Goal: Task Accomplishment & Management: Use online tool/utility

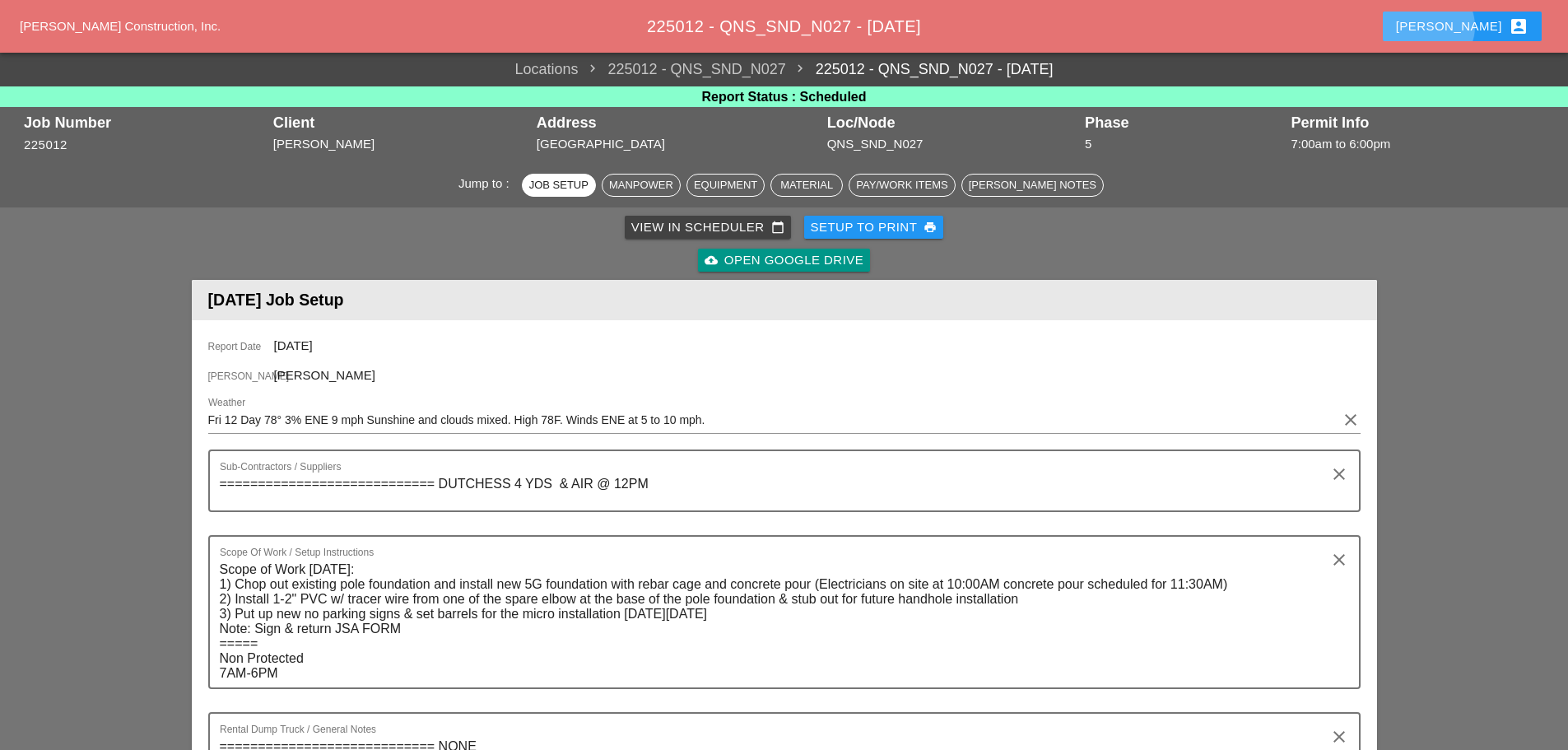
click at [1460, 32] on button "[PERSON_NAME] account_box" at bounding box center [1462, 26] width 159 height 30
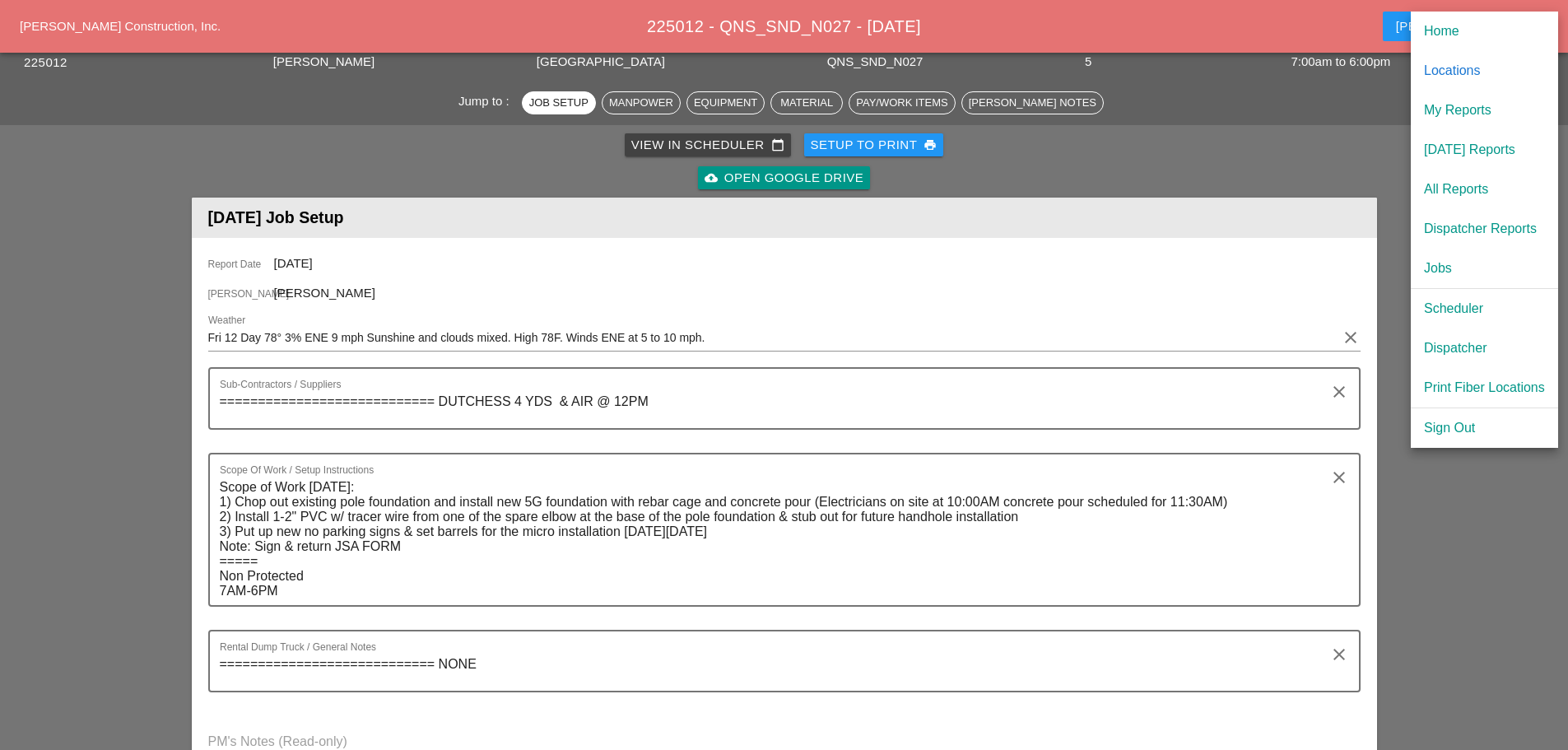
click at [1459, 304] on div "Scheduler" at bounding box center [1484, 309] width 121 height 20
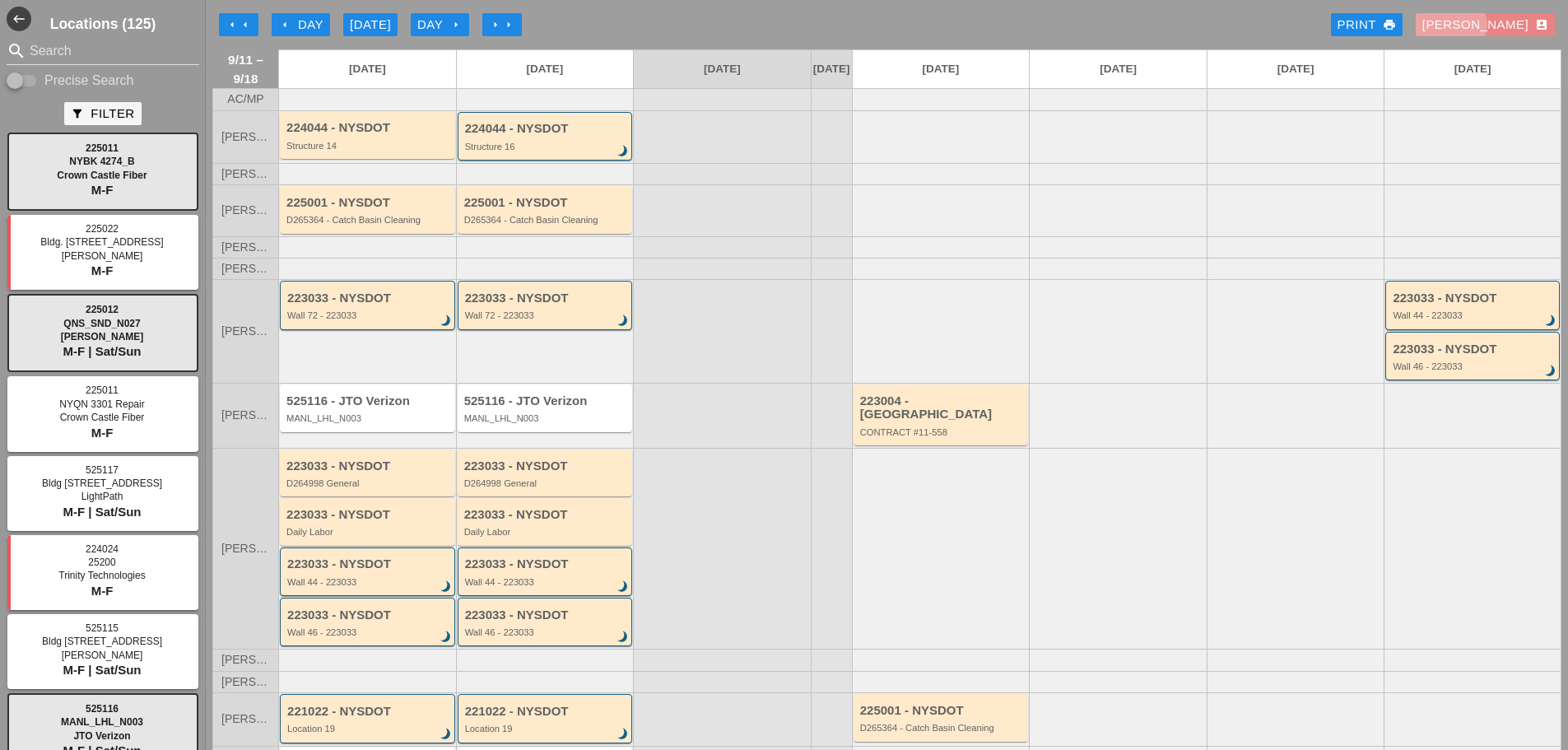
click at [1513, 24] on div "[PERSON_NAME] account_box" at bounding box center [1485, 24] width 126 height 19
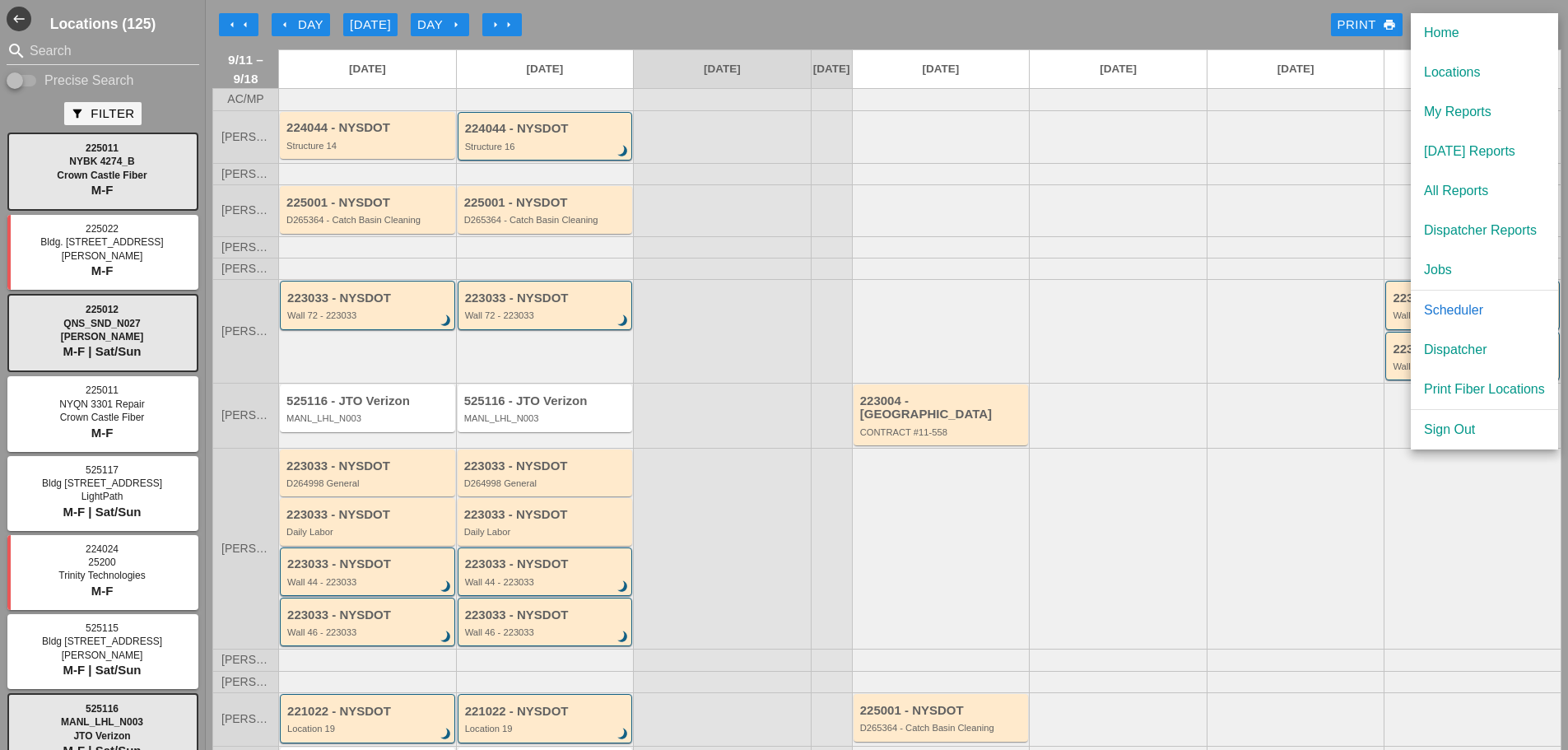
click at [1477, 346] on div "Dispatcher" at bounding box center [1484, 350] width 121 height 20
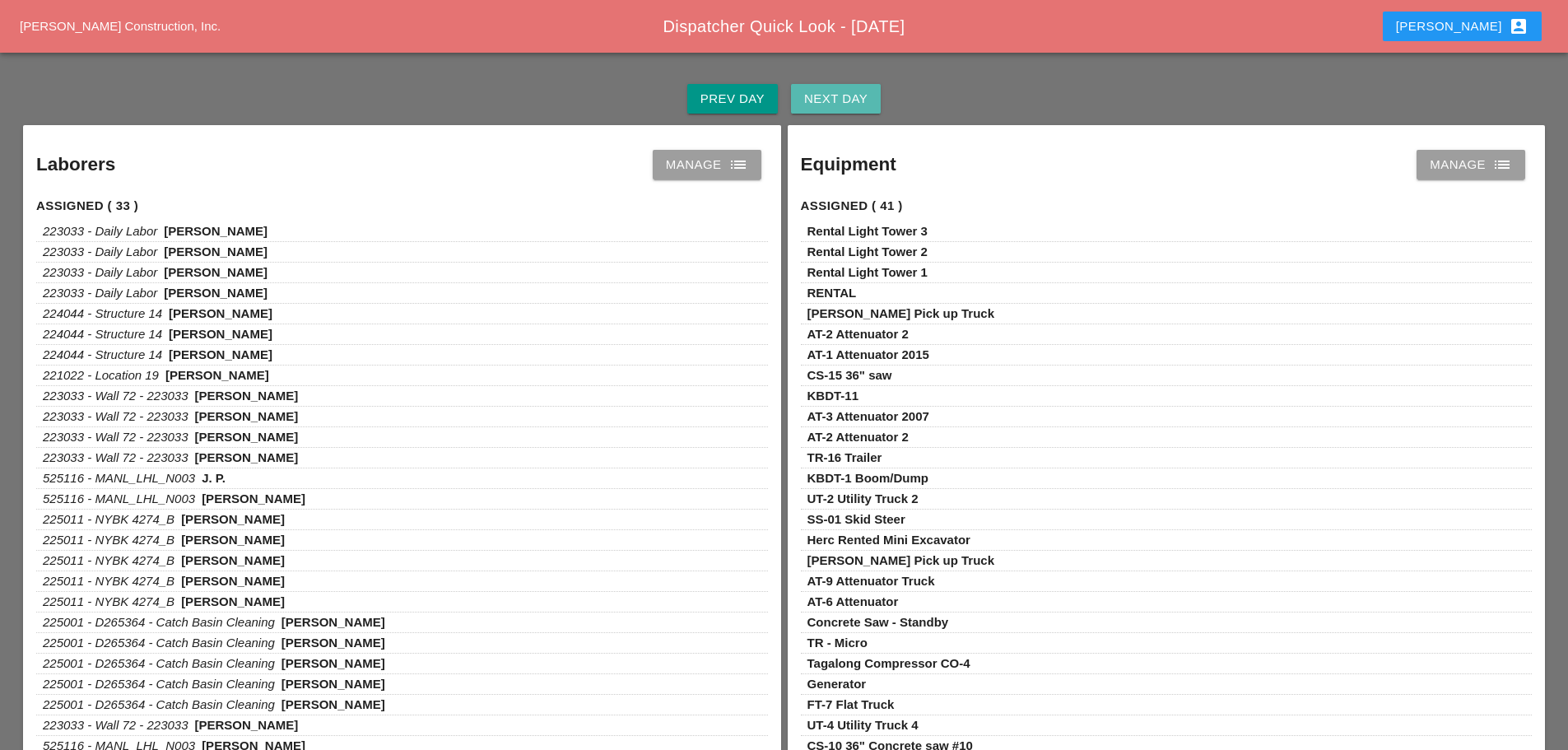
click at [811, 95] on div "Next Day" at bounding box center [836, 99] width 63 height 19
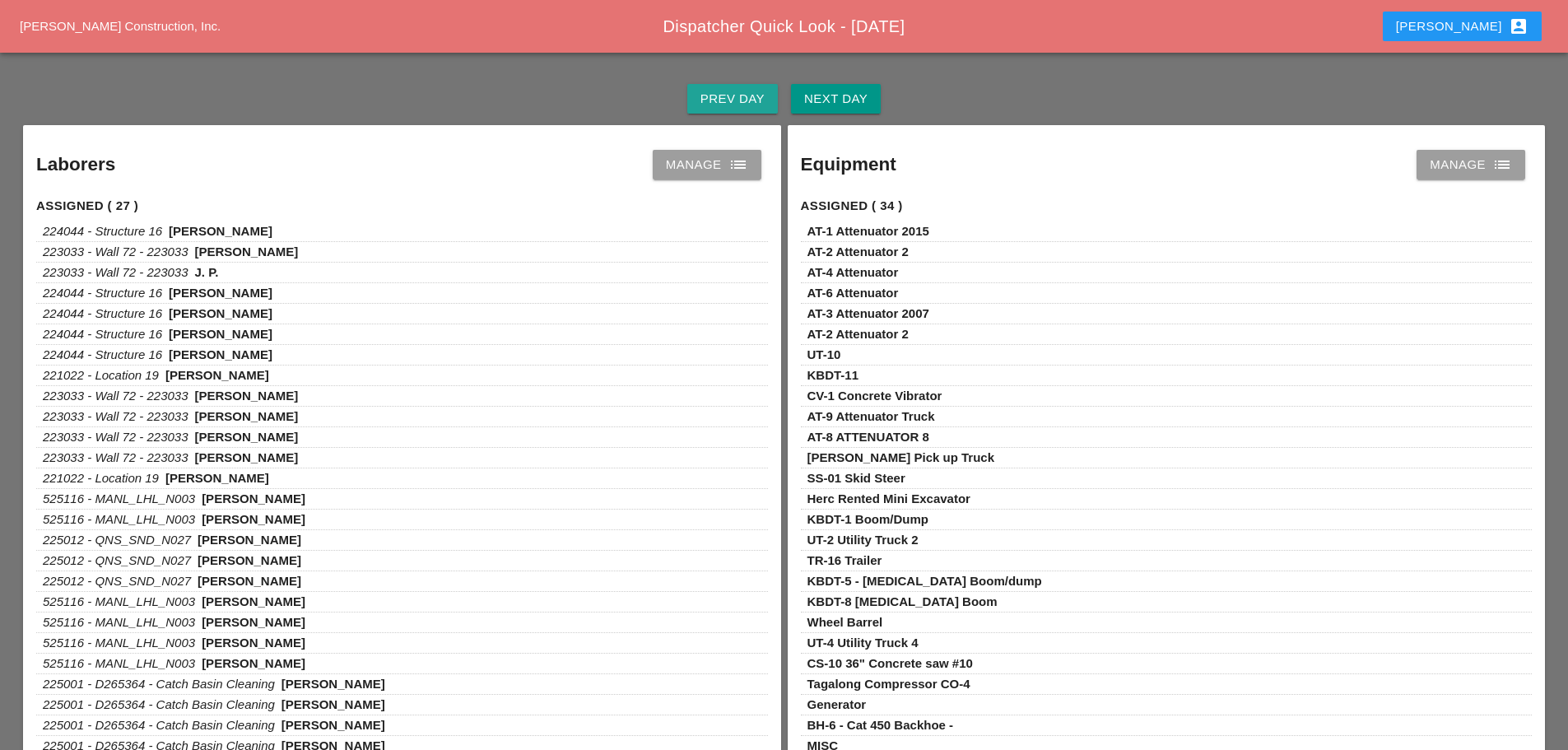
click at [726, 99] on div "Prev Day" at bounding box center [732, 99] width 64 height 19
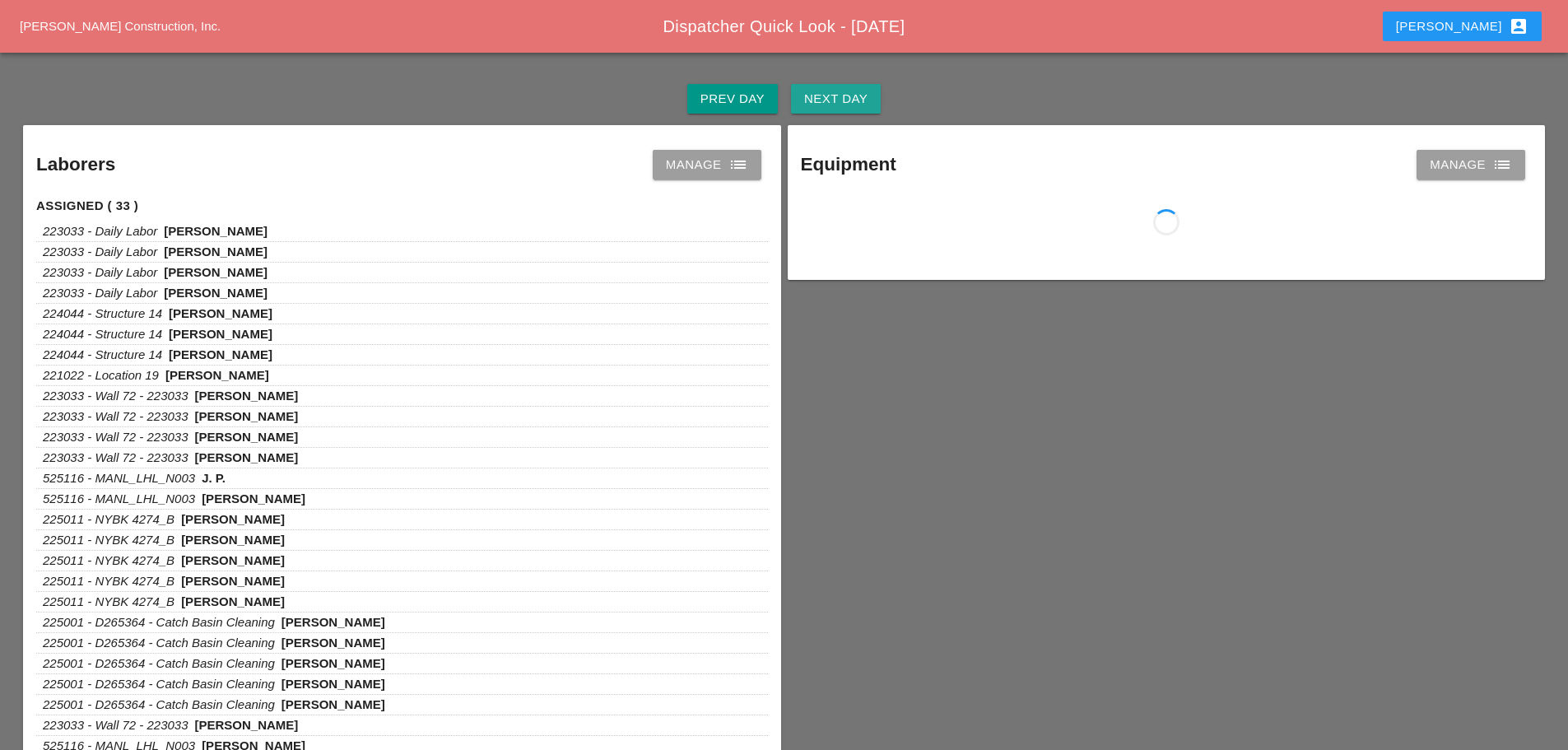
click at [826, 105] on div "Next Day" at bounding box center [836, 99] width 63 height 19
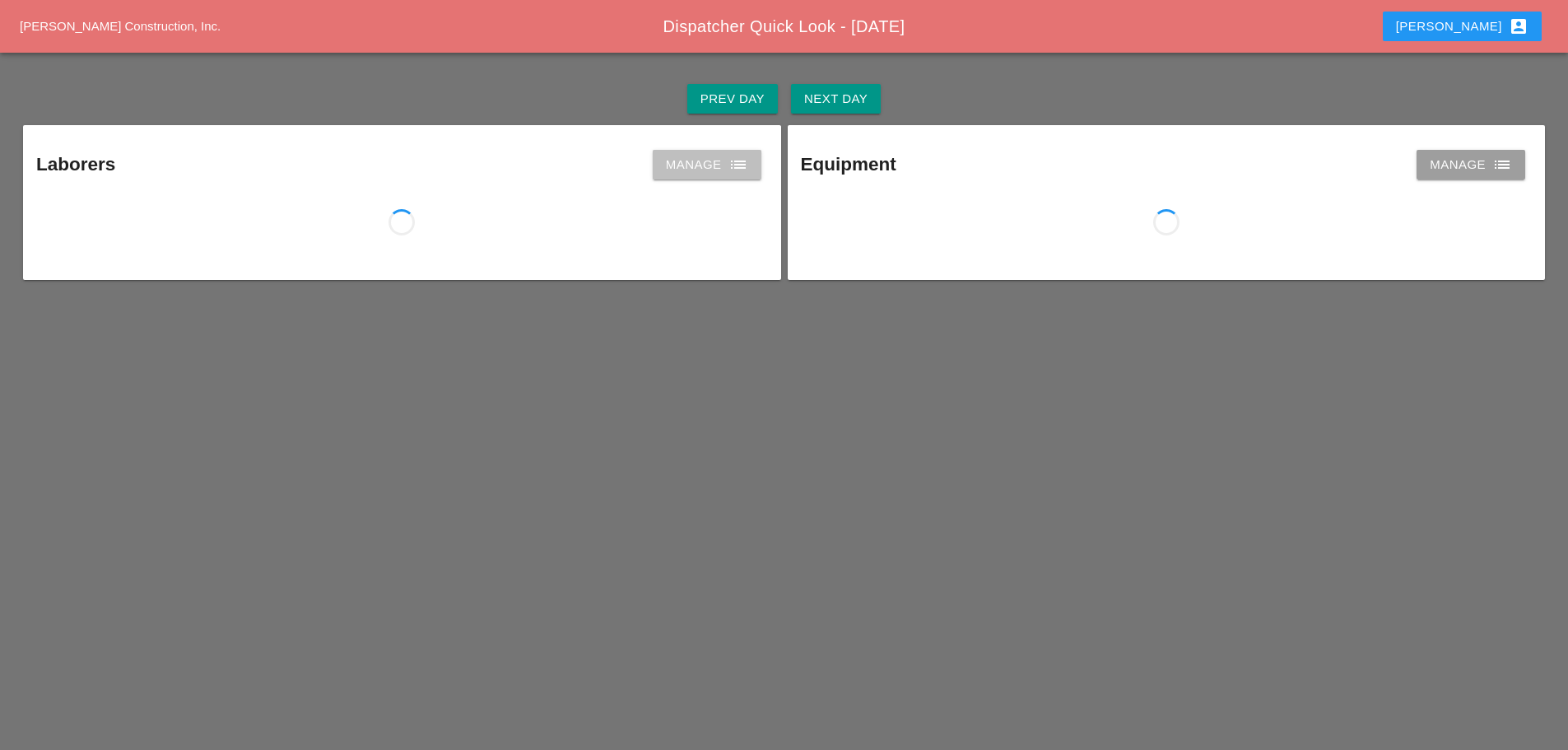
click at [729, 158] on icon "list" at bounding box center [738, 165] width 20 height 20
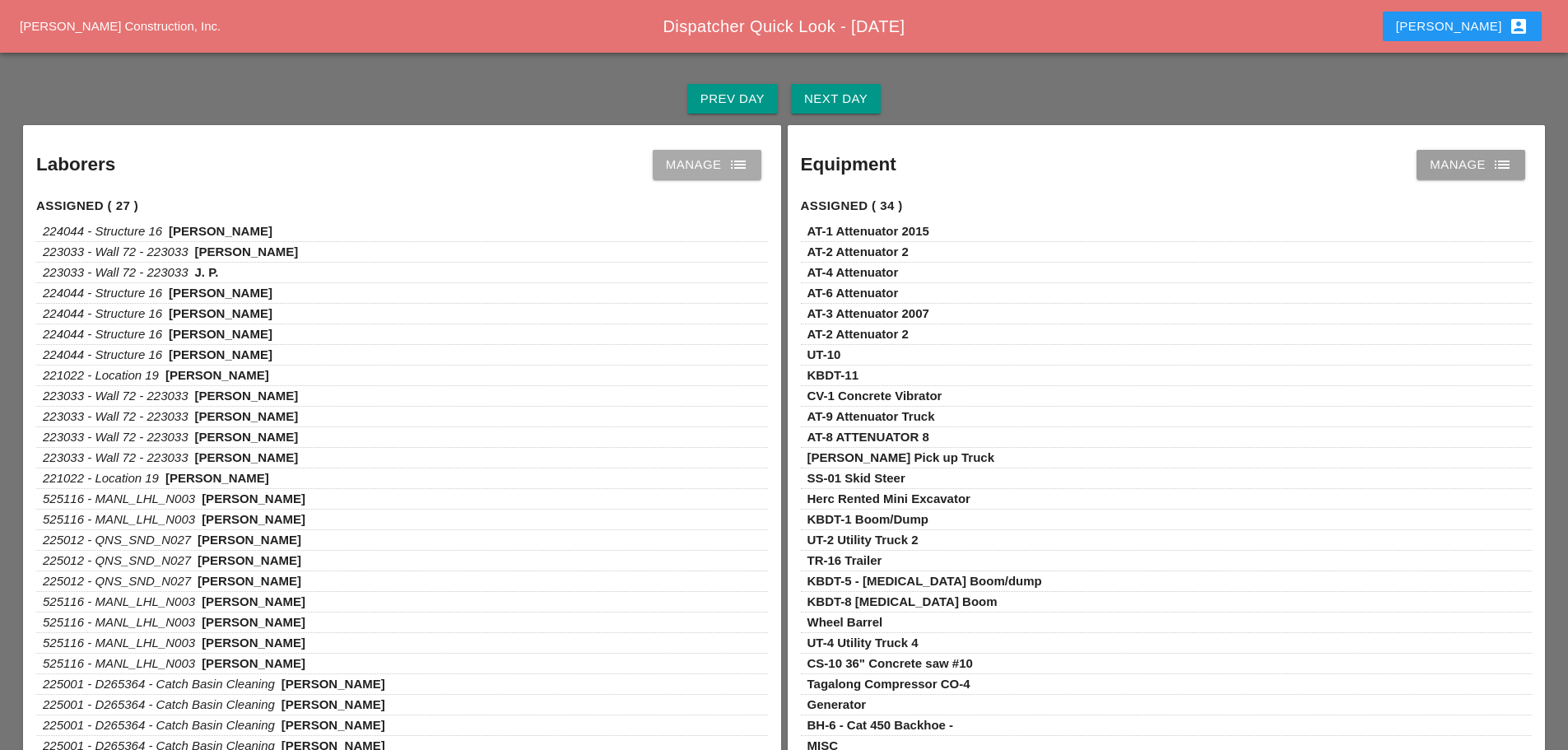
click at [751, 176] on link "Manage list" at bounding box center [707, 165] width 109 height 30
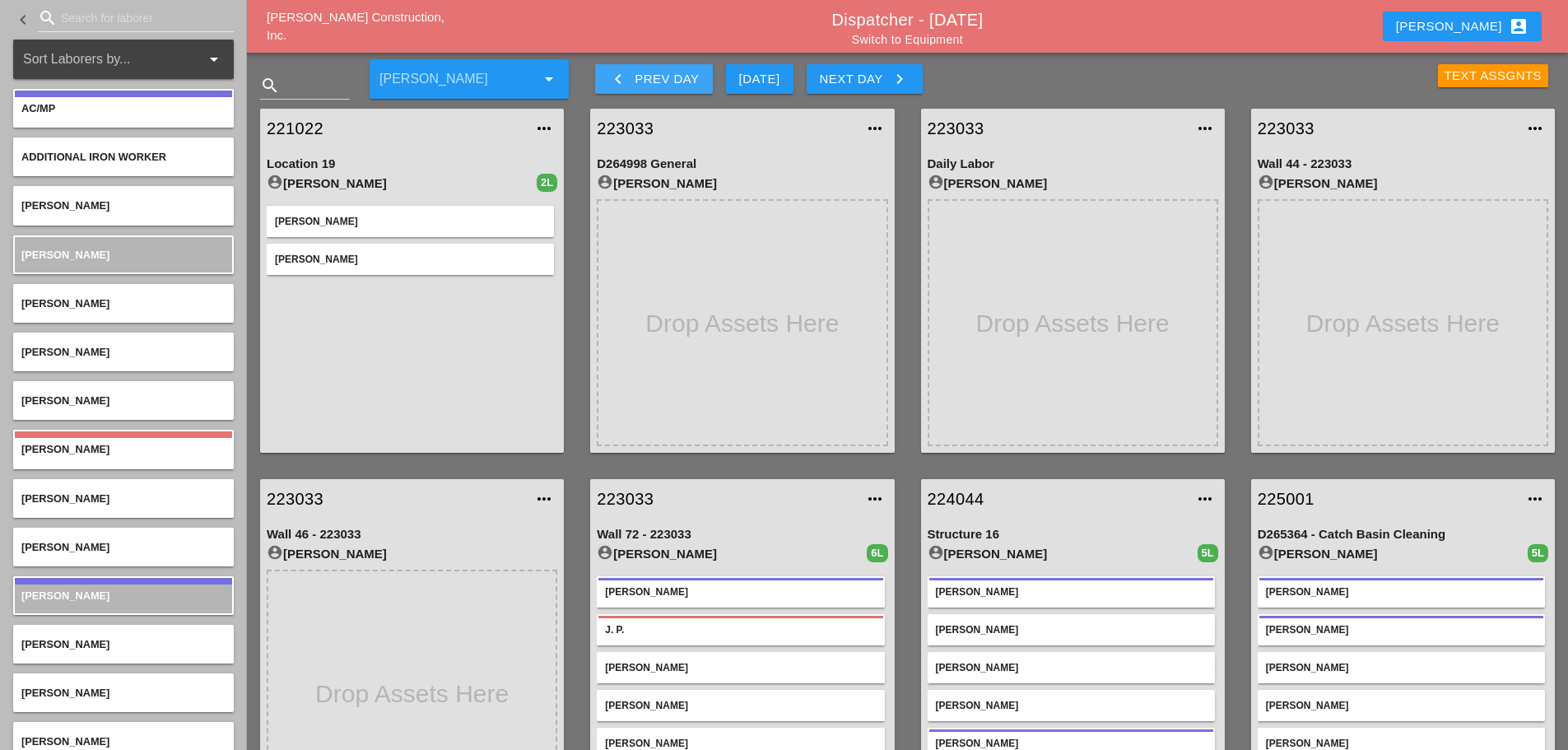
click at [622, 78] on icon "keyboard_arrow_left" at bounding box center [619, 79] width 20 height 20
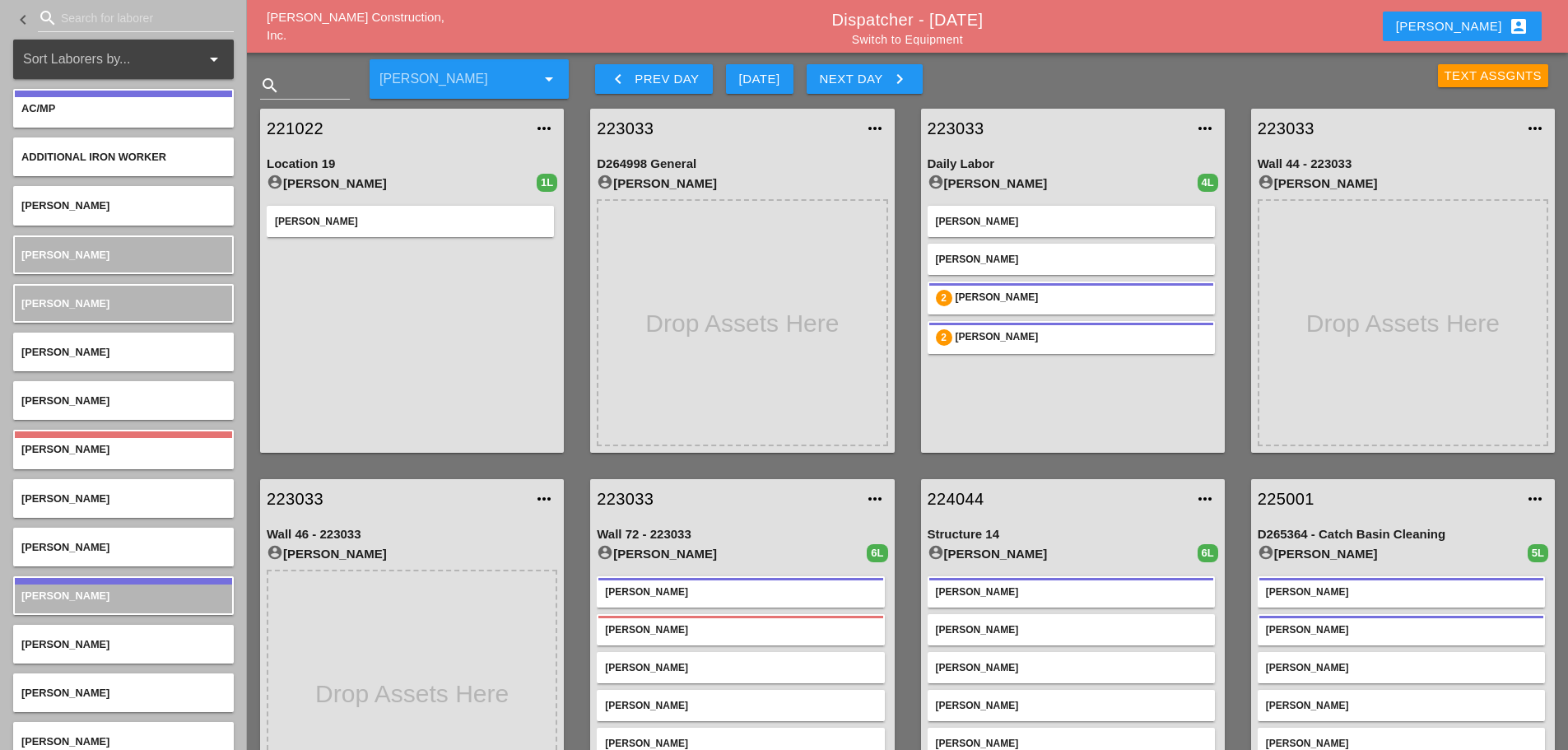
click at [957, 127] on link "223033" at bounding box center [1056, 128] width 258 height 24
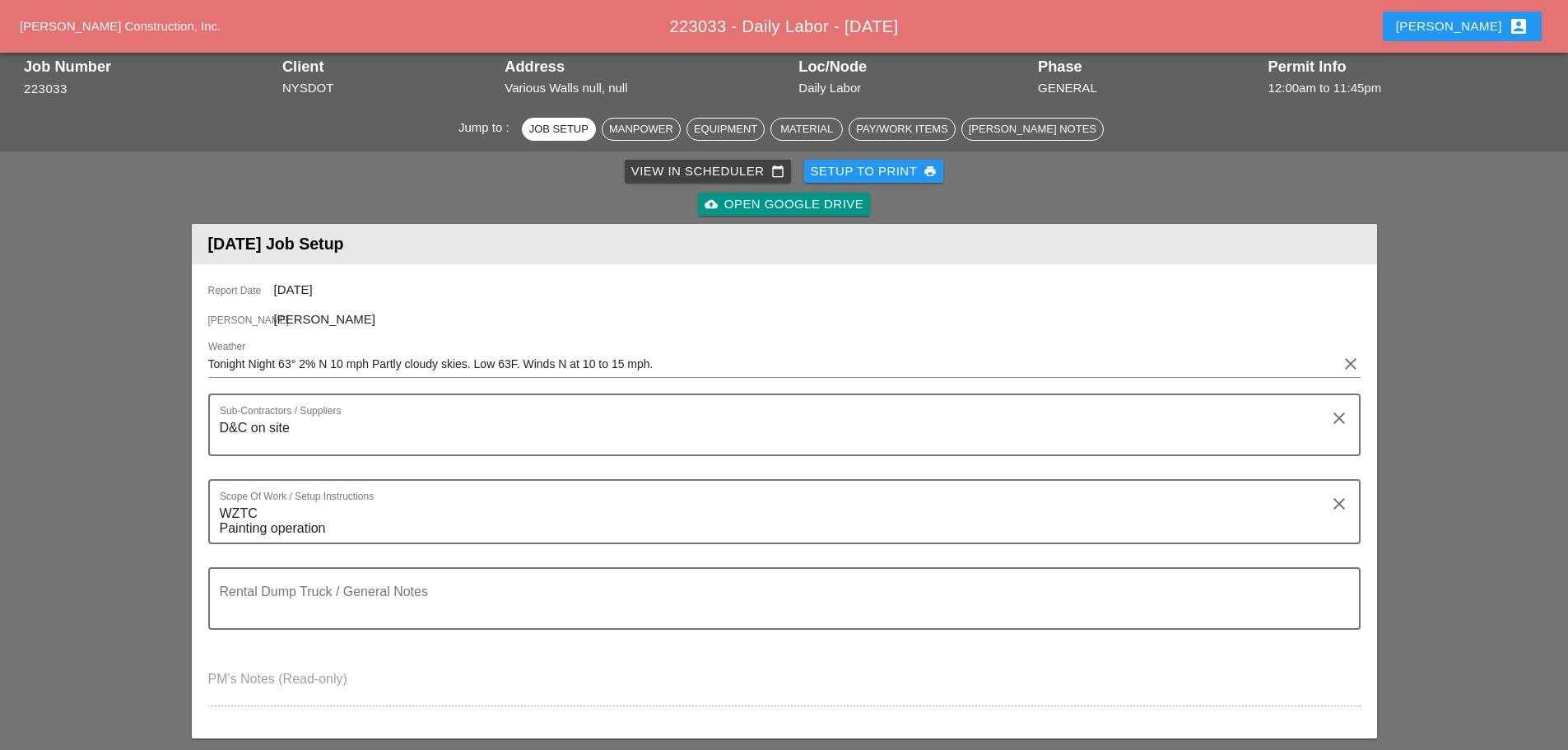
scroll to position [494, 0]
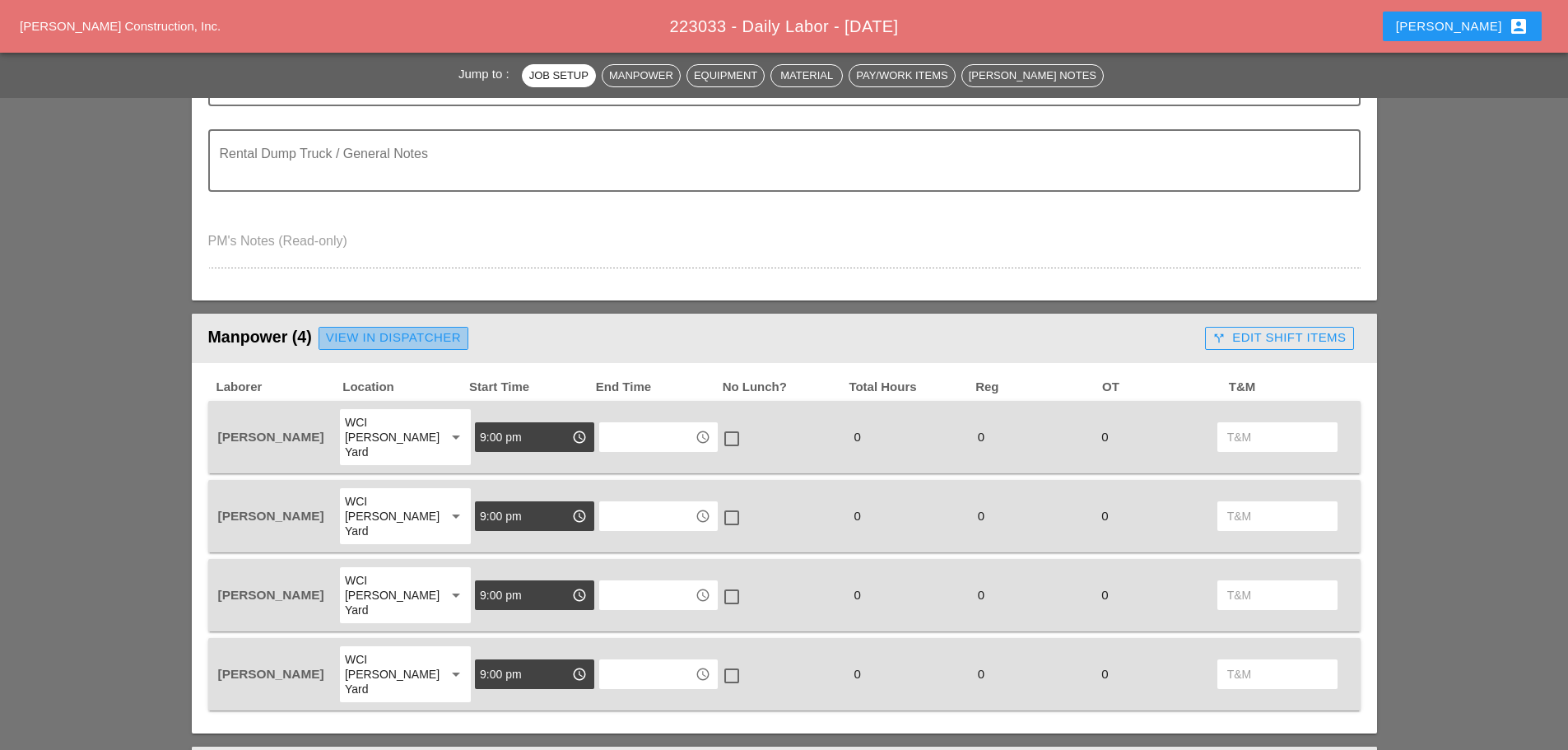
click at [373, 338] on div "View in Dispatcher" at bounding box center [392, 337] width 135 height 19
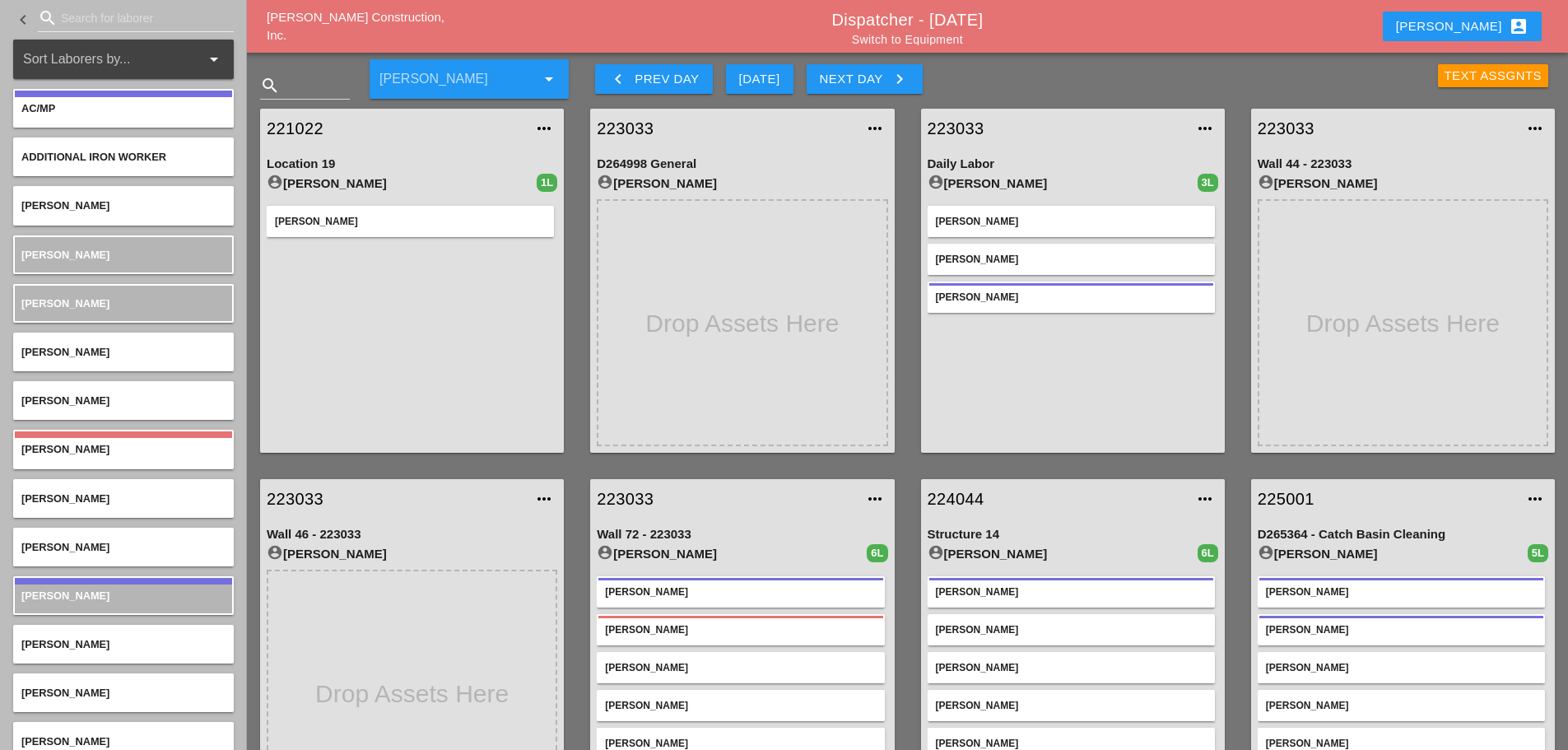
click at [952, 124] on link "223033" at bounding box center [1056, 128] width 258 height 24
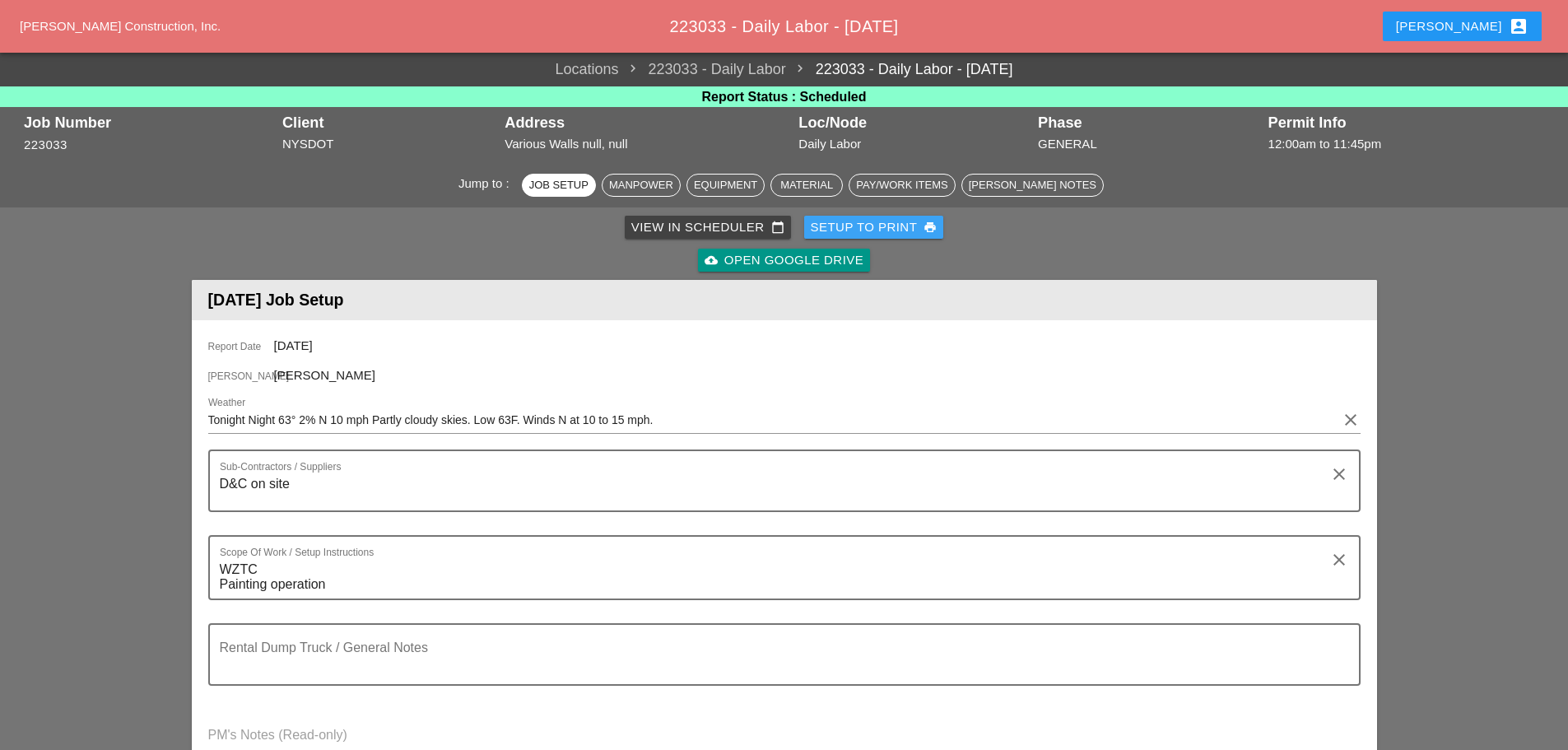
click at [828, 222] on div "Setup to Print print" at bounding box center [874, 227] width 127 height 19
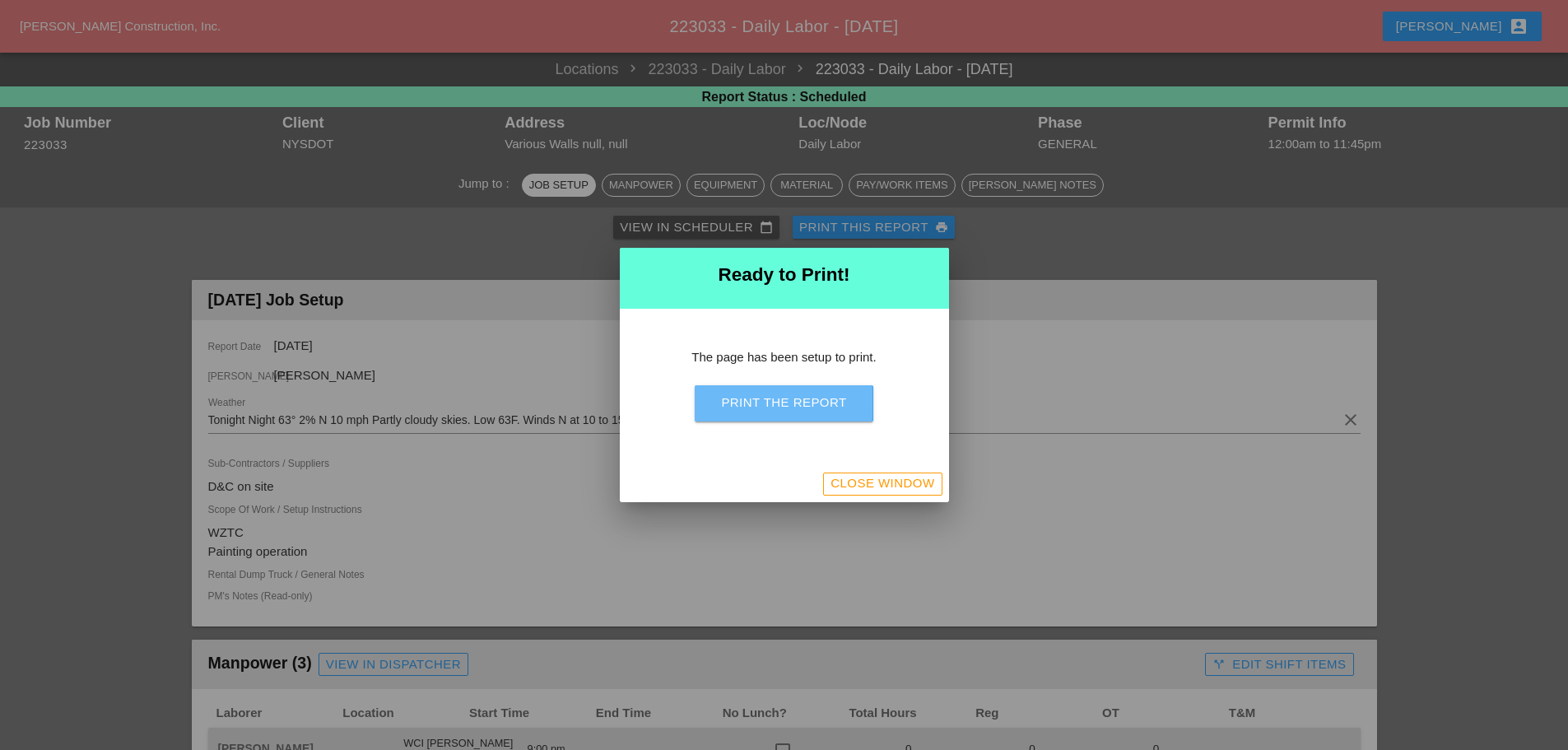
drag, startPoint x: 804, startPoint y: 406, endPoint x: 1284, endPoint y: 644, distance: 535.8
click at [805, 405] on div "Print the Report" at bounding box center [783, 403] width 125 height 19
click at [889, 480] on div "Close Window" at bounding box center [882, 483] width 104 height 19
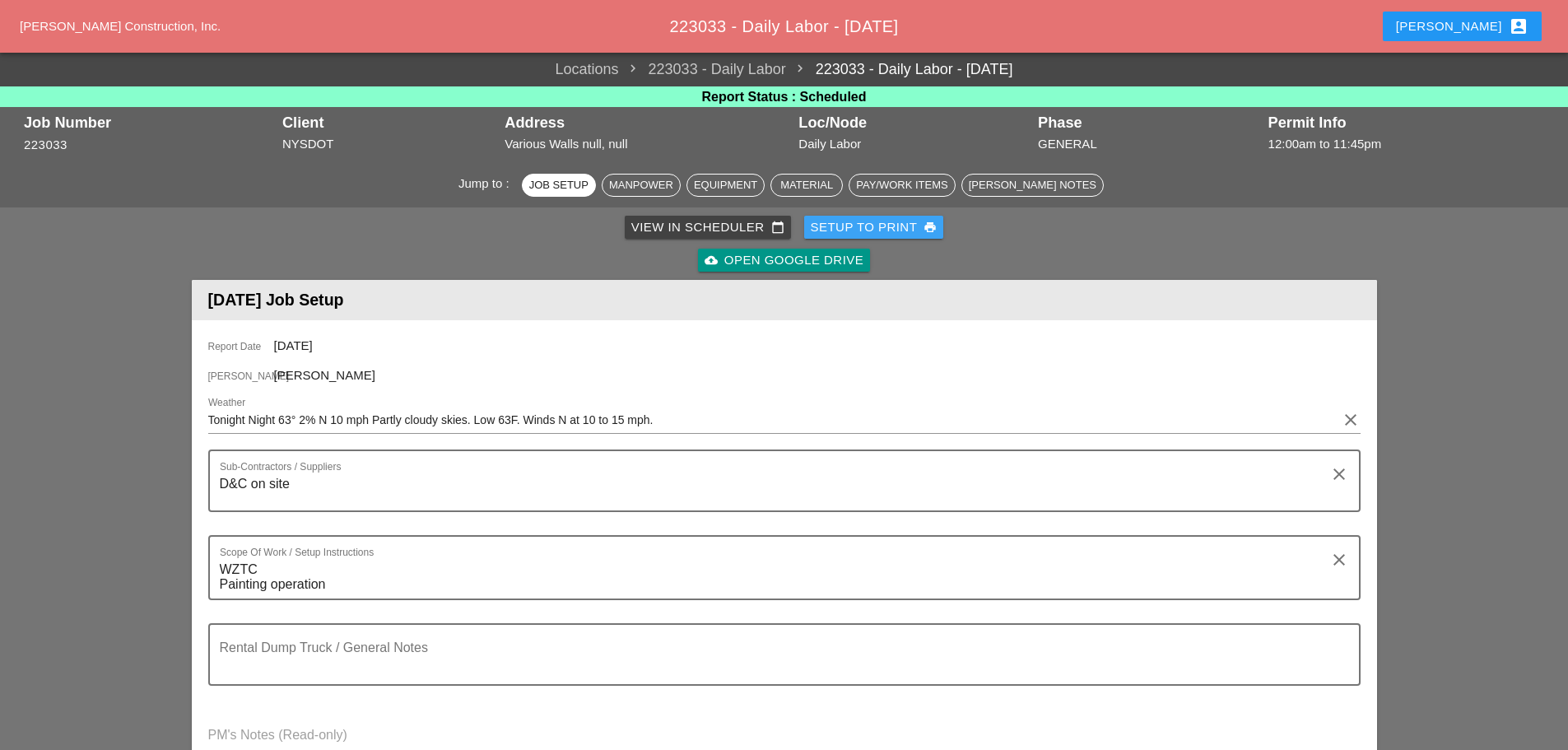
click at [867, 223] on div "Setup to Print print" at bounding box center [874, 227] width 127 height 19
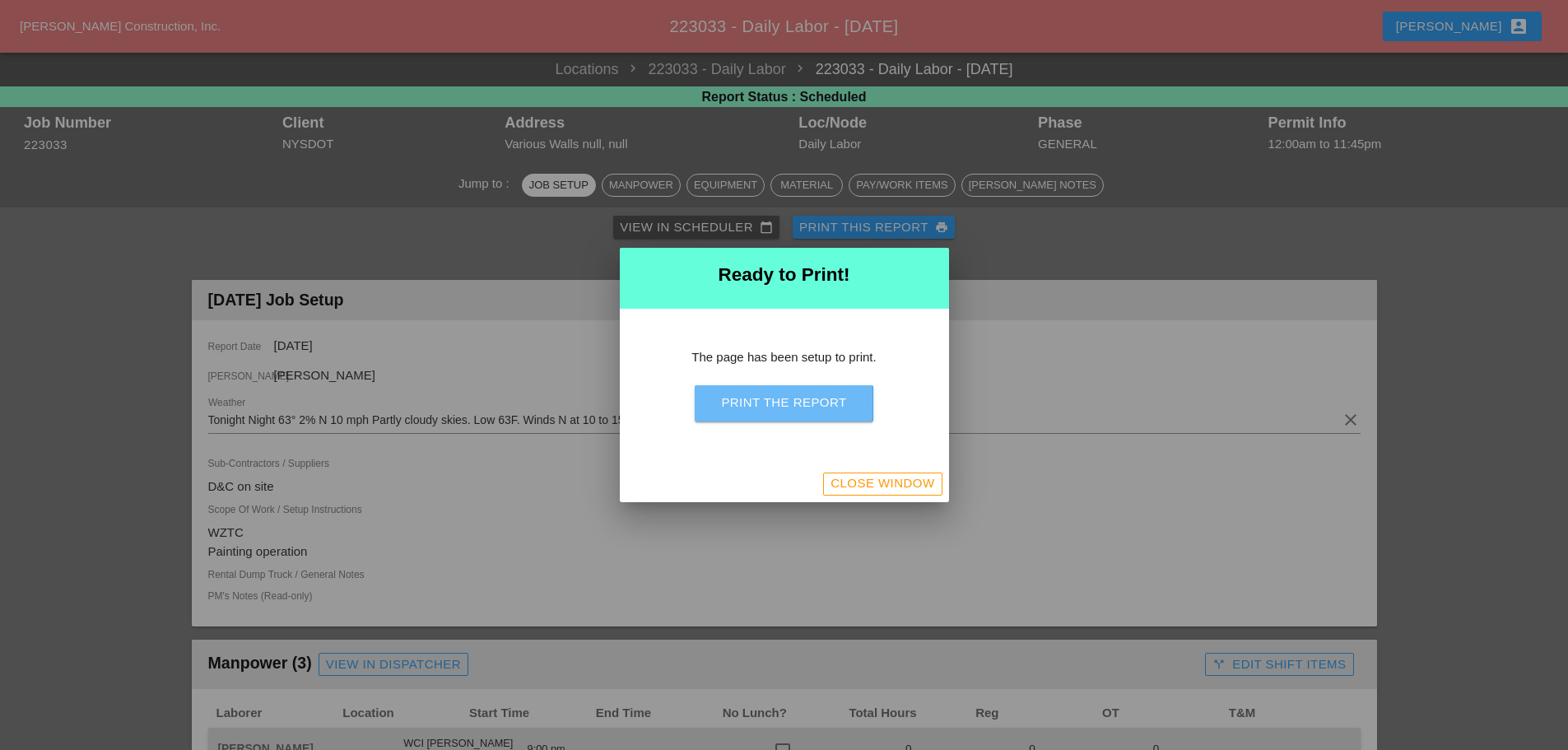
drag, startPoint x: 812, startPoint y: 409, endPoint x: 1199, endPoint y: 648, distance: 454.9
click at [814, 407] on div "Print the Report" at bounding box center [783, 403] width 125 height 19
click at [902, 490] on div "Close Window" at bounding box center [882, 483] width 104 height 19
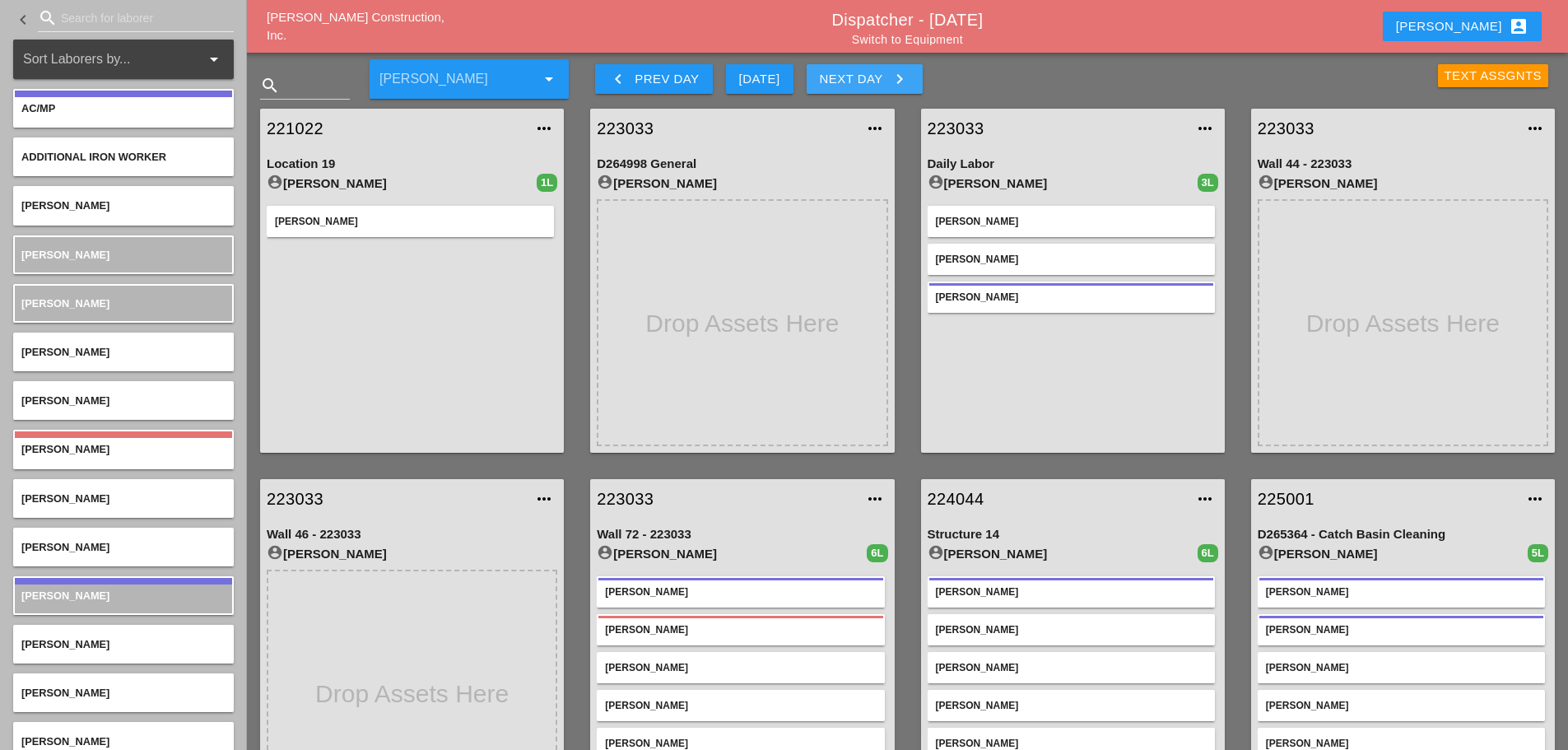
click at [895, 76] on icon "keyboard_arrow_right" at bounding box center [900, 79] width 20 height 20
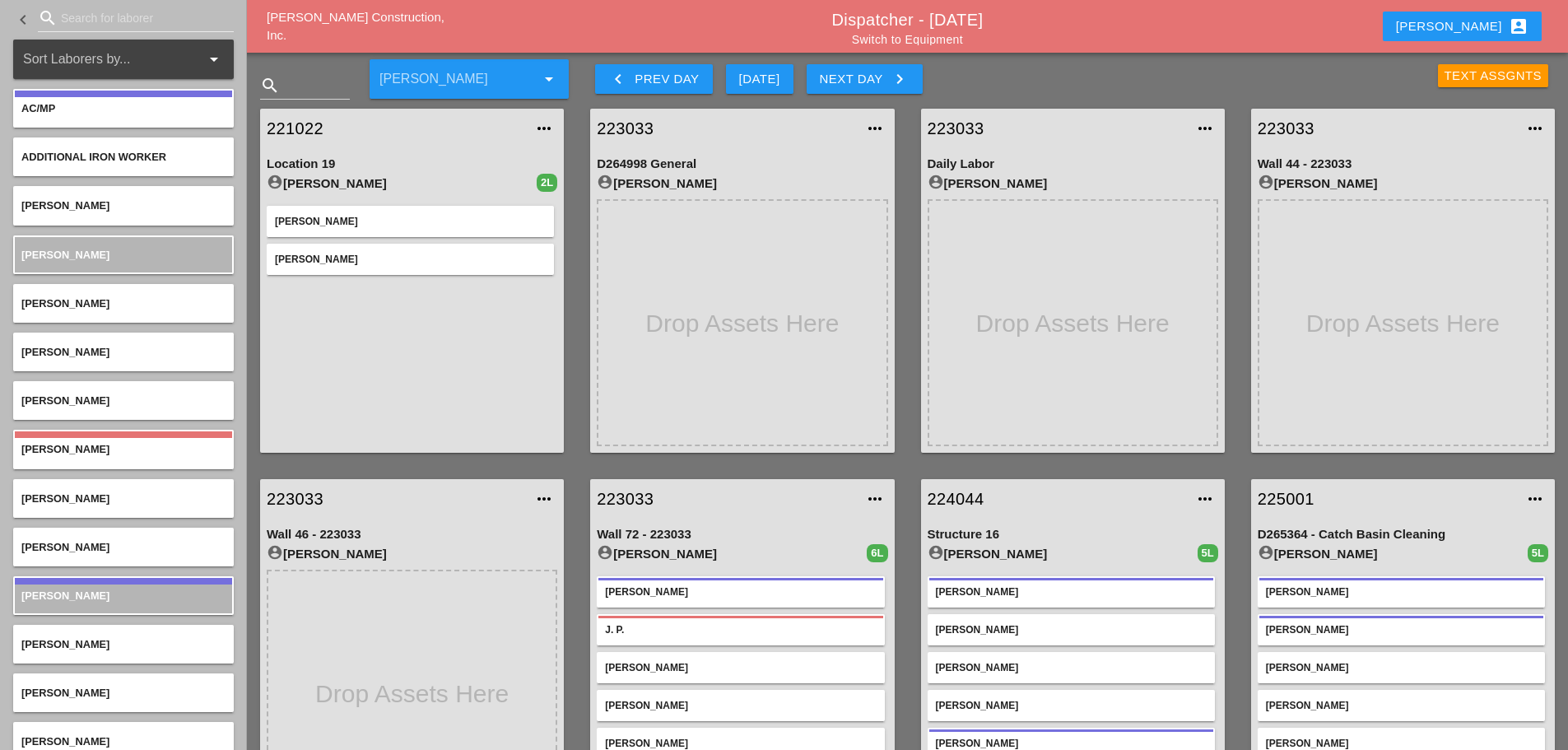
click at [949, 490] on link "224044" at bounding box center [1056, 498] width 258 height 24
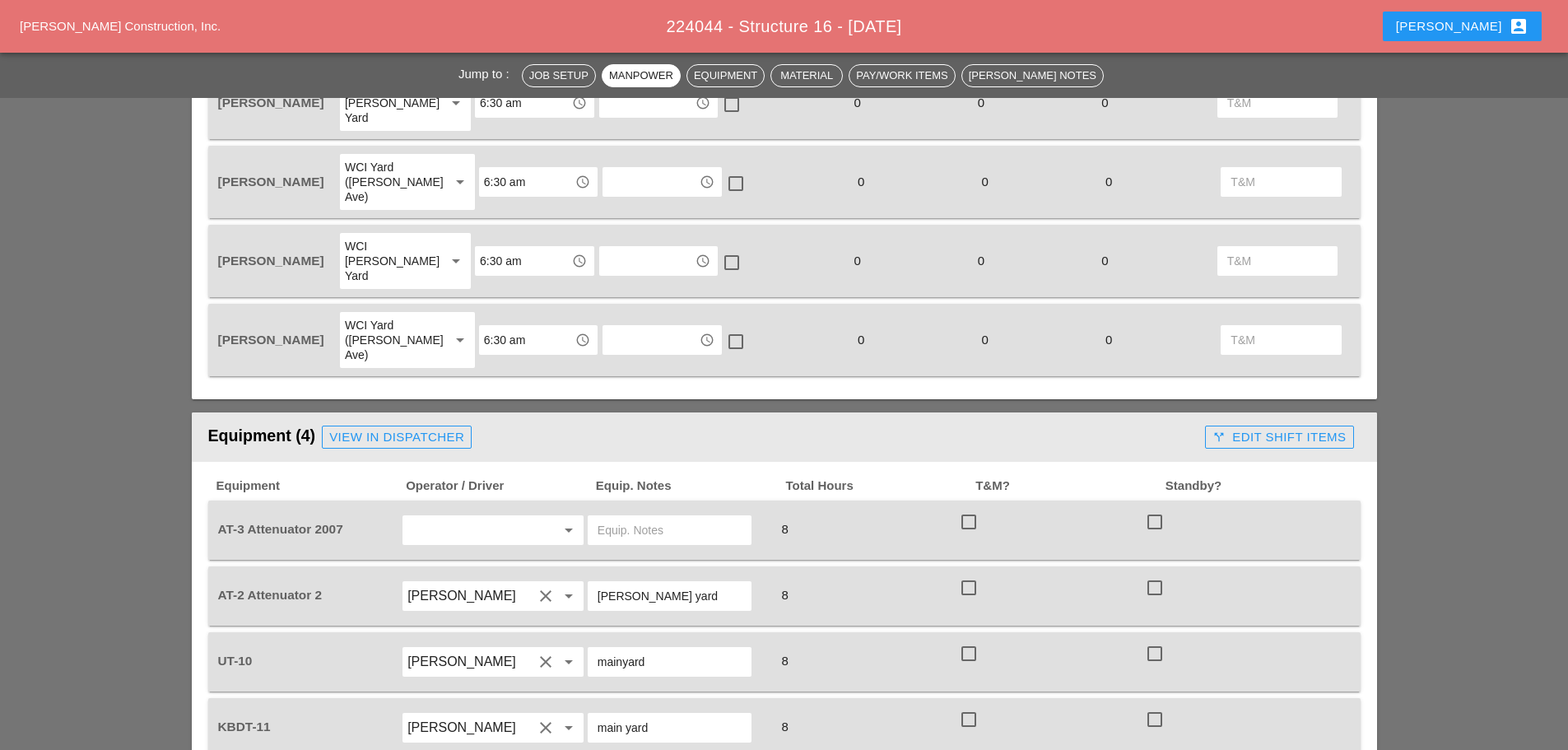
scroll to position [988, 0]
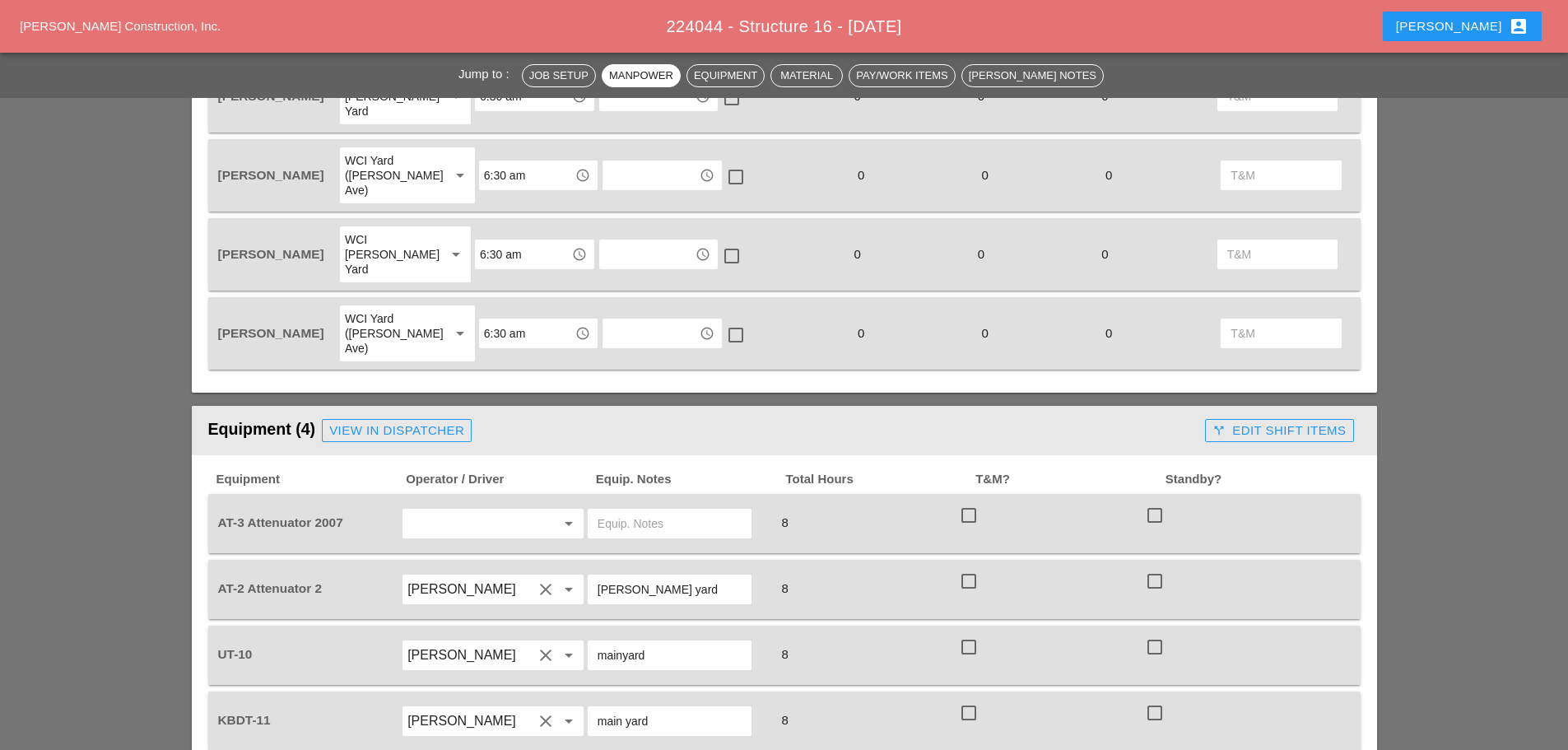
click at [449, 510] on input "text" at bounding box center [469, 523] width 125 height 26
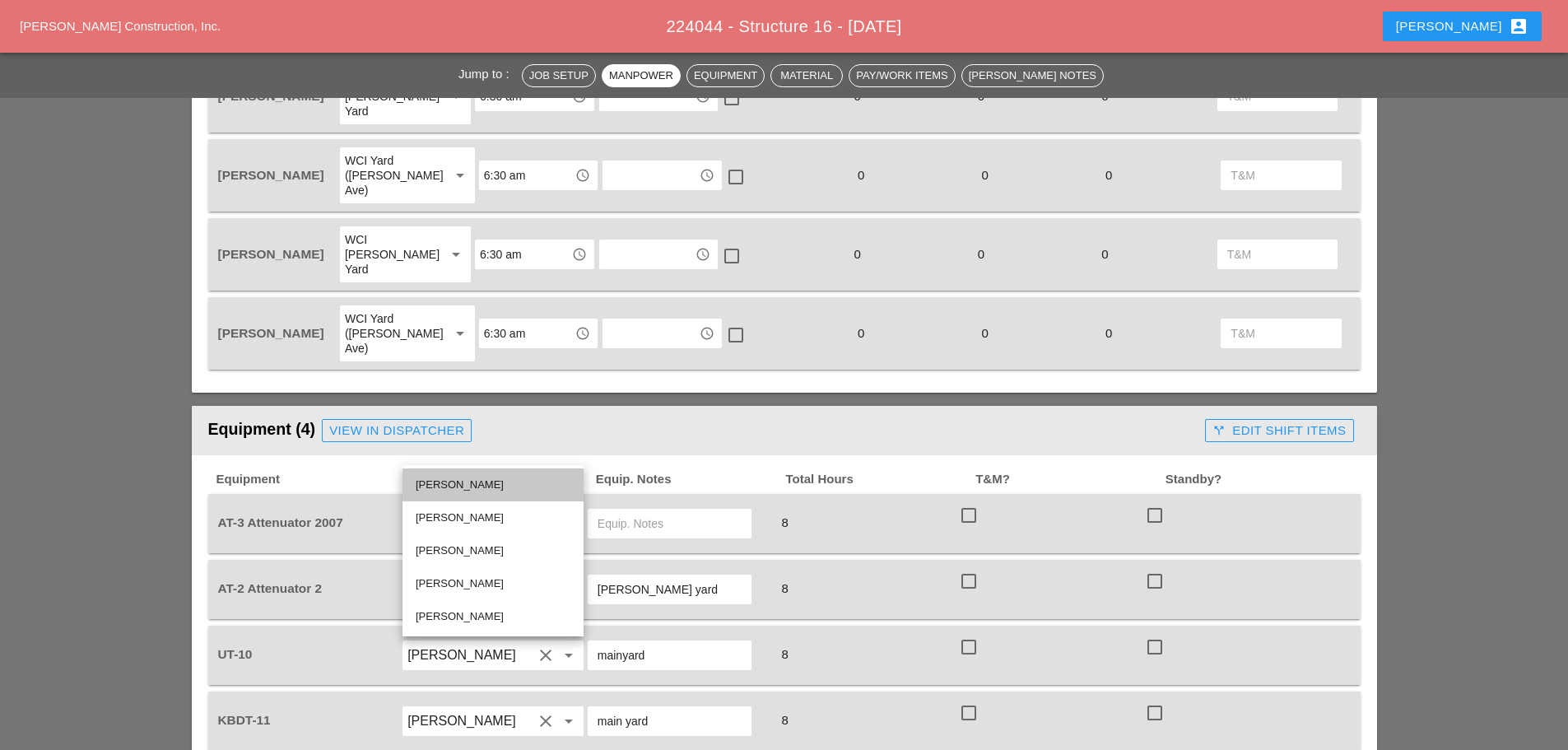
click at [439, 482] on div "[PERSON_NAME]" at bounding box center [493, 485] width 155 height 20
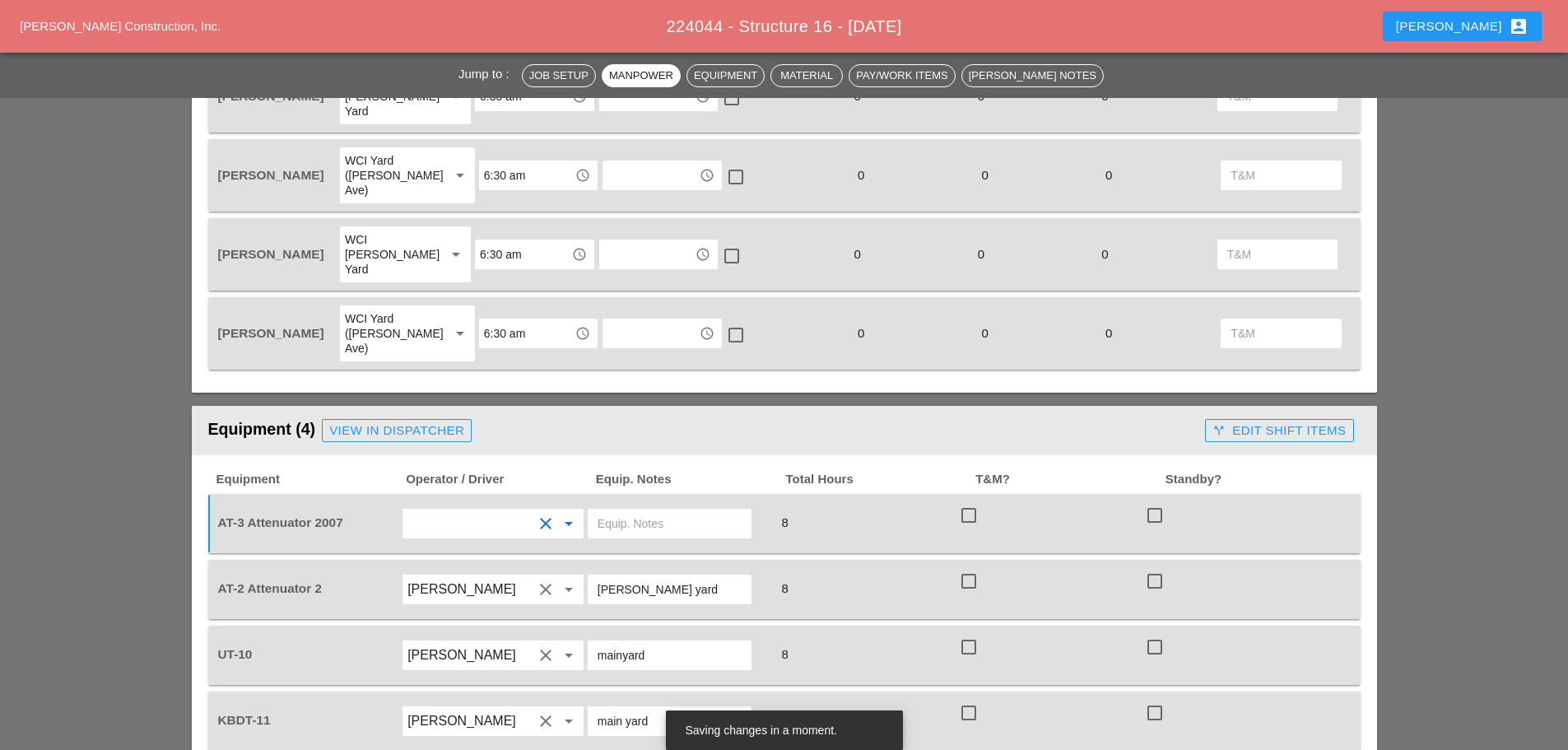
click at [651, 510] on input "text" at bounding box center [669, 523] width 144 height 26
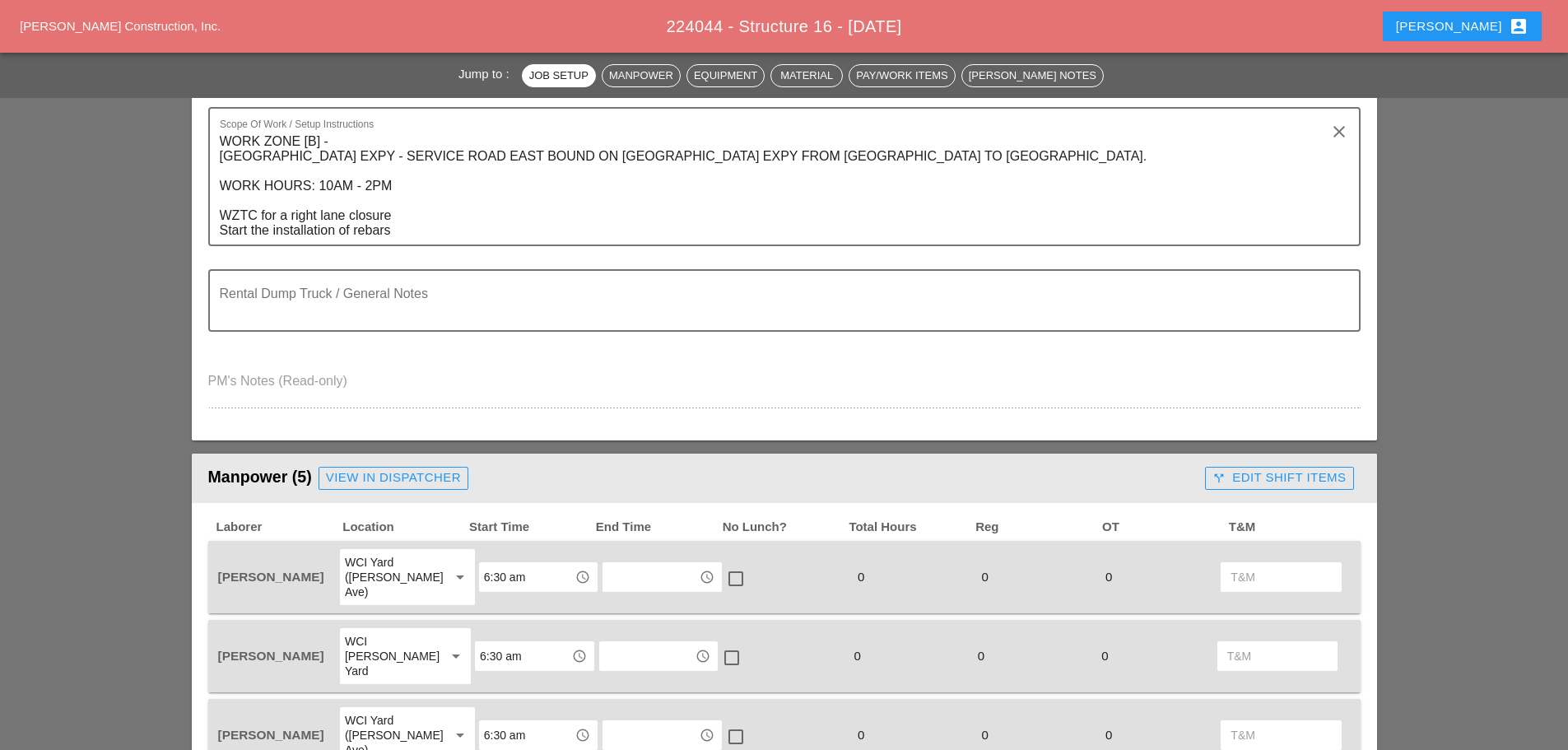
scroll to position [0, 0]
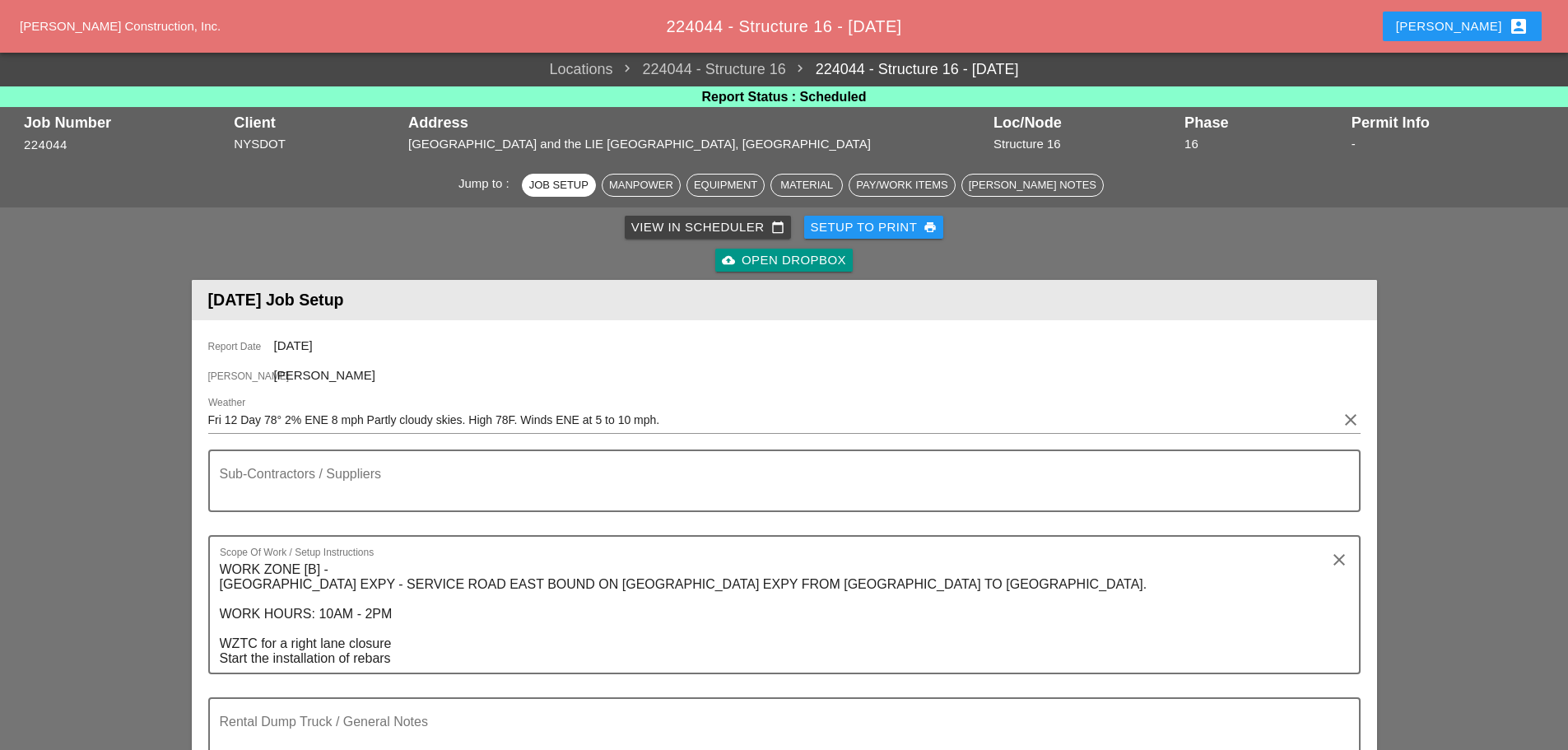
type input "bruckner"
click at [853, 229] on div "Setup to Print print" at bounding box center [874, 227] width 127 height 19
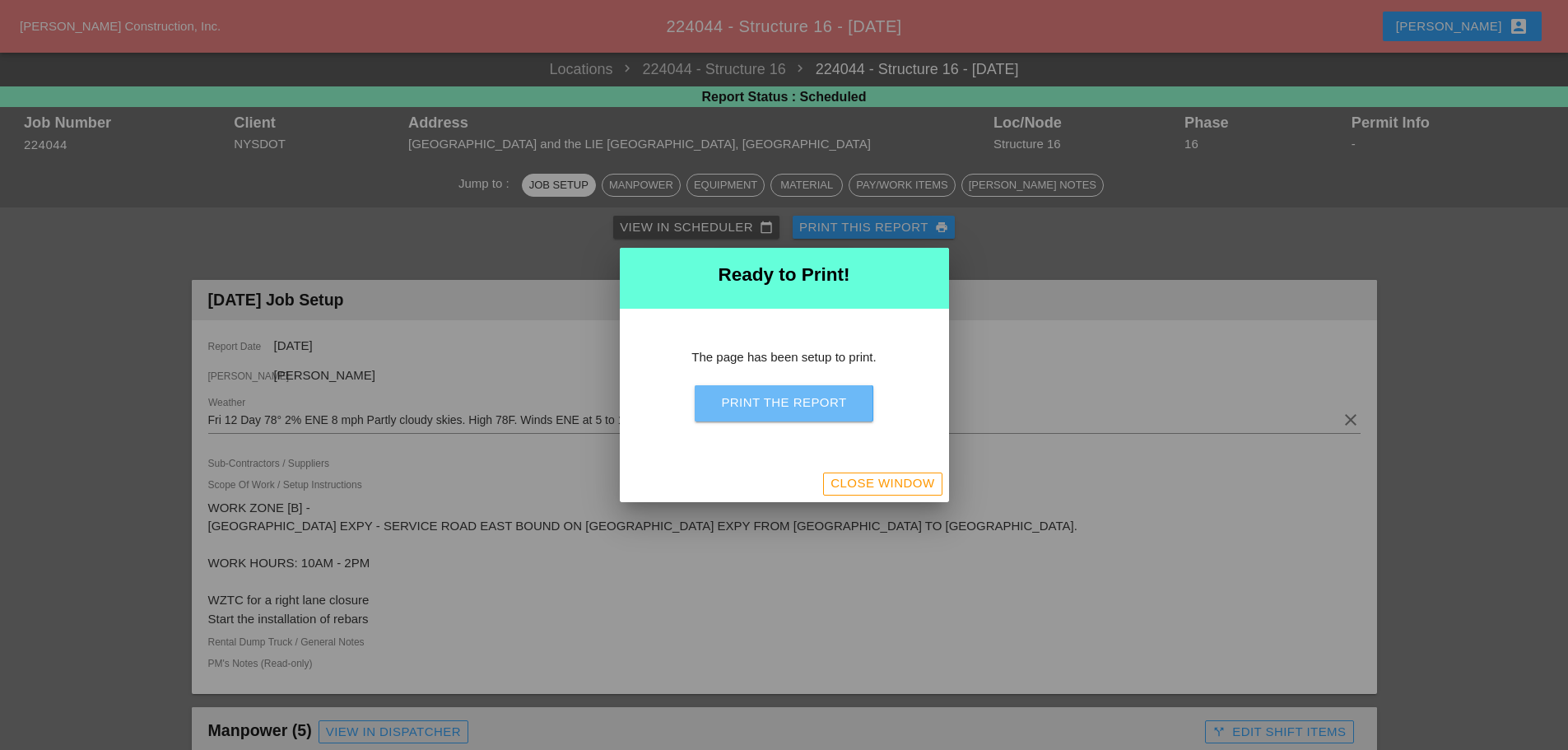
click at [832, 406] on div "Print the Report" at bounding box center [783, 403] width 125 height 19
click at [894, 483] on div "Close Window" at bounding box center [882, 483] width 104 height 19
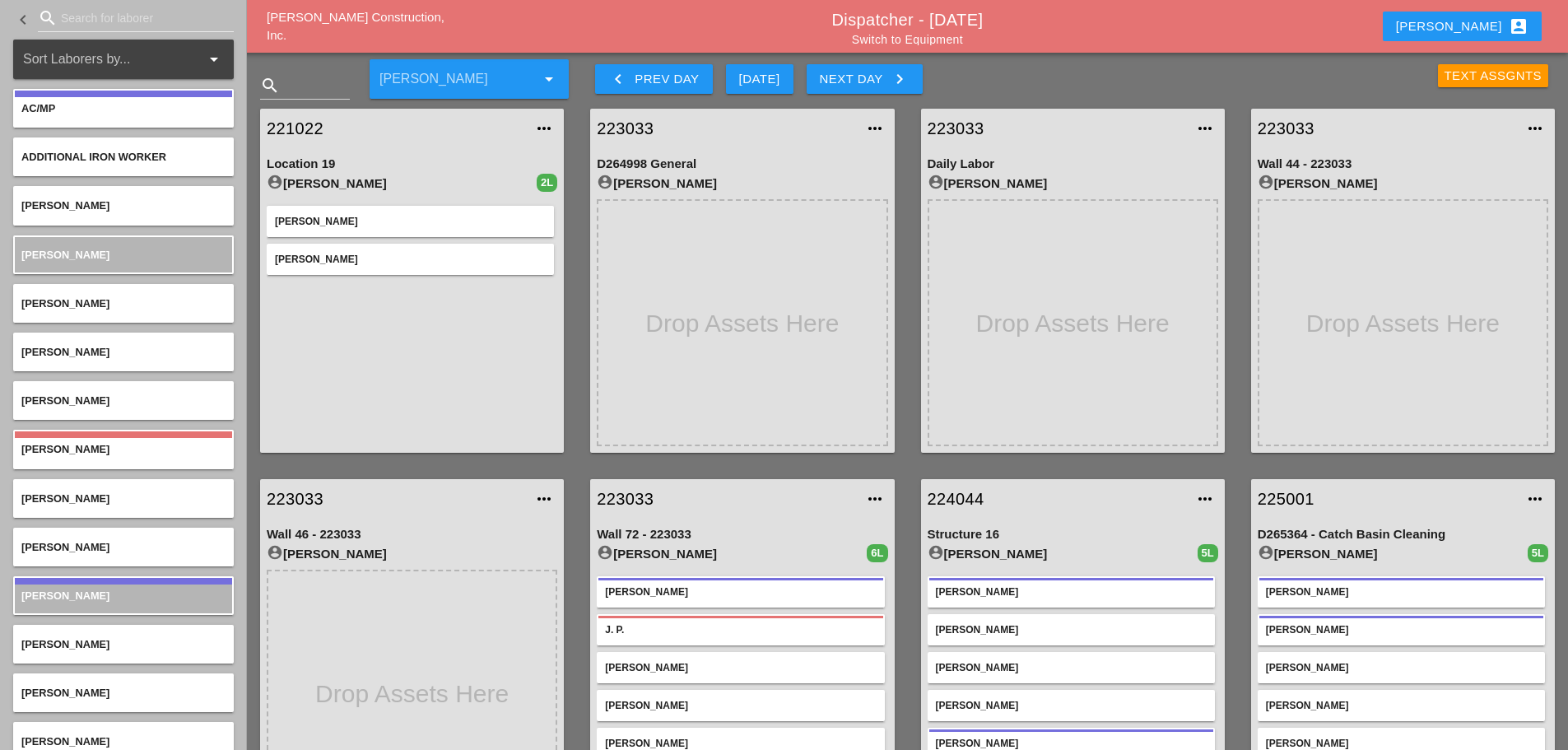
click at [619, 487] on link "223033" at bounding box center [725, 498] width 258 height 24
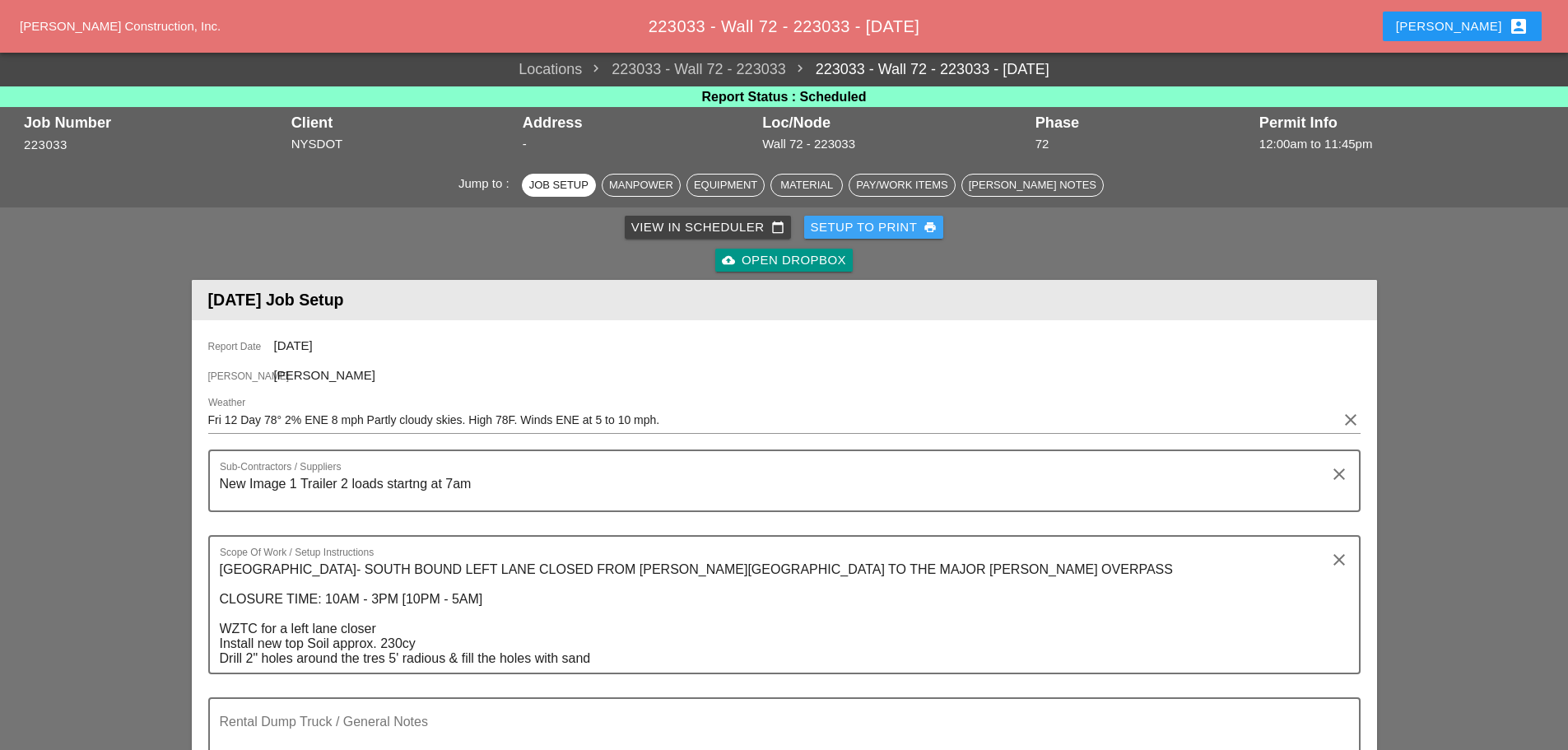
click at [849, 228] on div "Setup to Print print" at bounding box center [874, 227] width 127 height 19
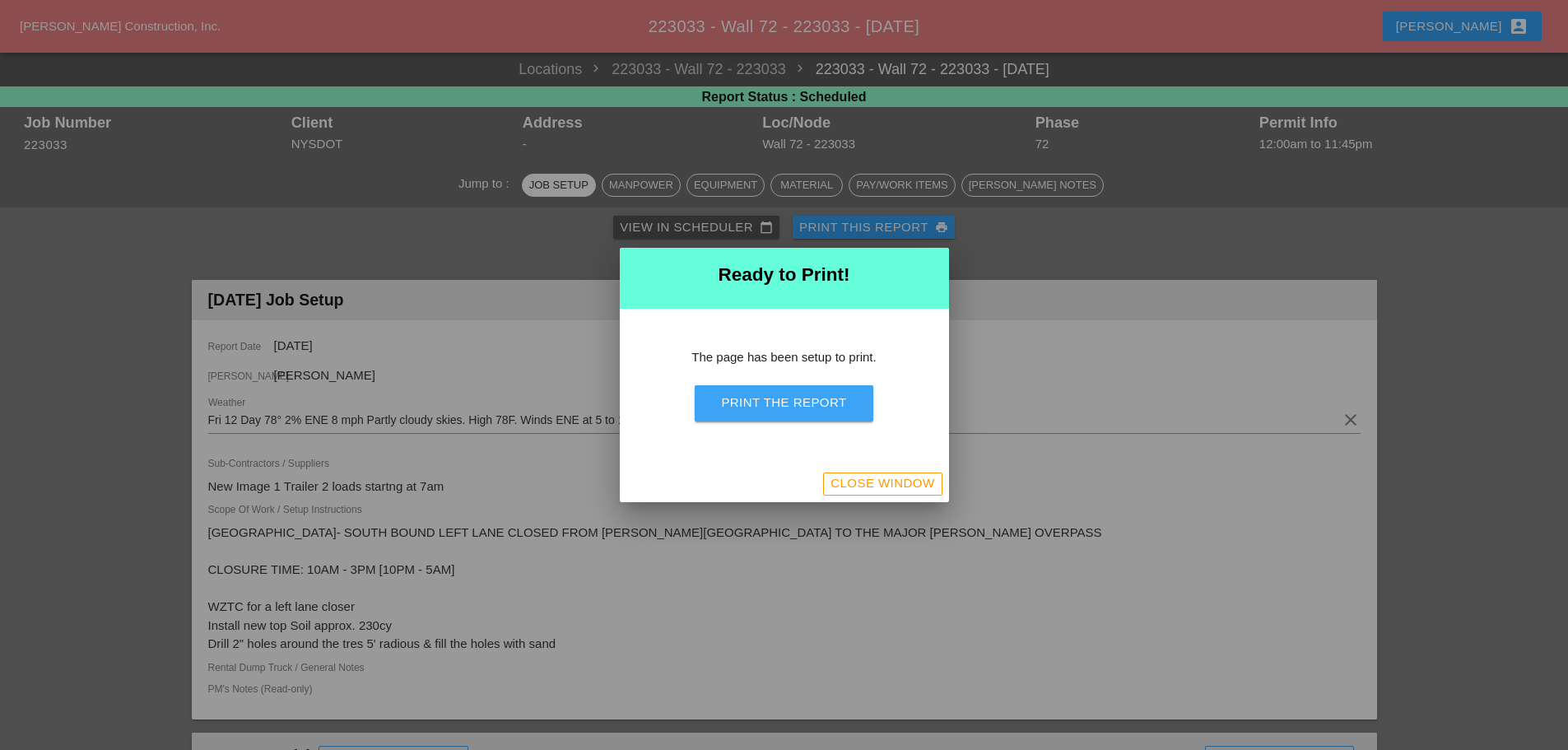
click at [827, 399] on div "Print the Report" at bounding box center [783, 403] width 125 height 19
click at [836, 401] on div "Print the Report" at bounding box center [783, 403] width 125 height 19
click at [881, 488] on div "Close Window" at bounding box center [882, 483] width 104 height 19
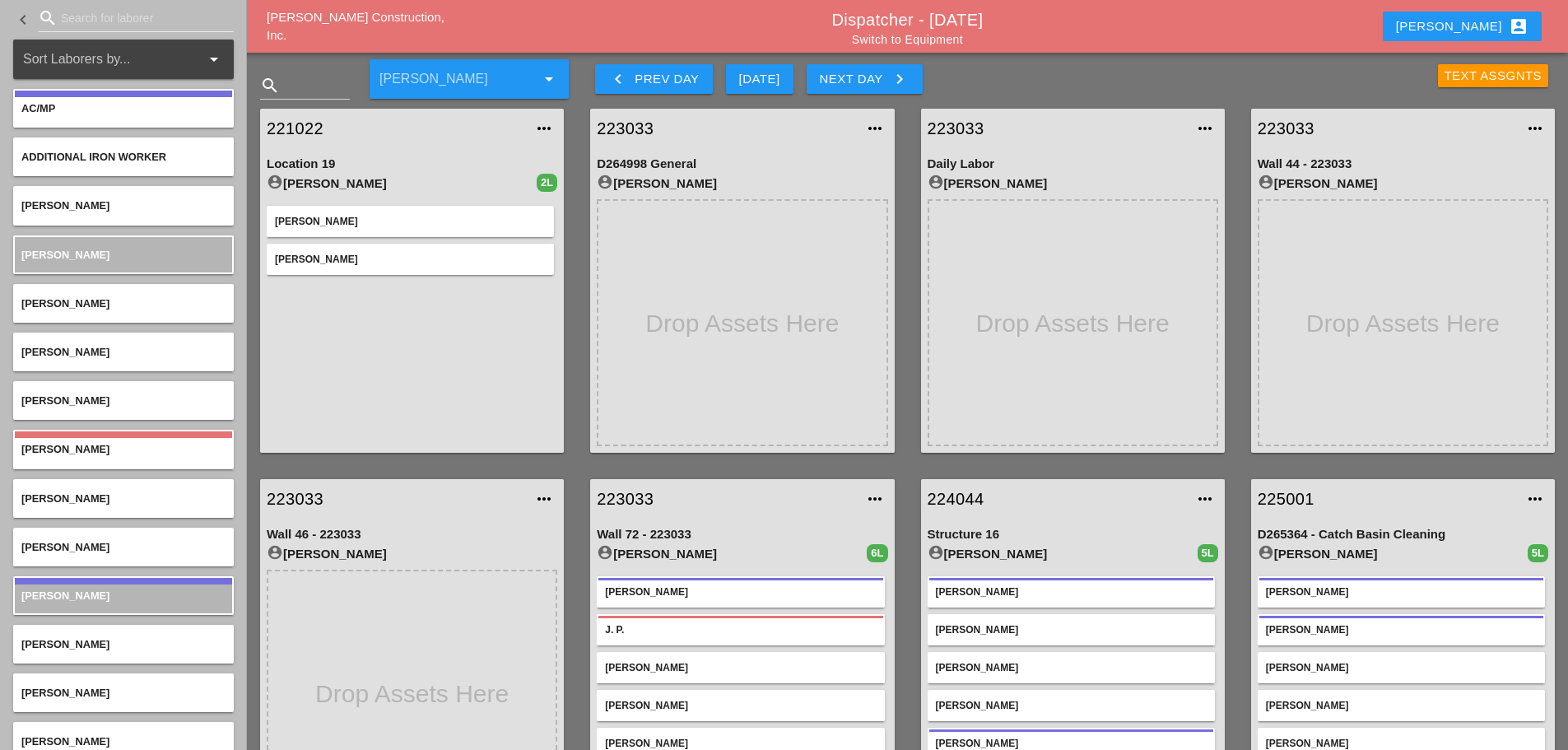
click at [298, 124] on link "221022" at bounding box center [395, 128] width 258 height 24
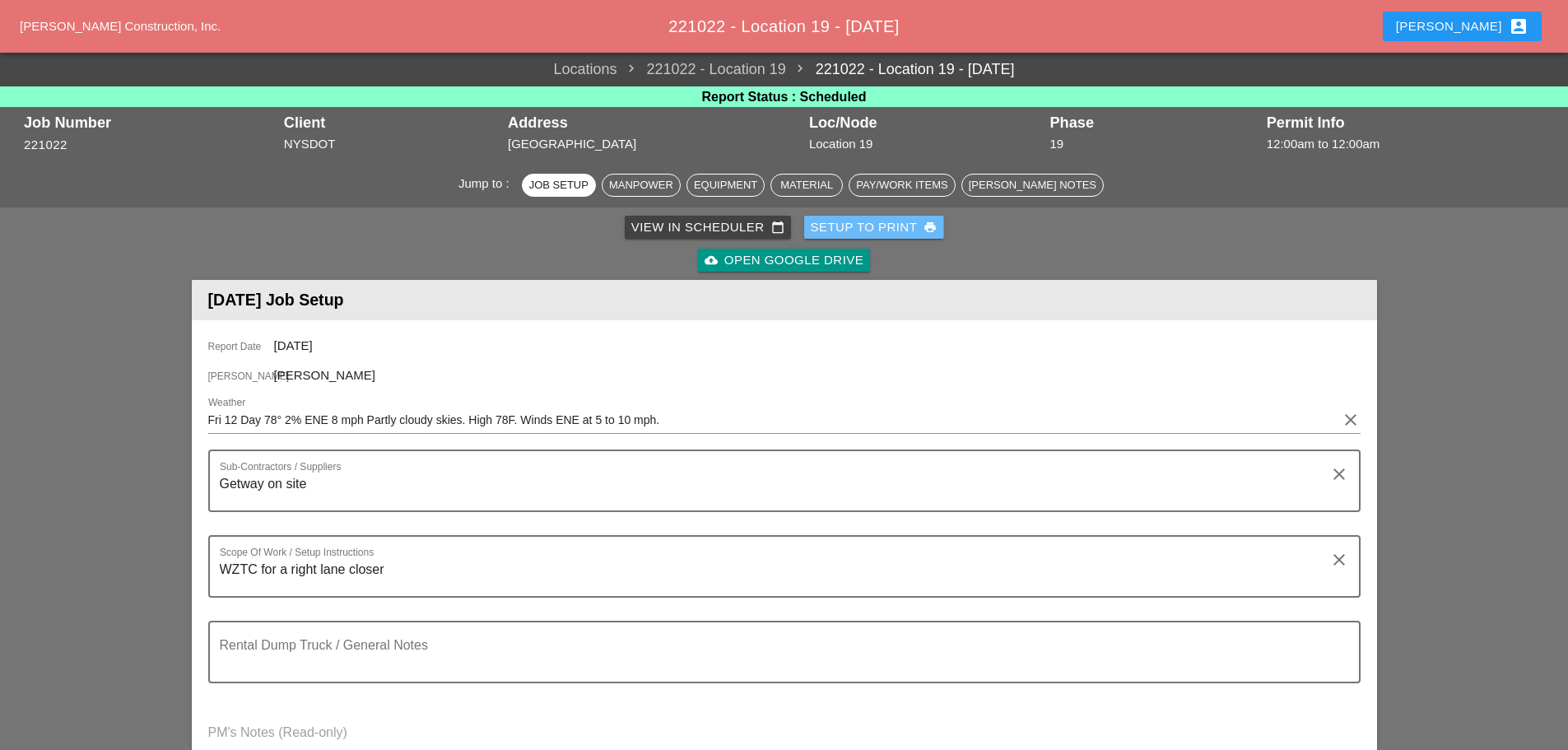
click at [826, 233] on div "Setup to Print print" at bounding box center [874, 227] width 127 height 19
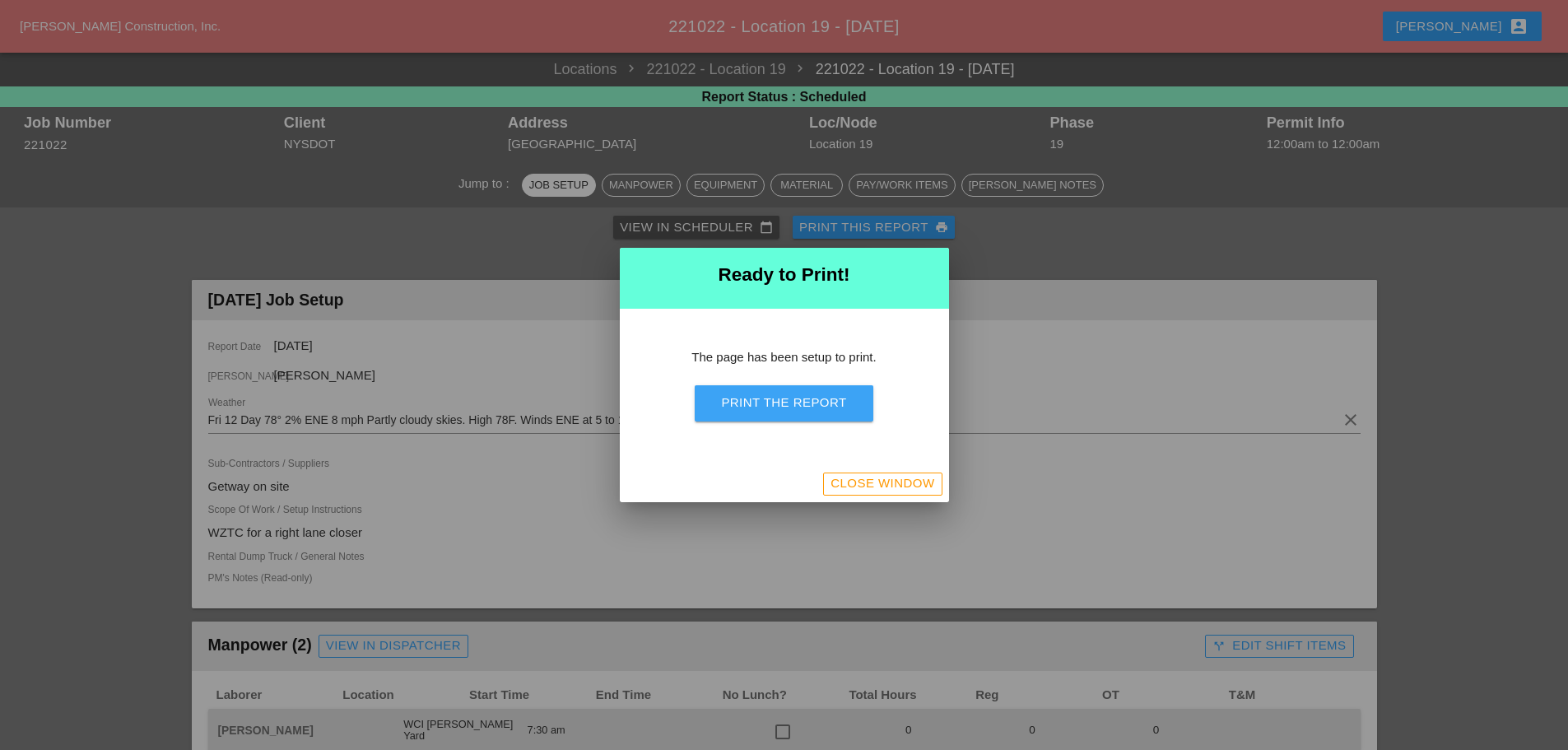
click at [828, 405] on div "Print the Report" at bounding box center [783, 403] width 125 height 19
click at [855, 487] on div "Close Window" at bounding box center [882, 483] width 104 height 19
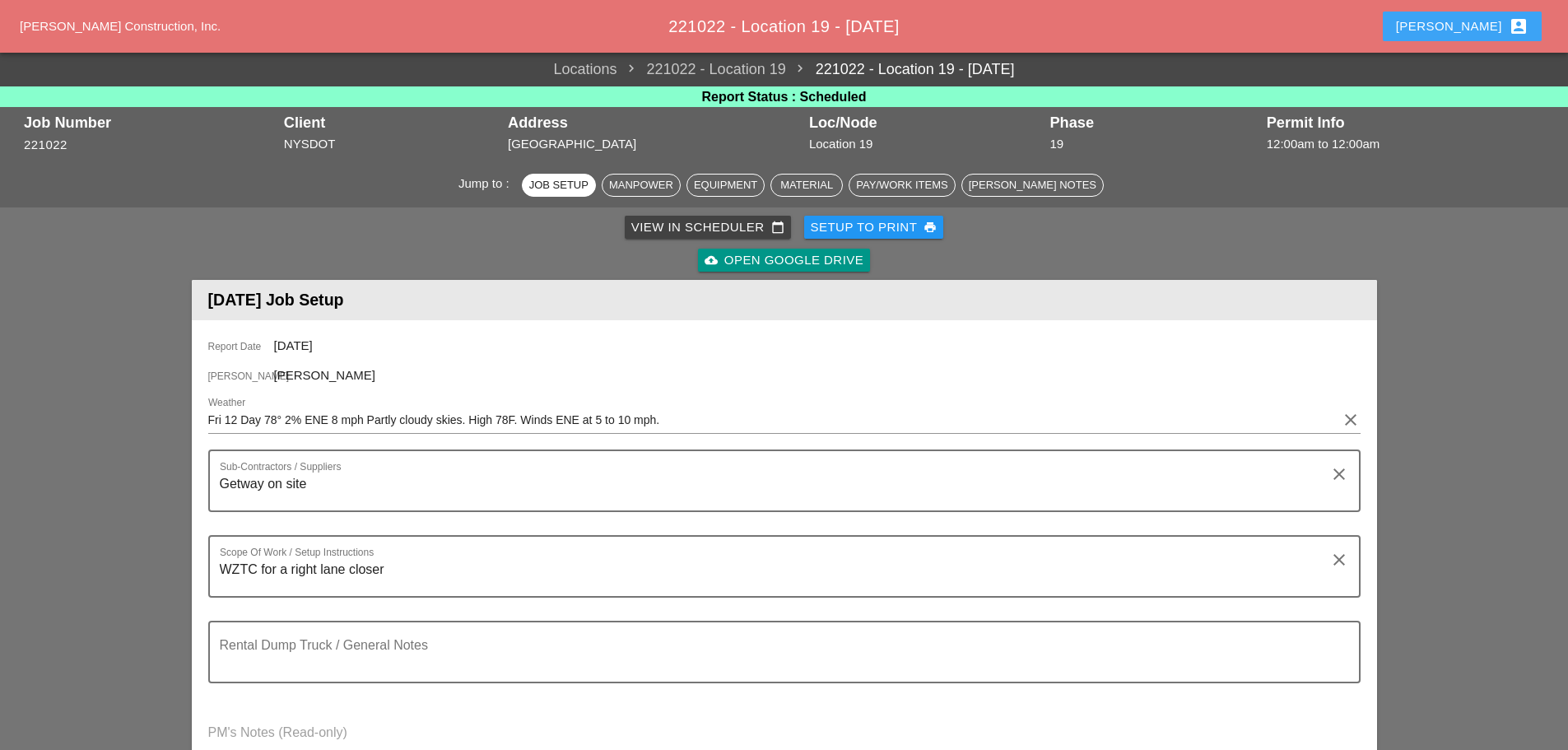
click at [1483, 23] on div "Enrico account_box" at bounding box center [1462, 26] width 133 height 20
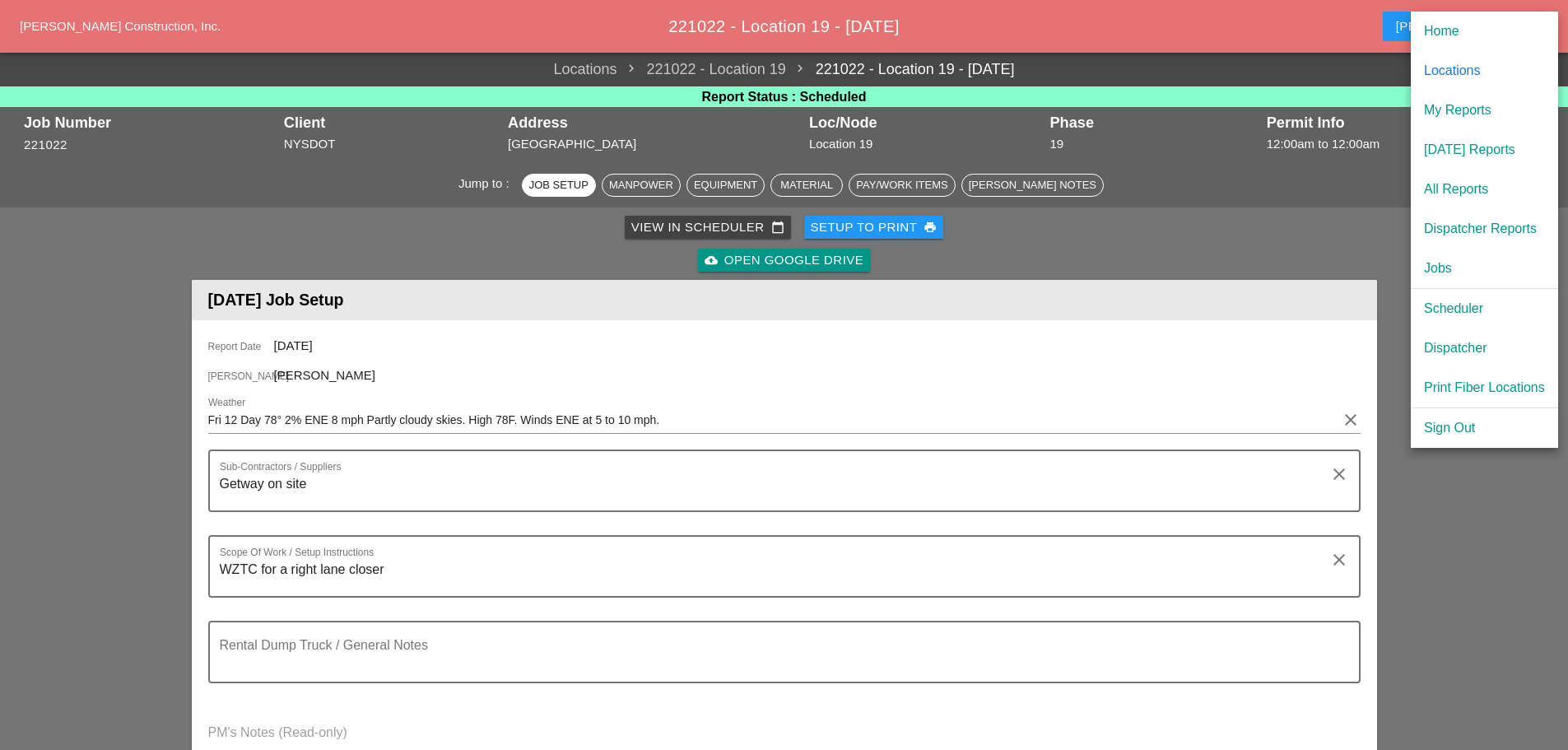
click at [1433, 344] on div "Dispatcher" at bounding box center [1484, 348] width 121 height 20
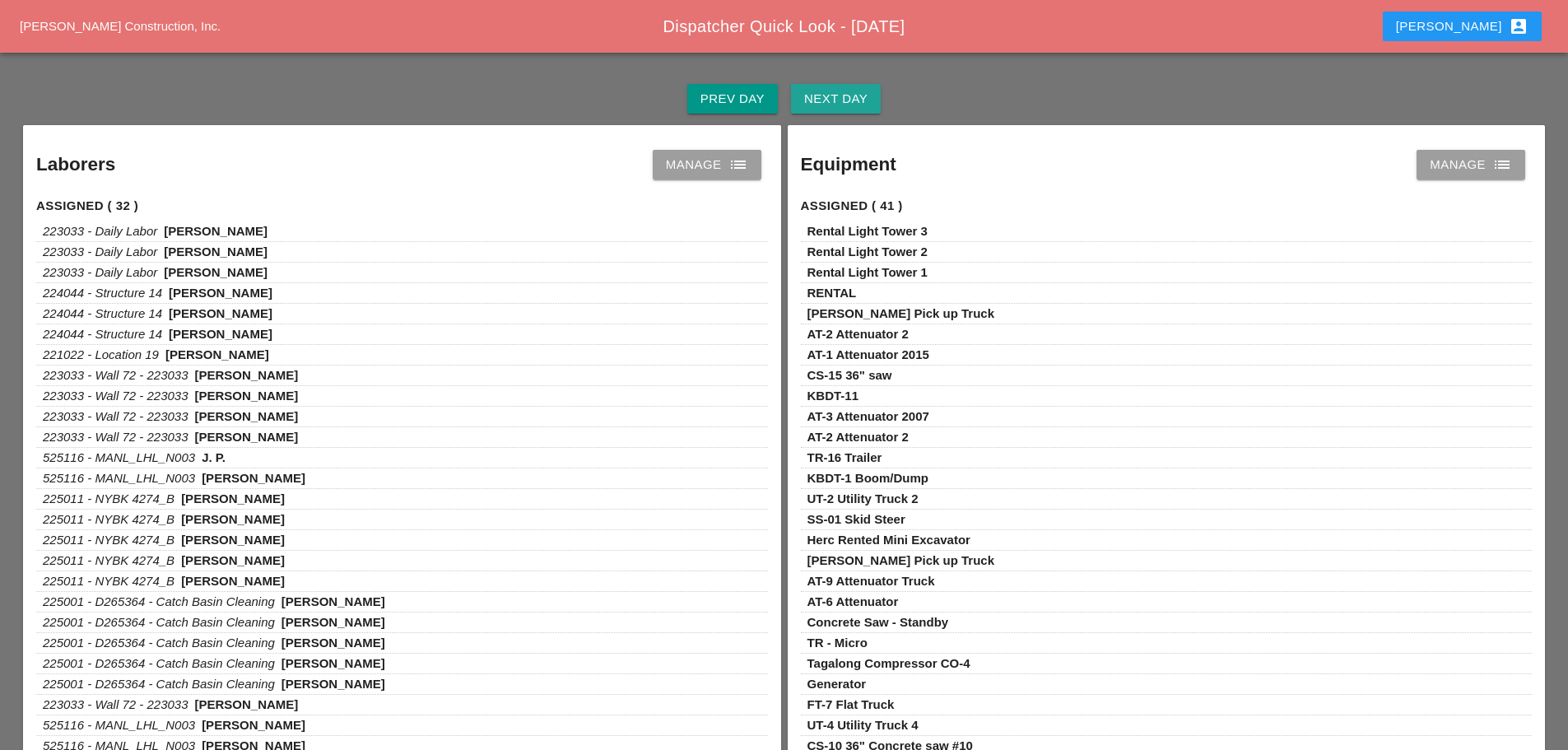
click at [863, 99] on div "Next Day" at bounding box center [836, 99] width 63 height 19
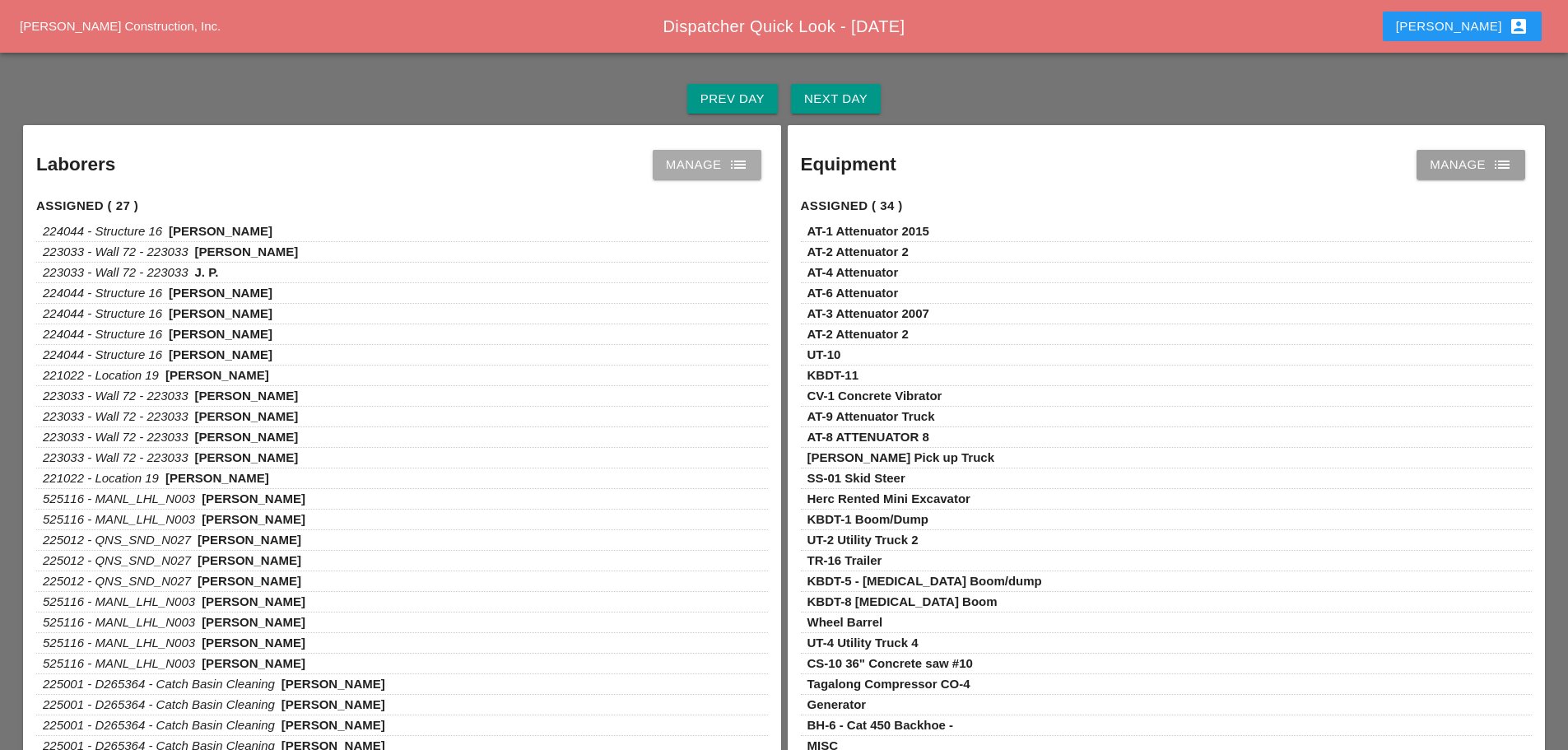
click at [753, 165] on link "Manage list" at bounding box center [707, 165] width 109 height 30
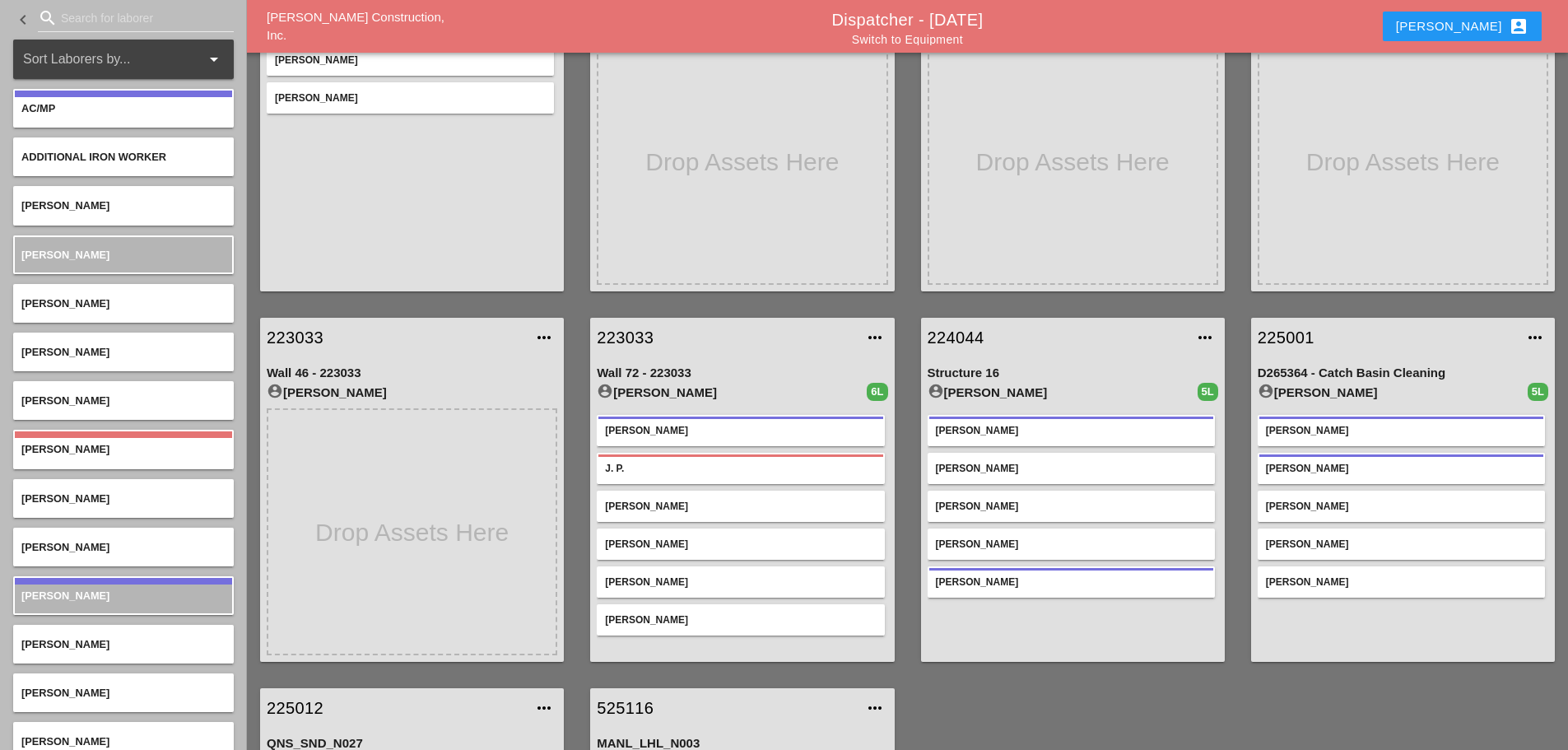
scroll to position [165, 0]
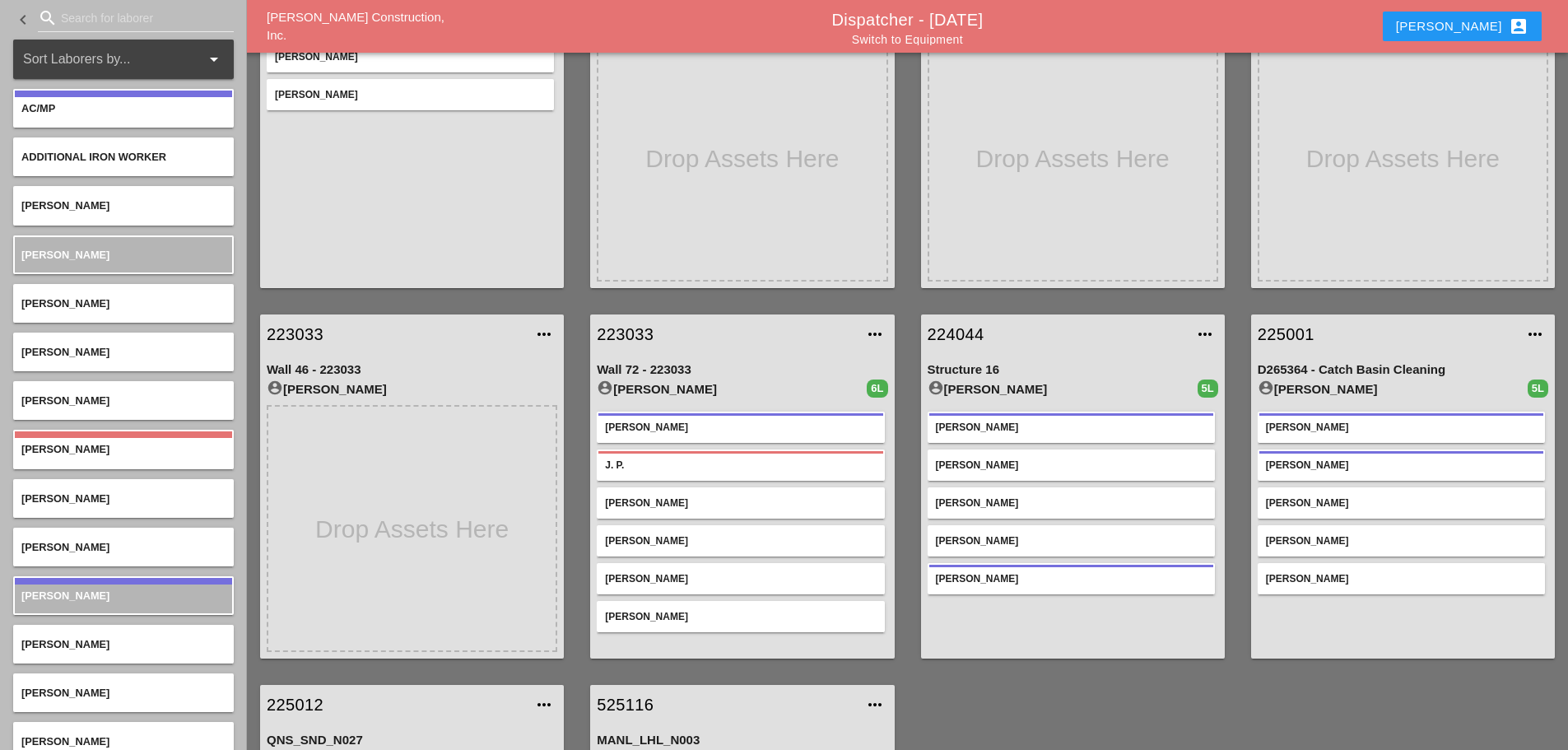
click at [632, 328] on link "223033" at bounding box center [725, 334] width 258 height 24
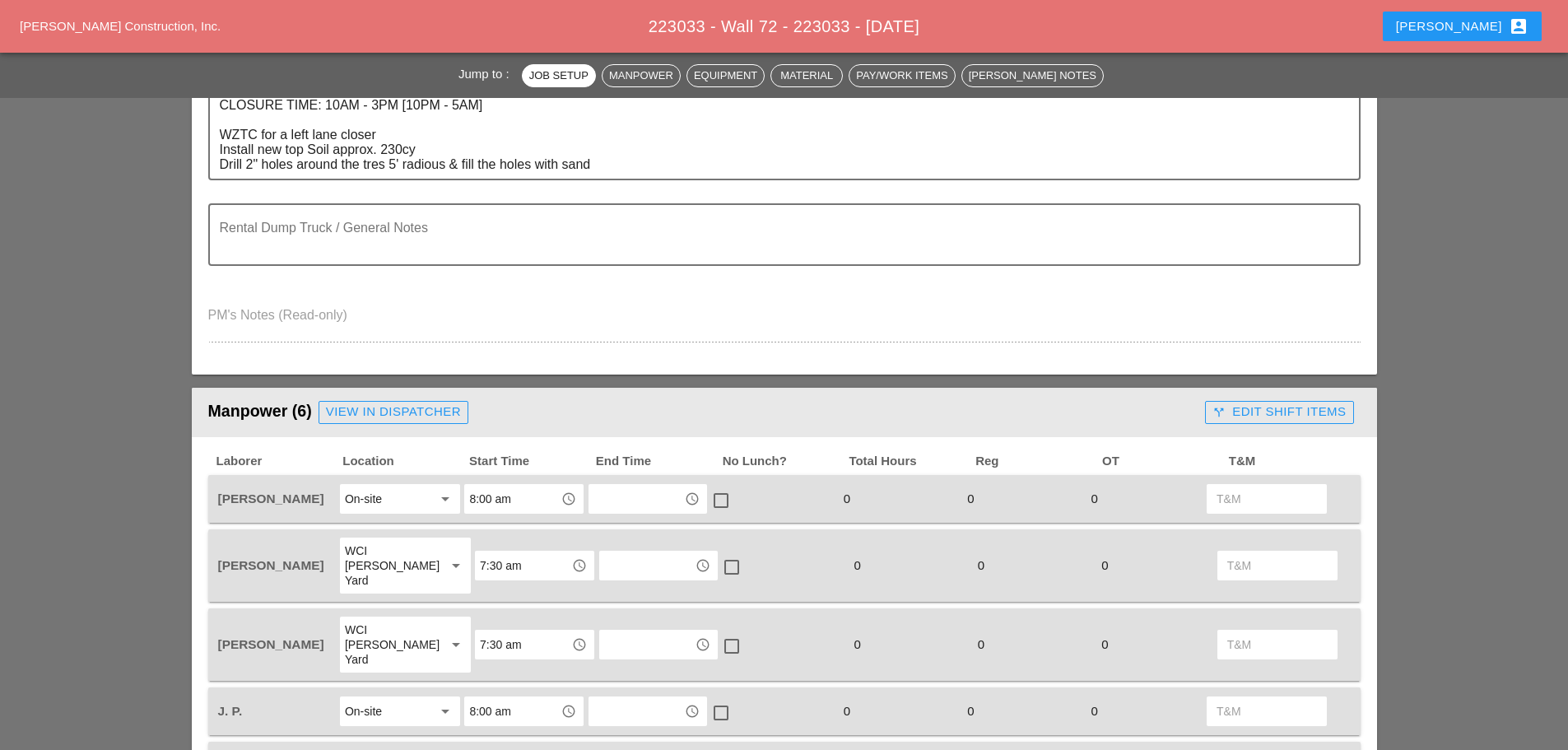
scroll to position [741, 0]
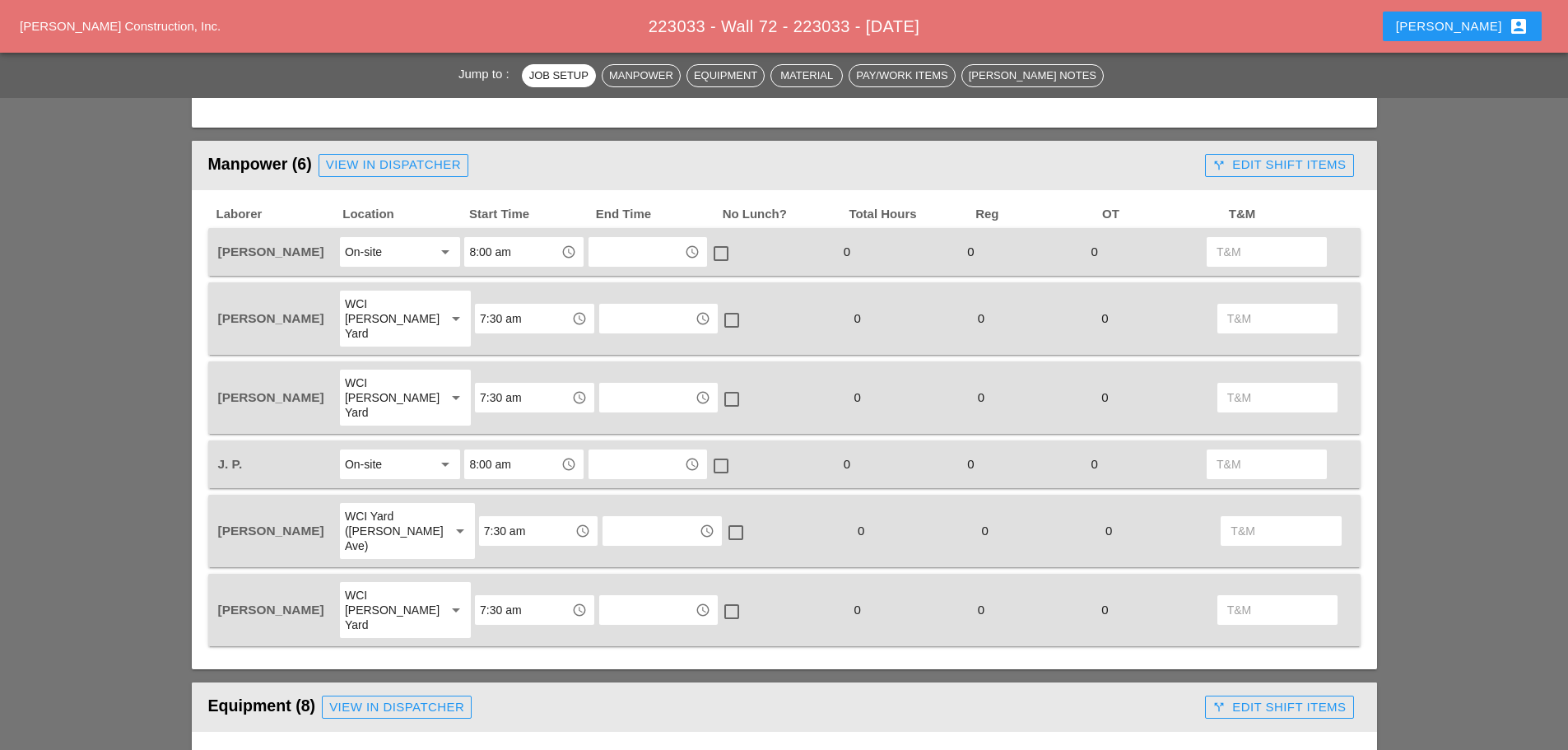
click at [389, 380] on div "WCI Bruckner Yard" at bounding box center [388, 397] width 88 height 44
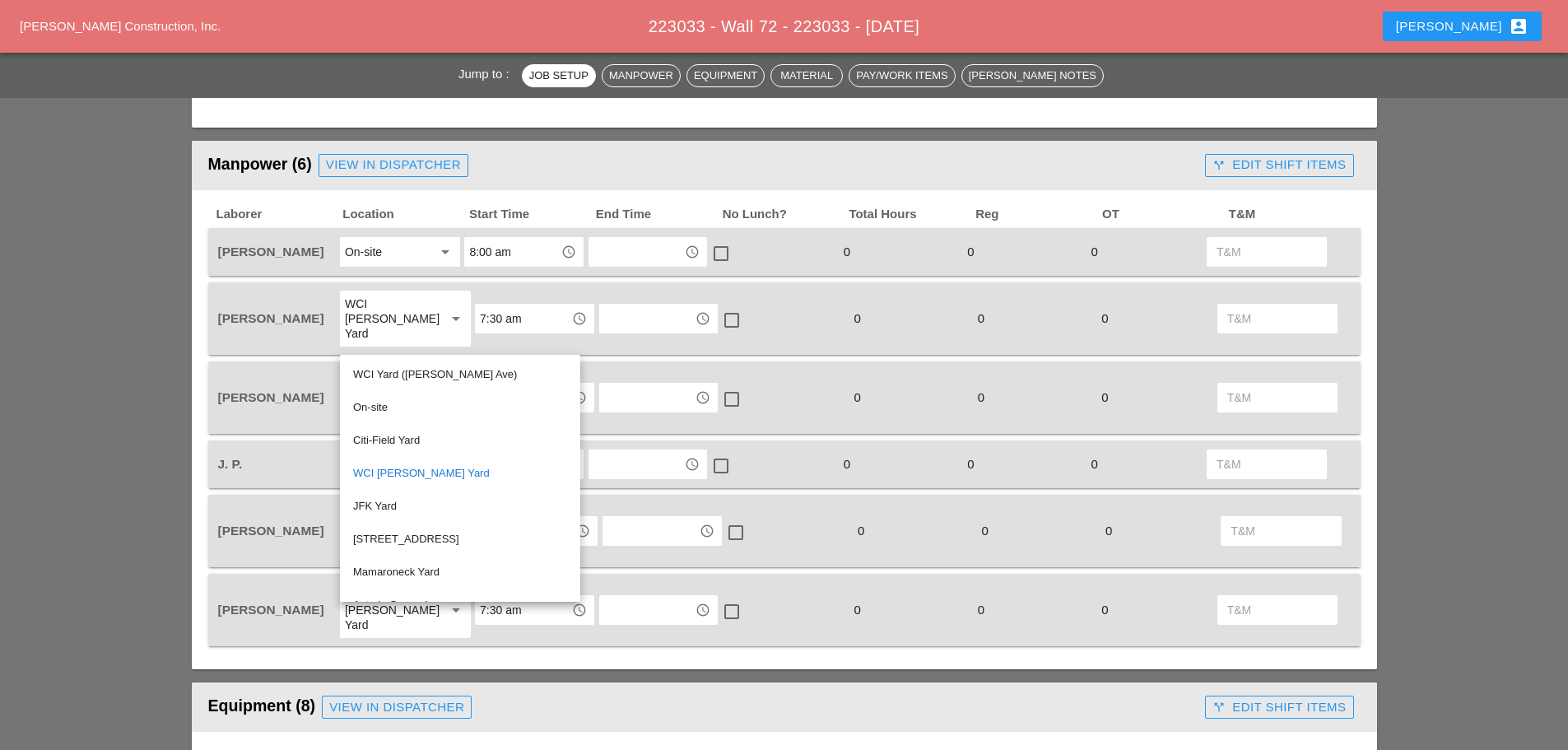
click at [389, 379] on div "WCI Yard (Provost Ave)" at bounding box center [459, 375] width 214 height 20
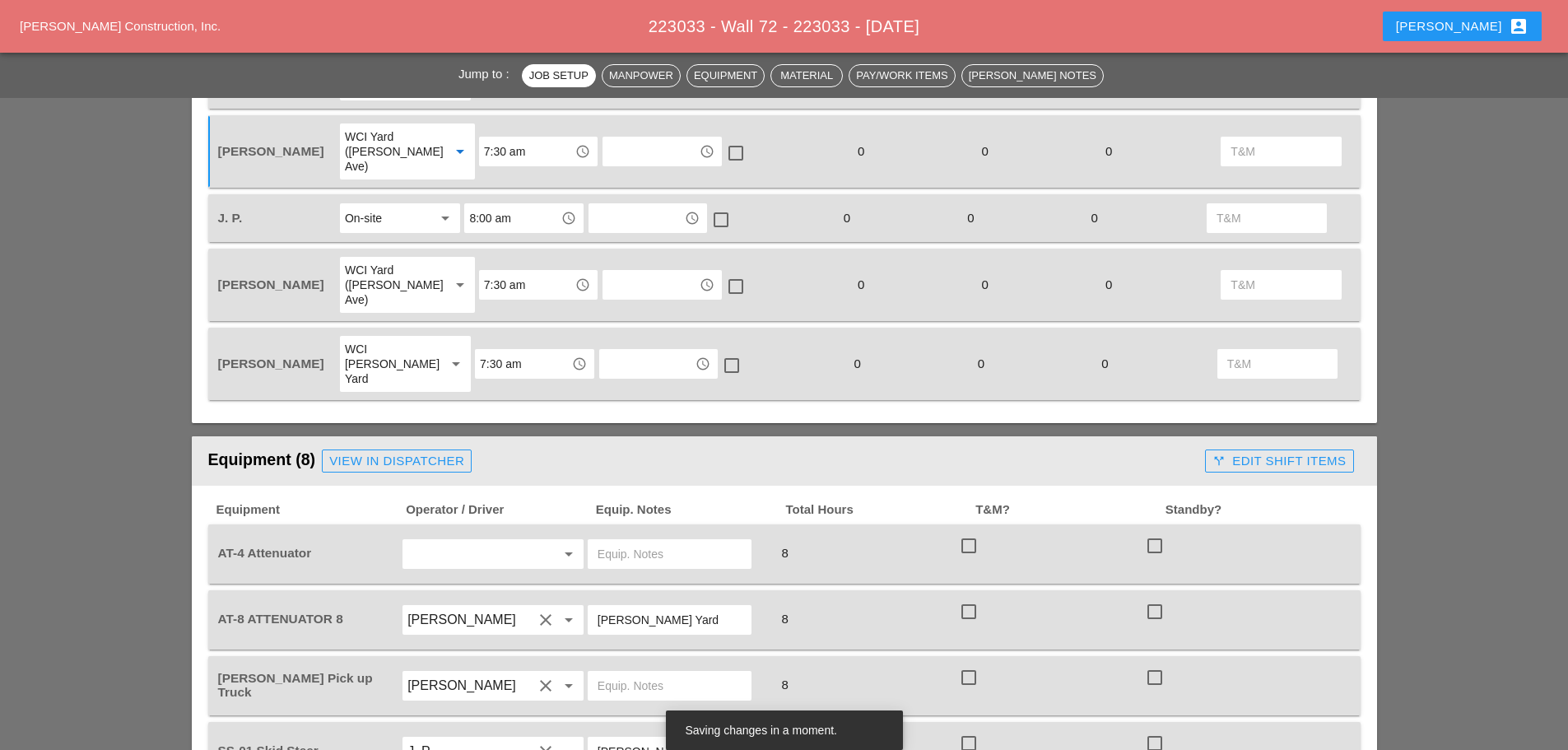
scroll to position [988, 0]
click at [469, 540] on input "text" at bounding box center [469, 553] width 125 height 26
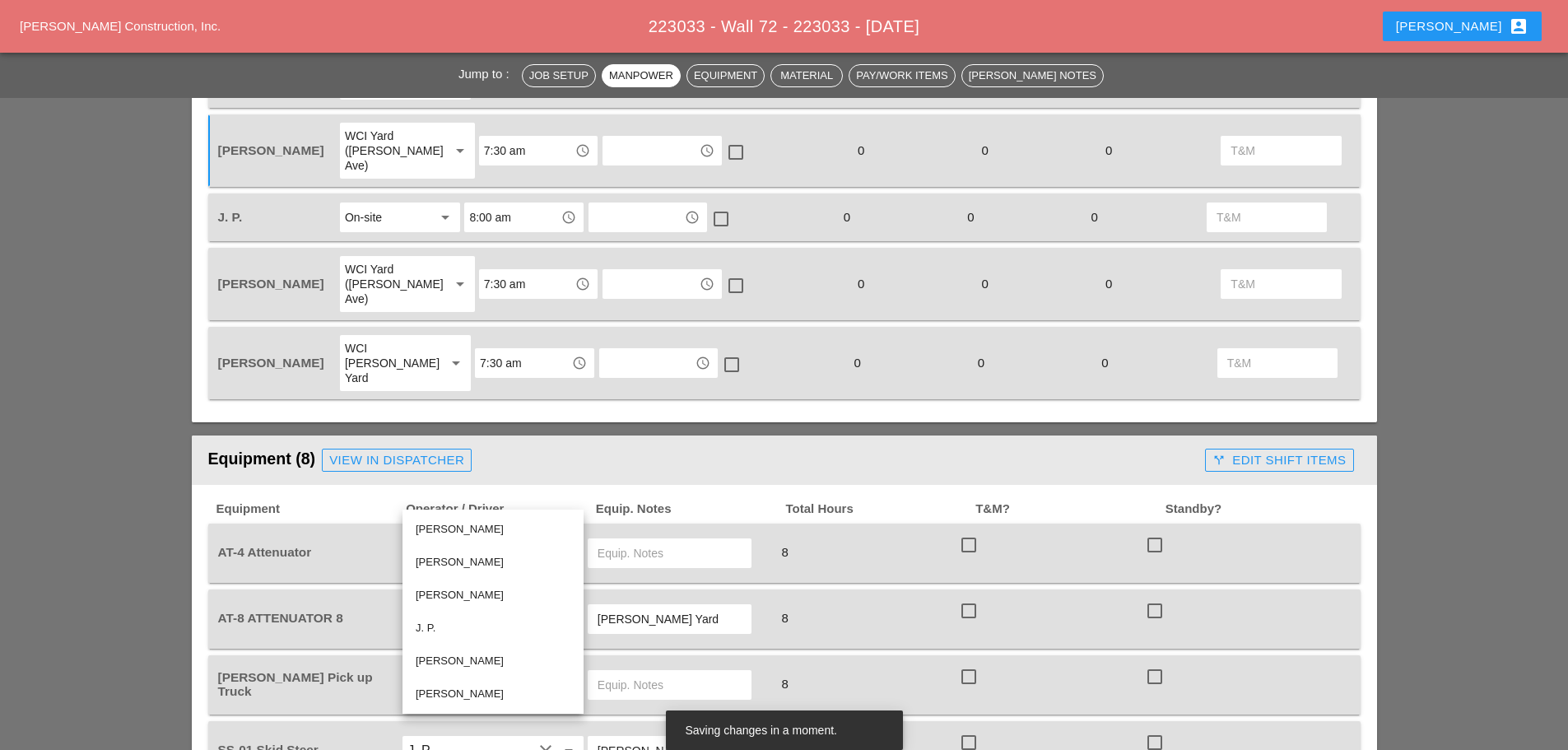
drag, startPoint x: 471, startPoint y: 660, endPoint x: 480, endPoint y: 655, distance: 10.3
click at [471, 660] on div "[PERSON_NAME]" at bounding box center [493, 661] width 155 height 20
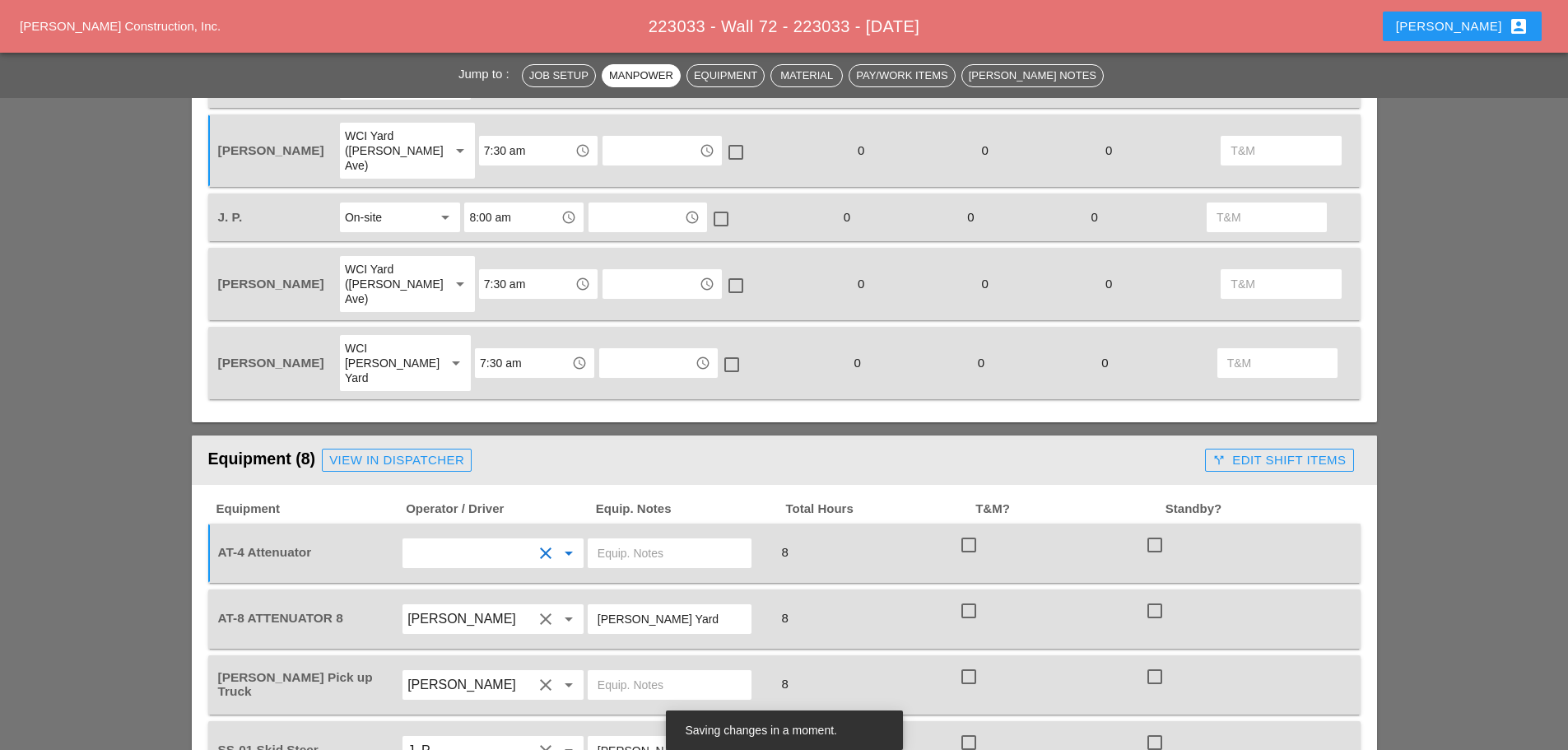
click at [488, 540] on input "text" at bounding box center [469, 553] width 125 height 26
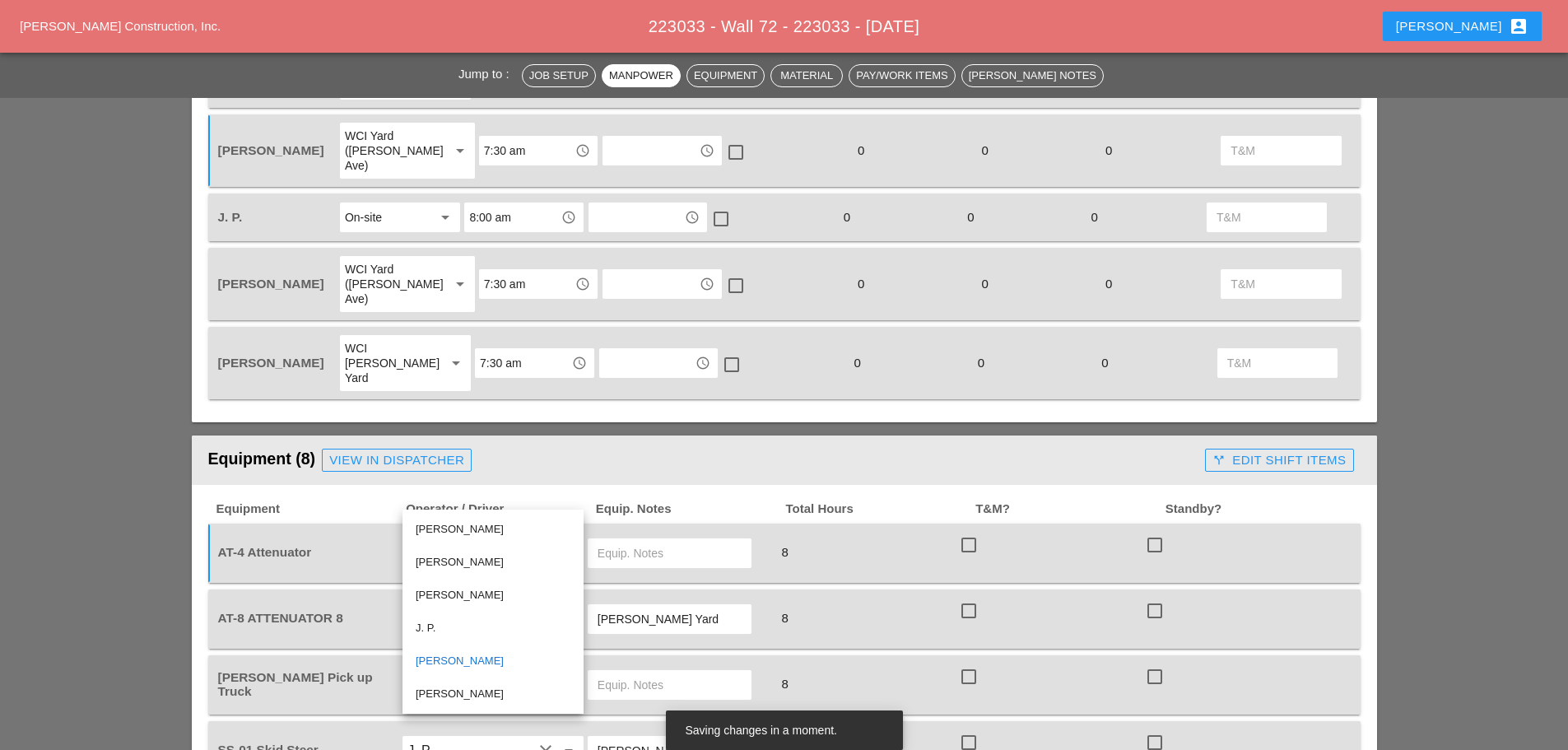
click at [471, 595] on div "[PERSON_NAME]" at bounding box center [493, 595] width 155 height 20
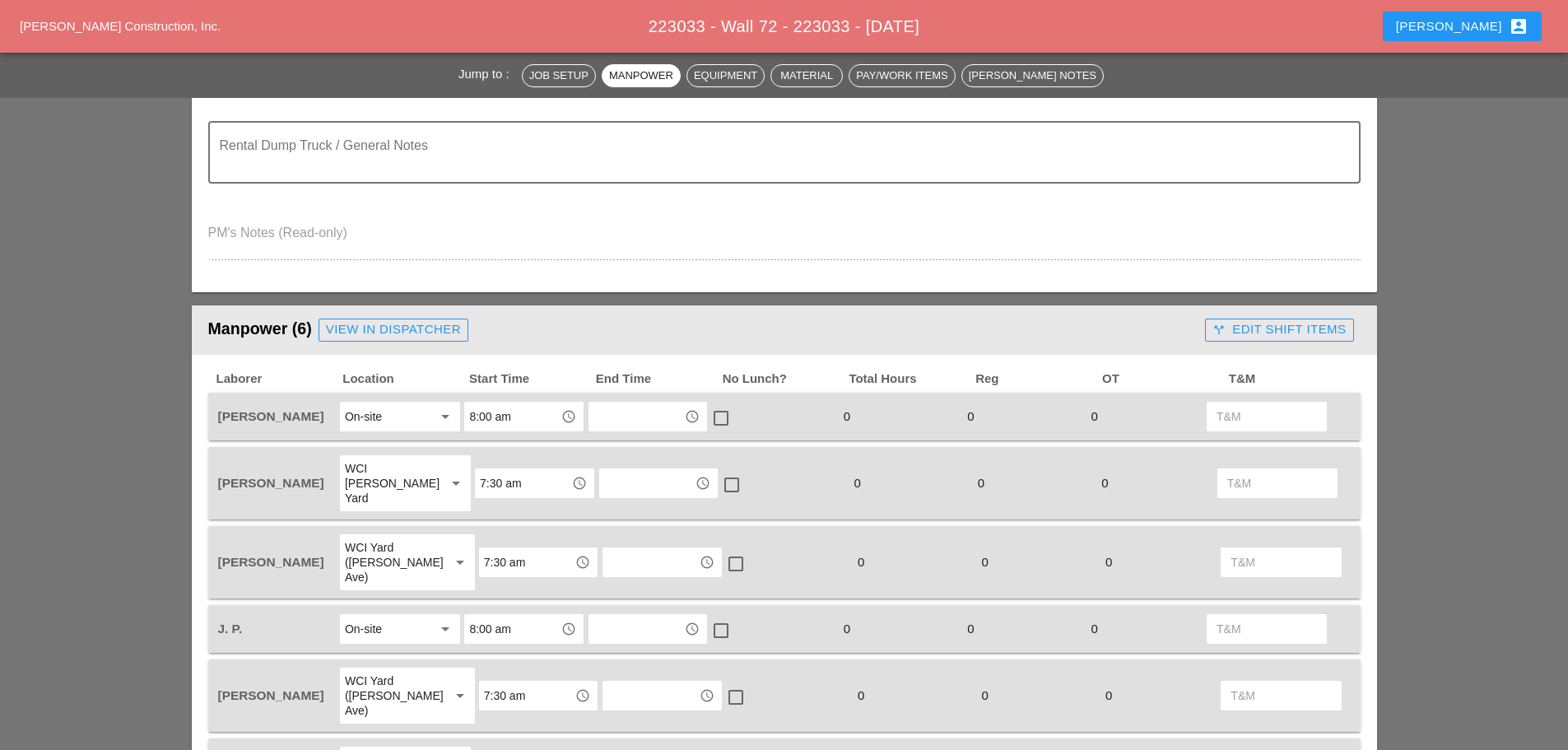
scroll to position [0, 0]
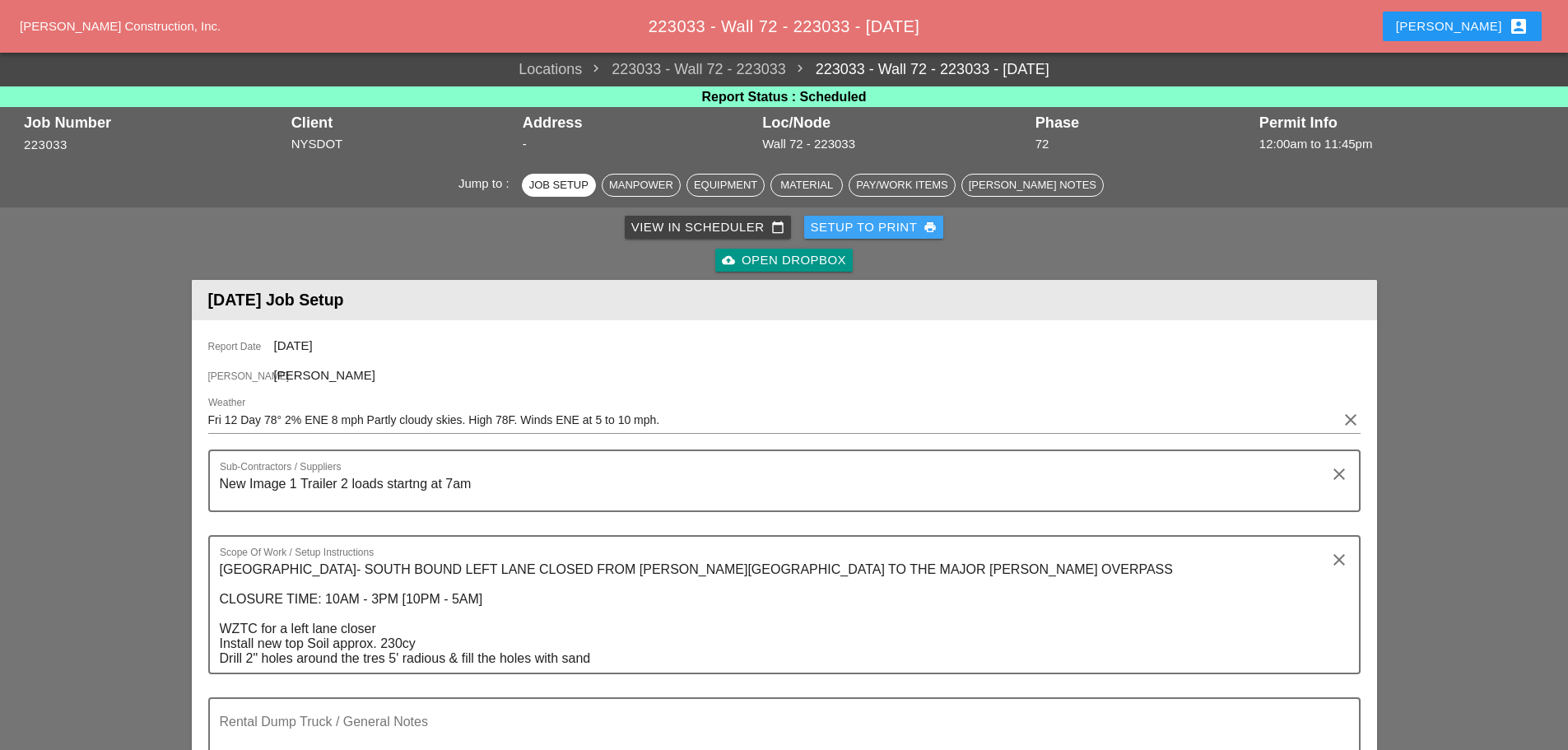
click at [843, 231] on div "Setup to Print print" at bounding box center [874, 227] width 127 height 19
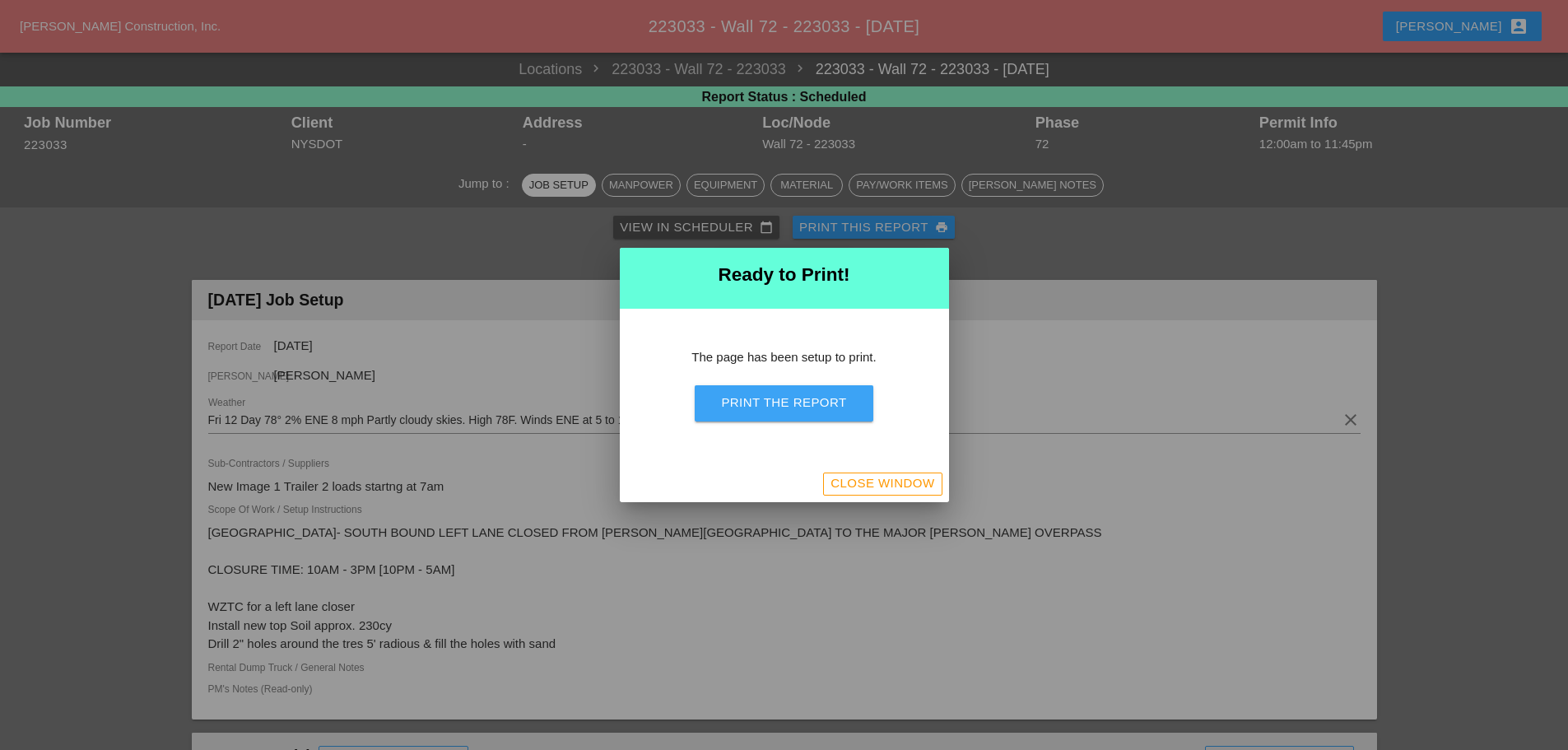
click at [814, 408] on div "Print the Report" at bounding box center [783, 403] width 125 height 19
click at [902, 486] on div "Close Window" at bounding box center [882, 483] width 104 height 19
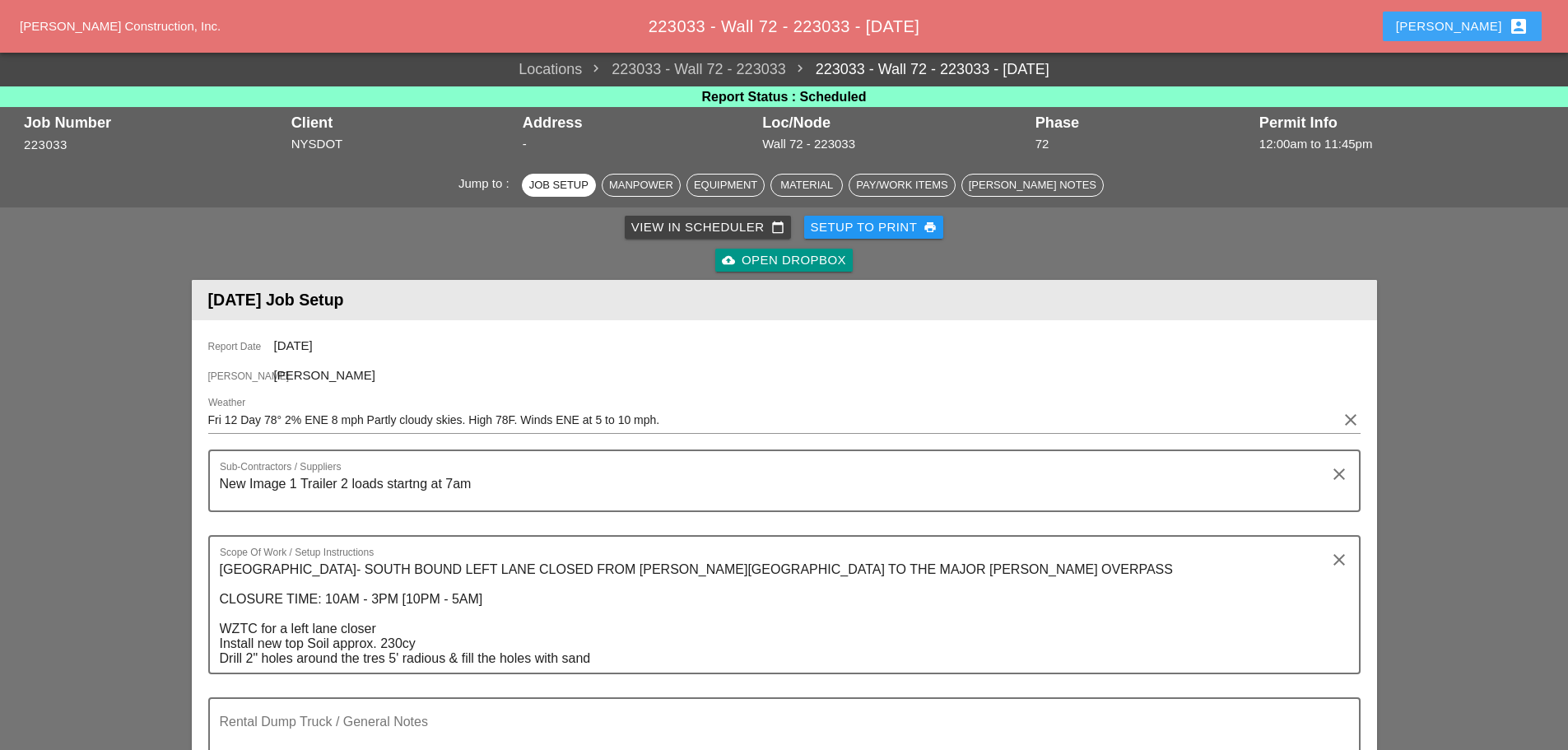
click at [1485, 27] on div "Enrico account_box" at bounding box center [1462, 26] width 133 height 20
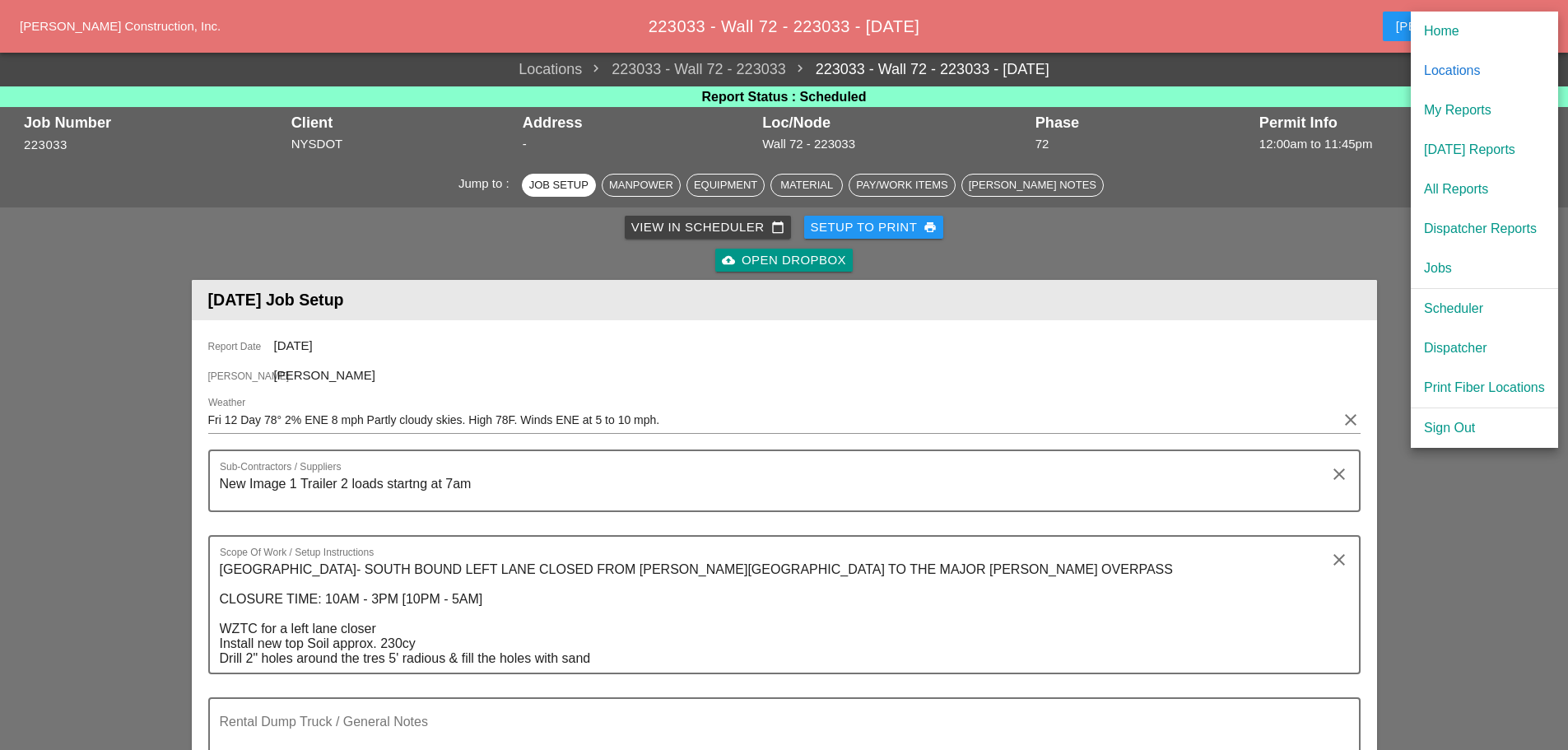
click at [1470, 350] on div "Dispatcher" at bounding box center [1484, 348] width 121 height 20
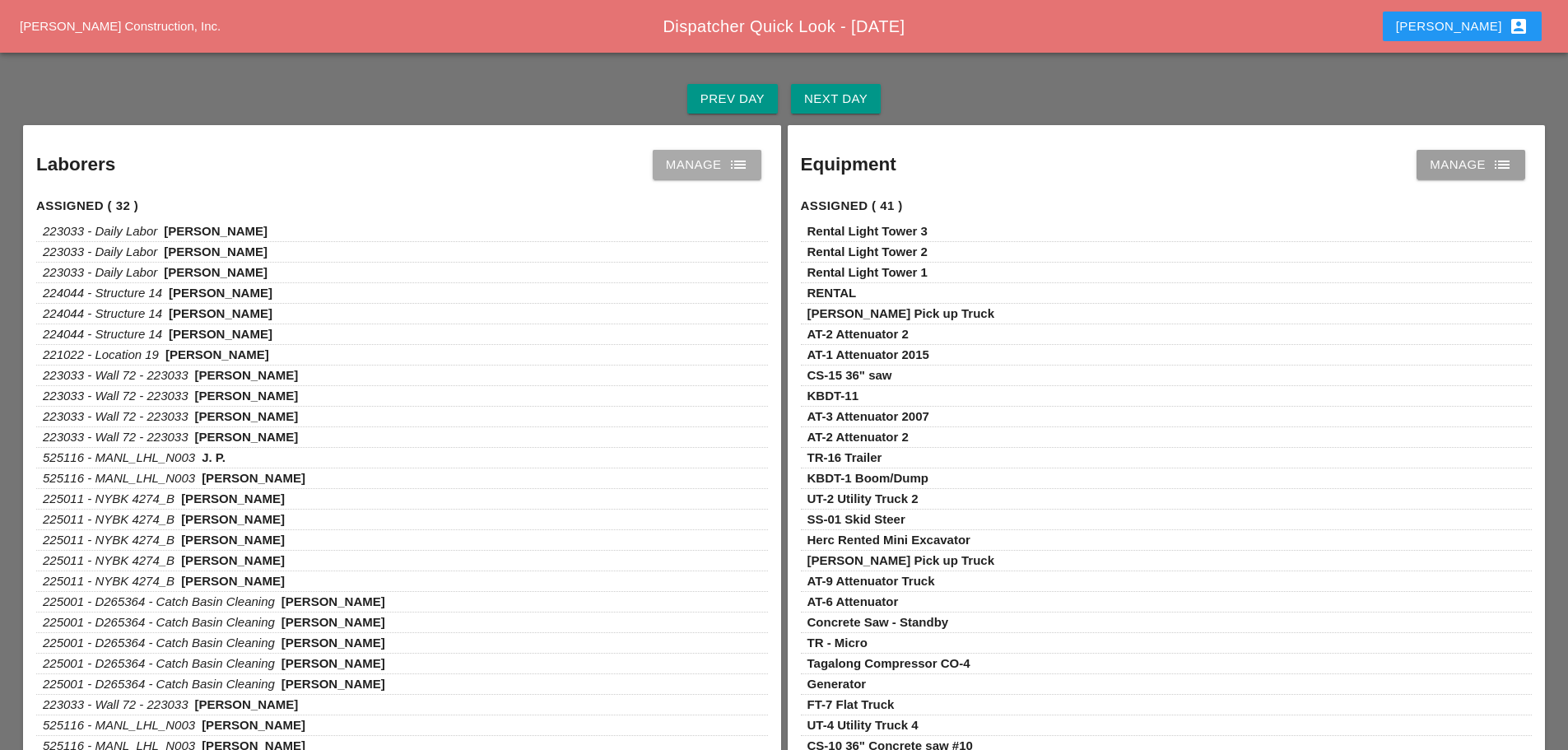
click at [751, 168] on link "Manage list" at bounding box center [707, 165] width 109 height 30
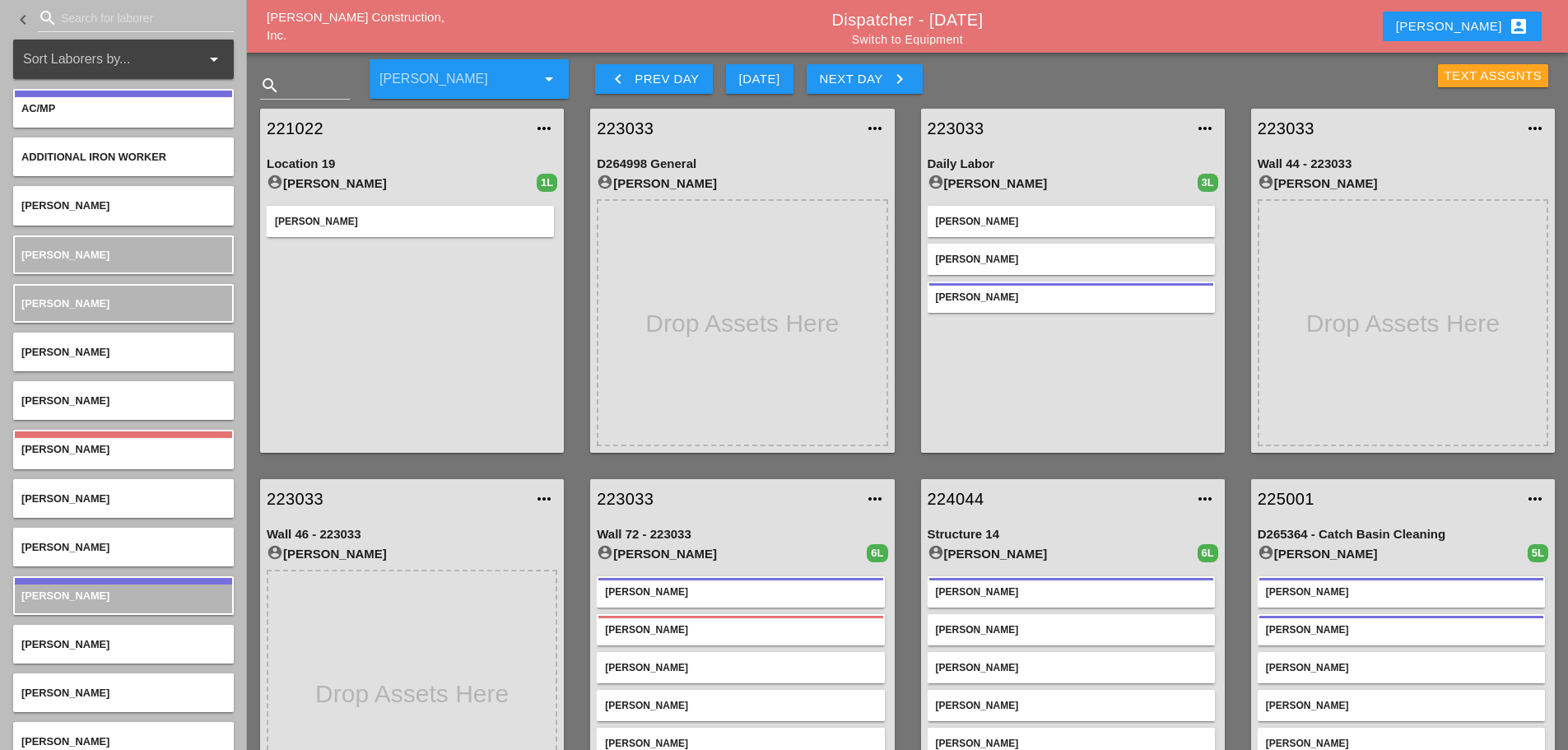
click at [1469, 76] on div "Text Assgnts" at bounding box center [1493, 76] width 98 height 19
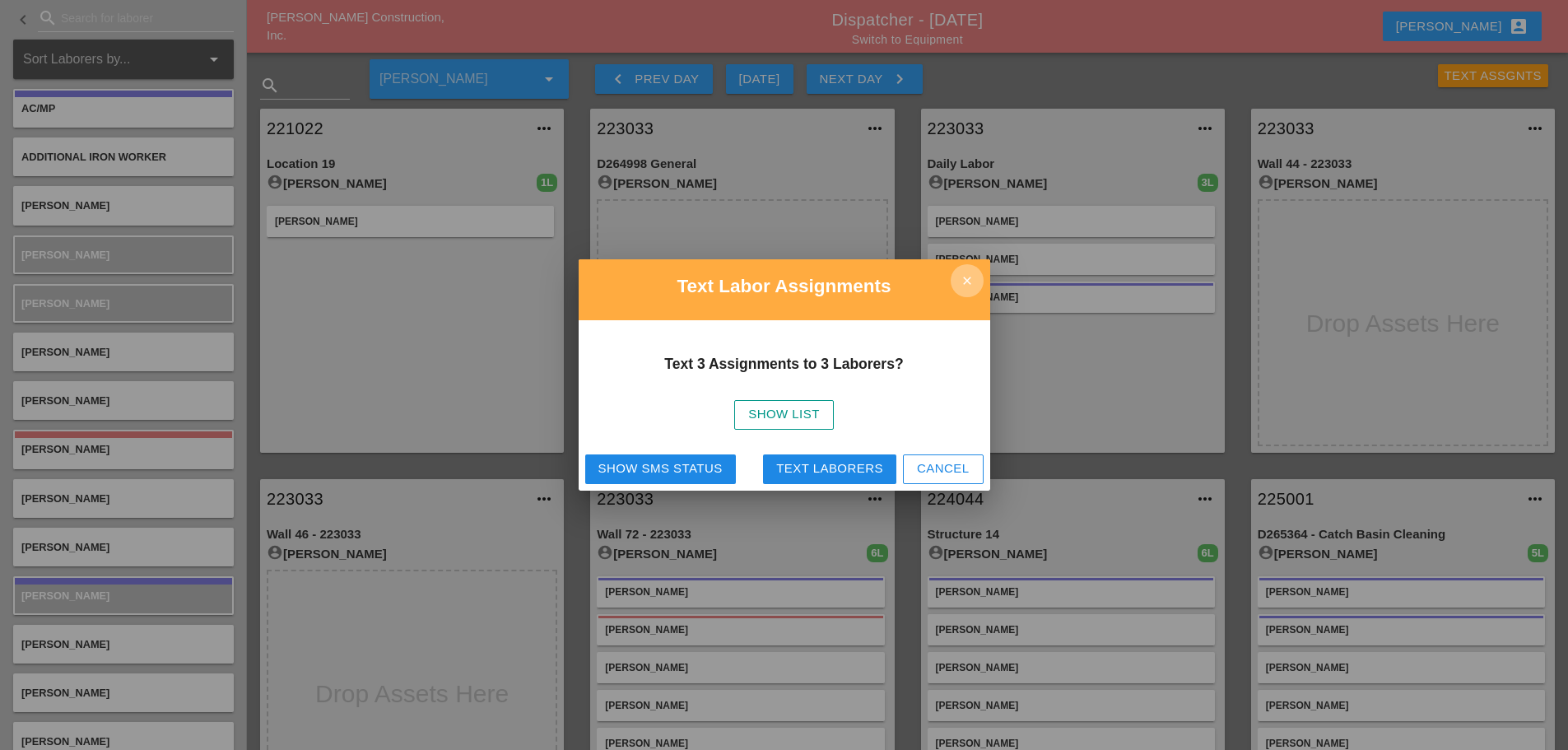
click at [966, 283] on icon "close" at bounding box center [967, 280] width 33 height 33
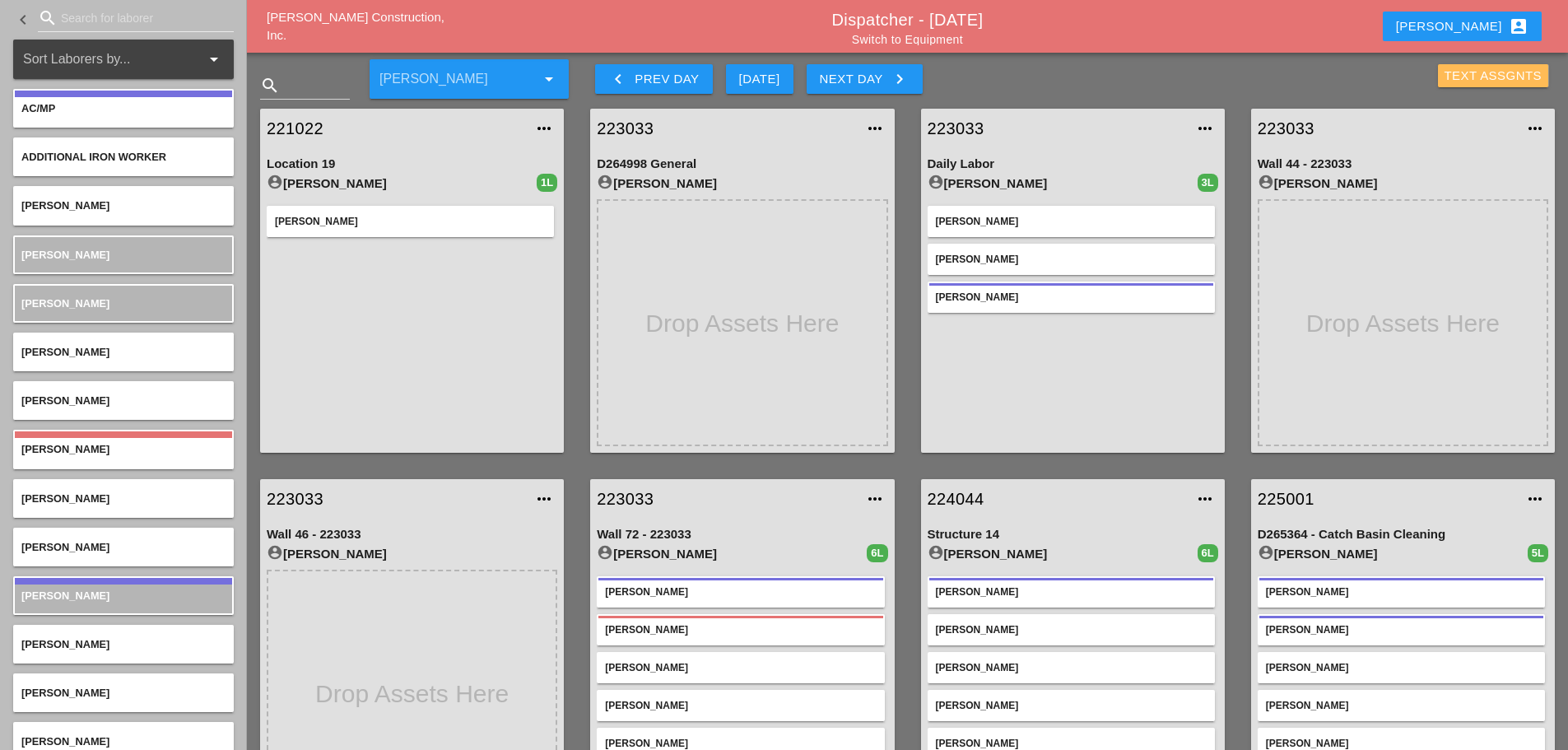
click at [1455, 72] on div "Text Assgnts" at bounding box center [1493, 76] width 98 height 19
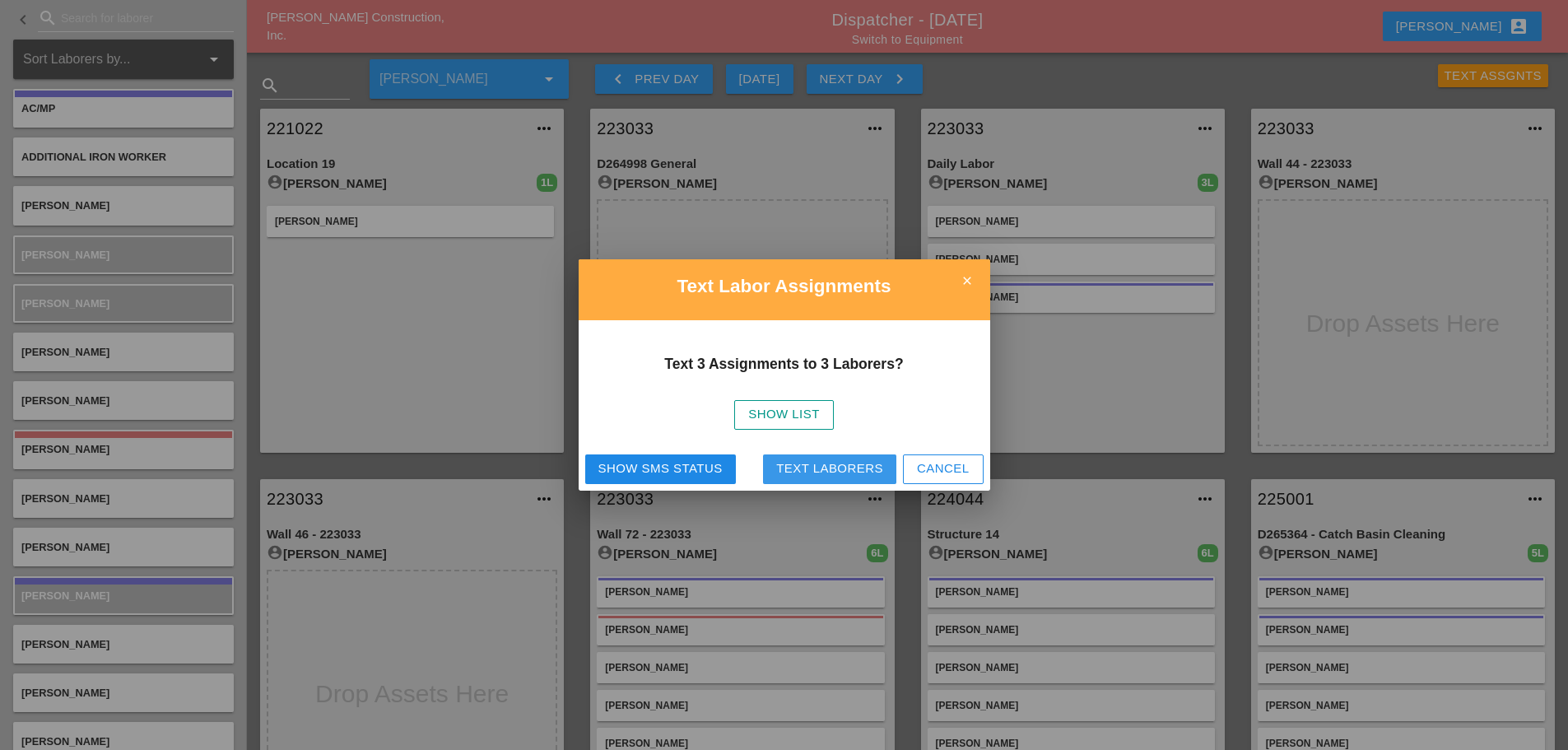
click at [842, 460] on div "Text Laborers" at bounding box center [829, 469] width 107 height 19
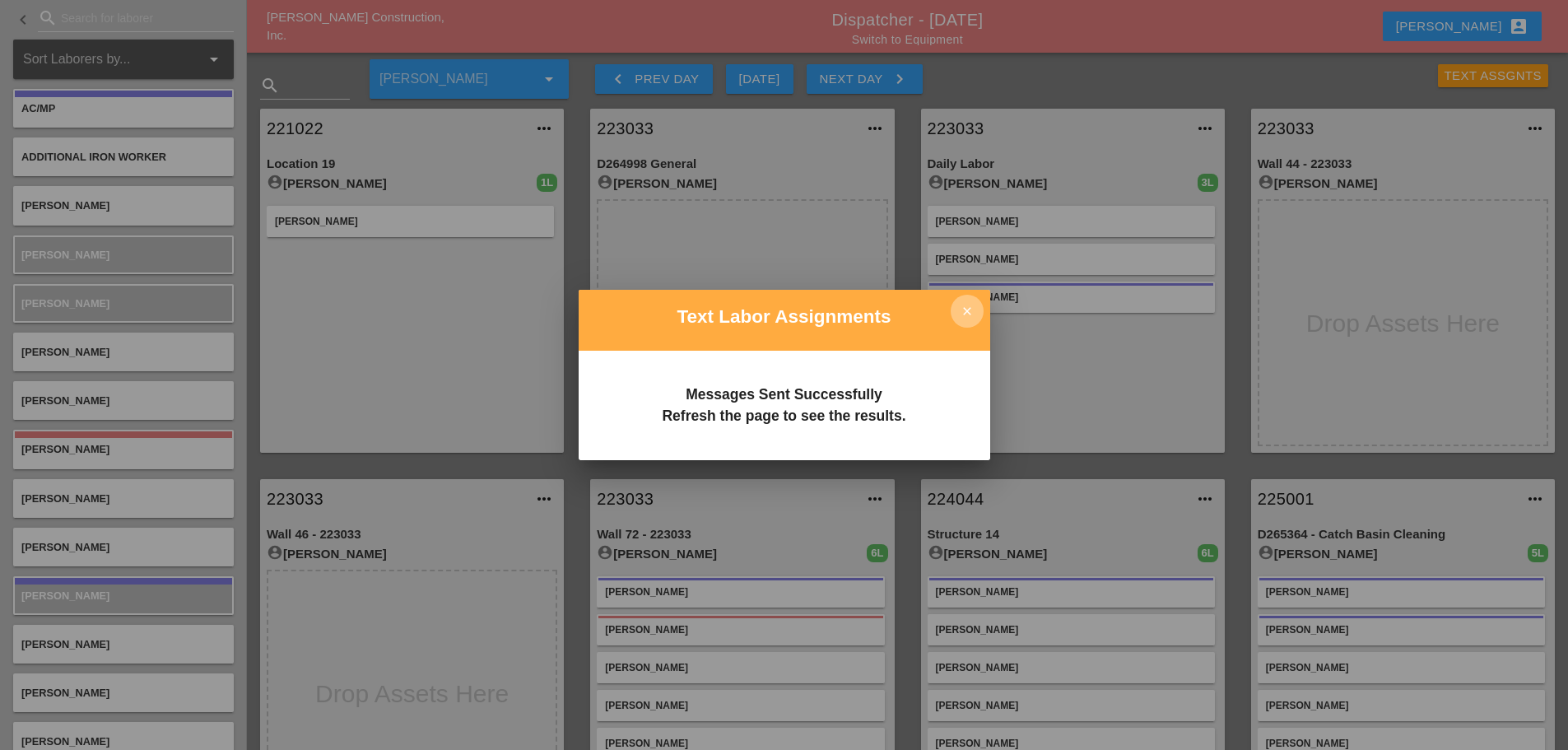
click at [957, 307] on icon "close" at bounding box center [967, 311] width 33 height 33
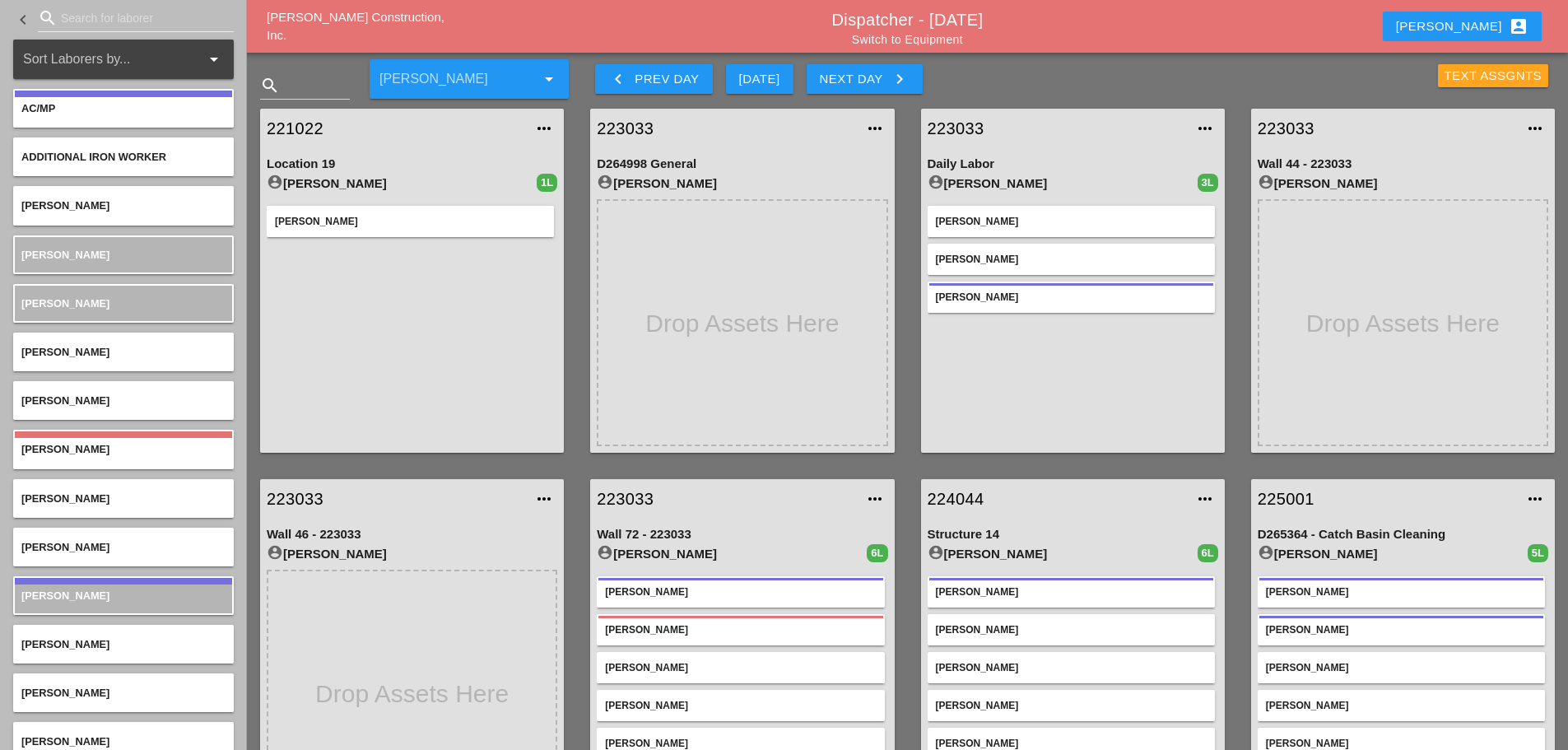
click at [1459, 82] on div "Text Assgnts" at bounding box center [1493, 76] width 98 height 19
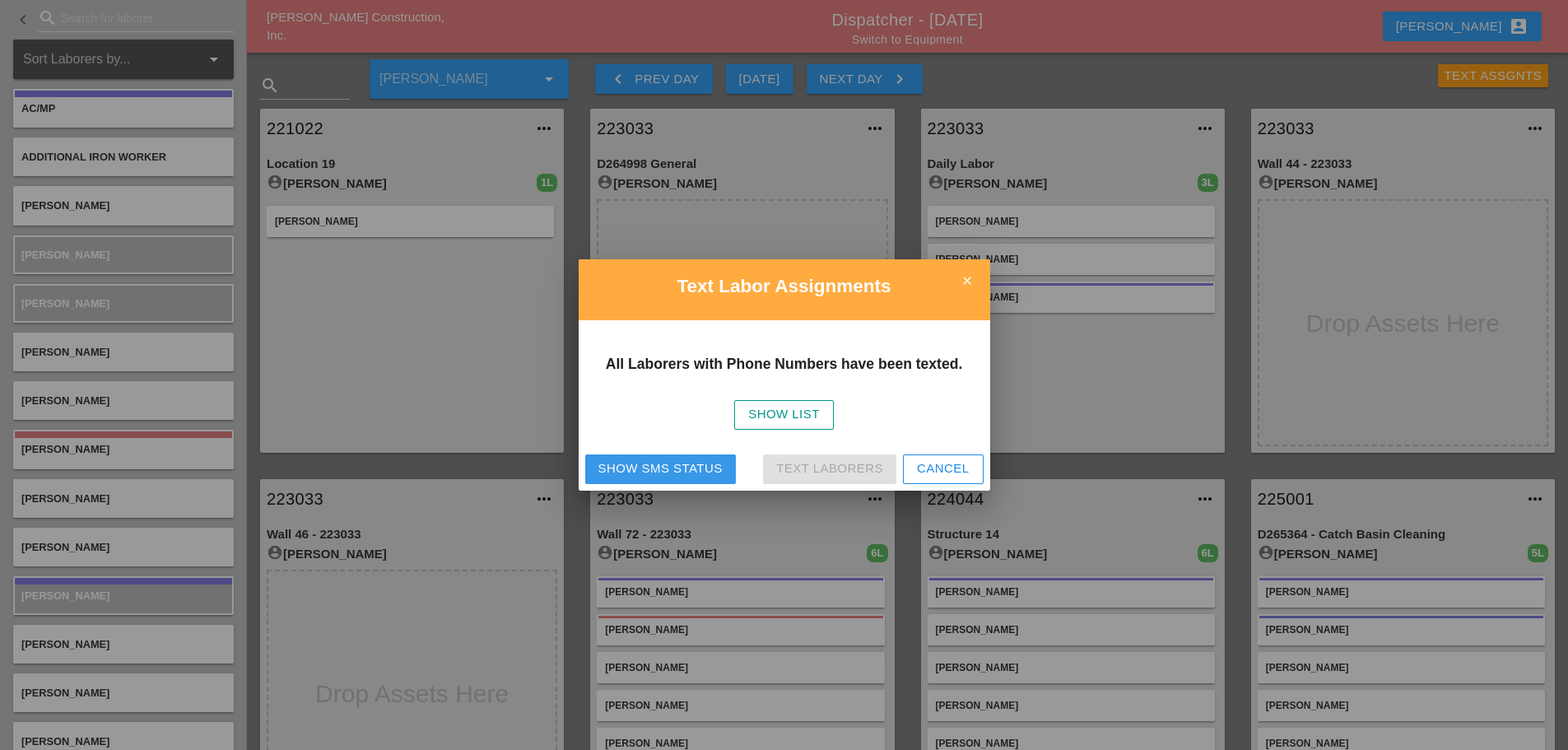
click at [662, 460] on div "Show SMS Status" at bounding box center [660, 469] width 124 height 19
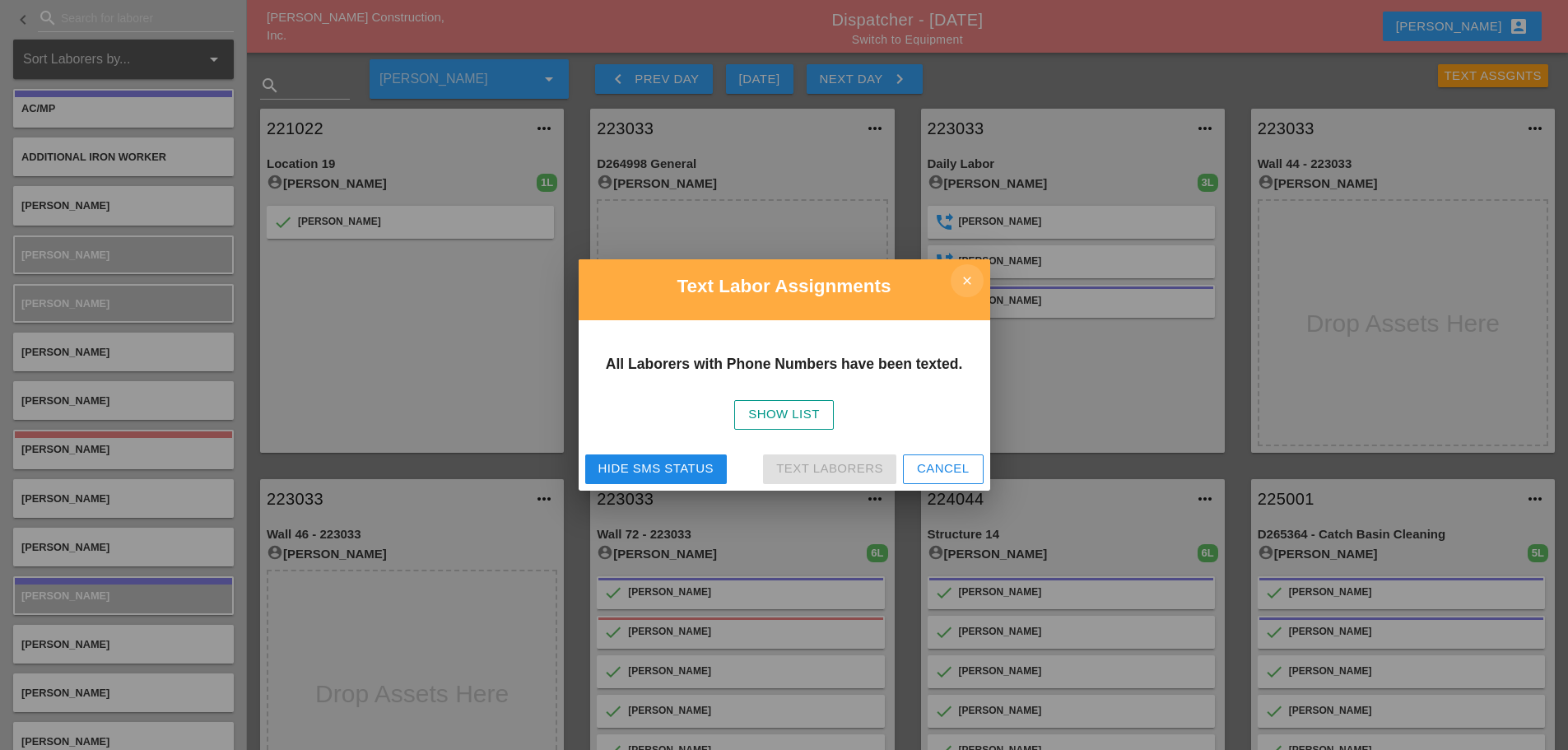
click at [962, 282] on icon "close" at bounding box center [967, 280] width 33 height 33
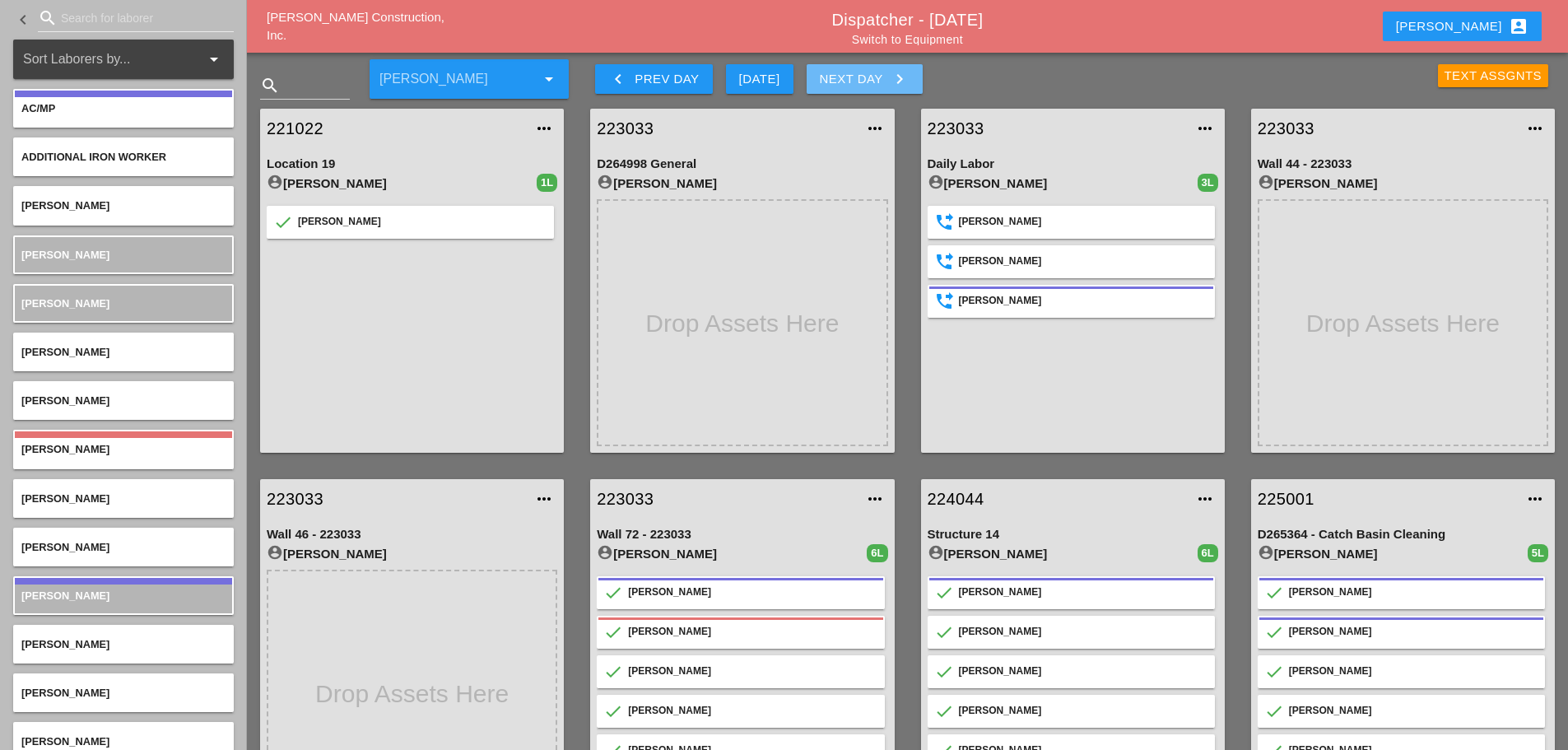
click at [893, 78] on icon "keyboard_arrow_right" at bounding box center [900, 79] width 20 height 20
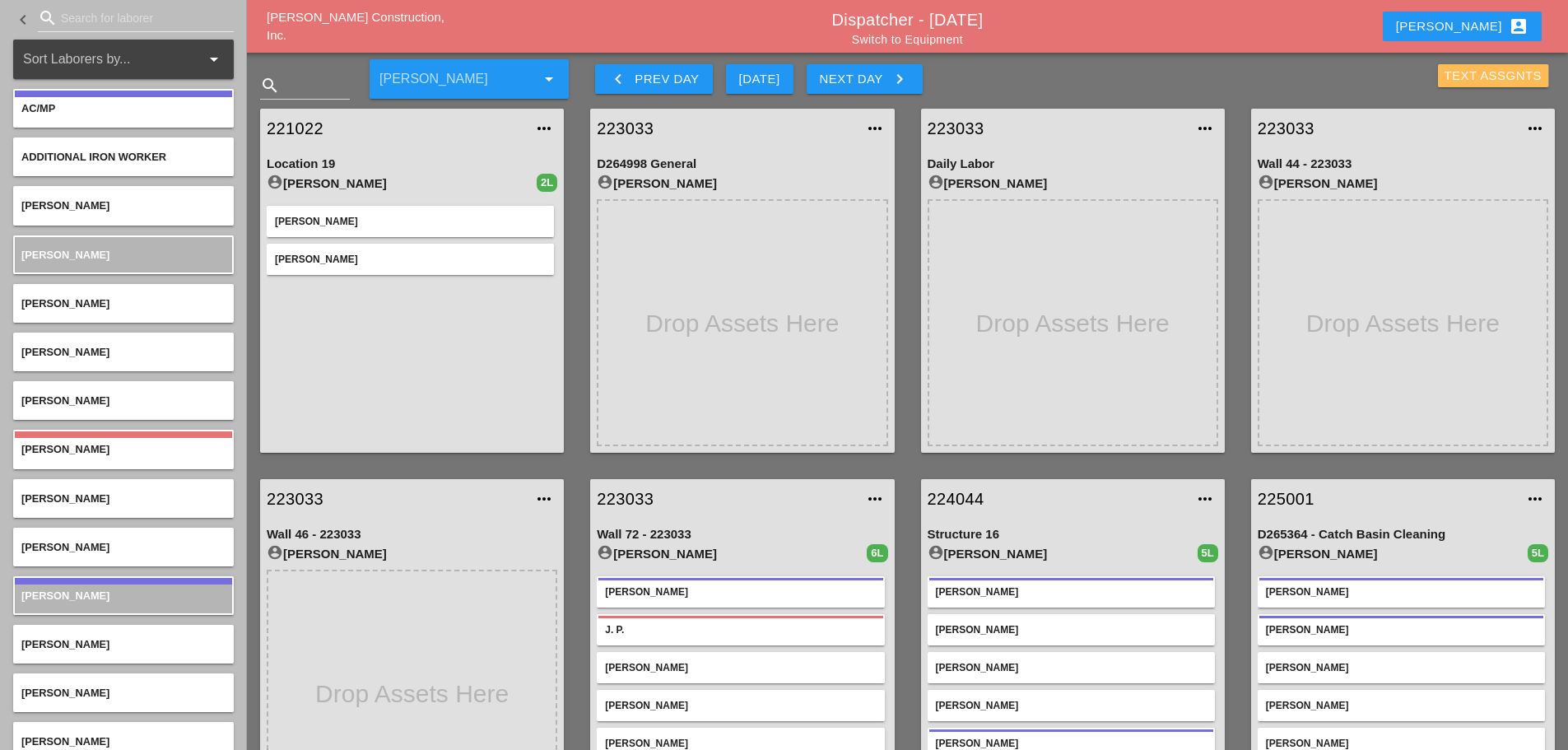
click at [1487, 78] on div "Text Assgnts" at bounding box center [1493, 76] width 98 height 19
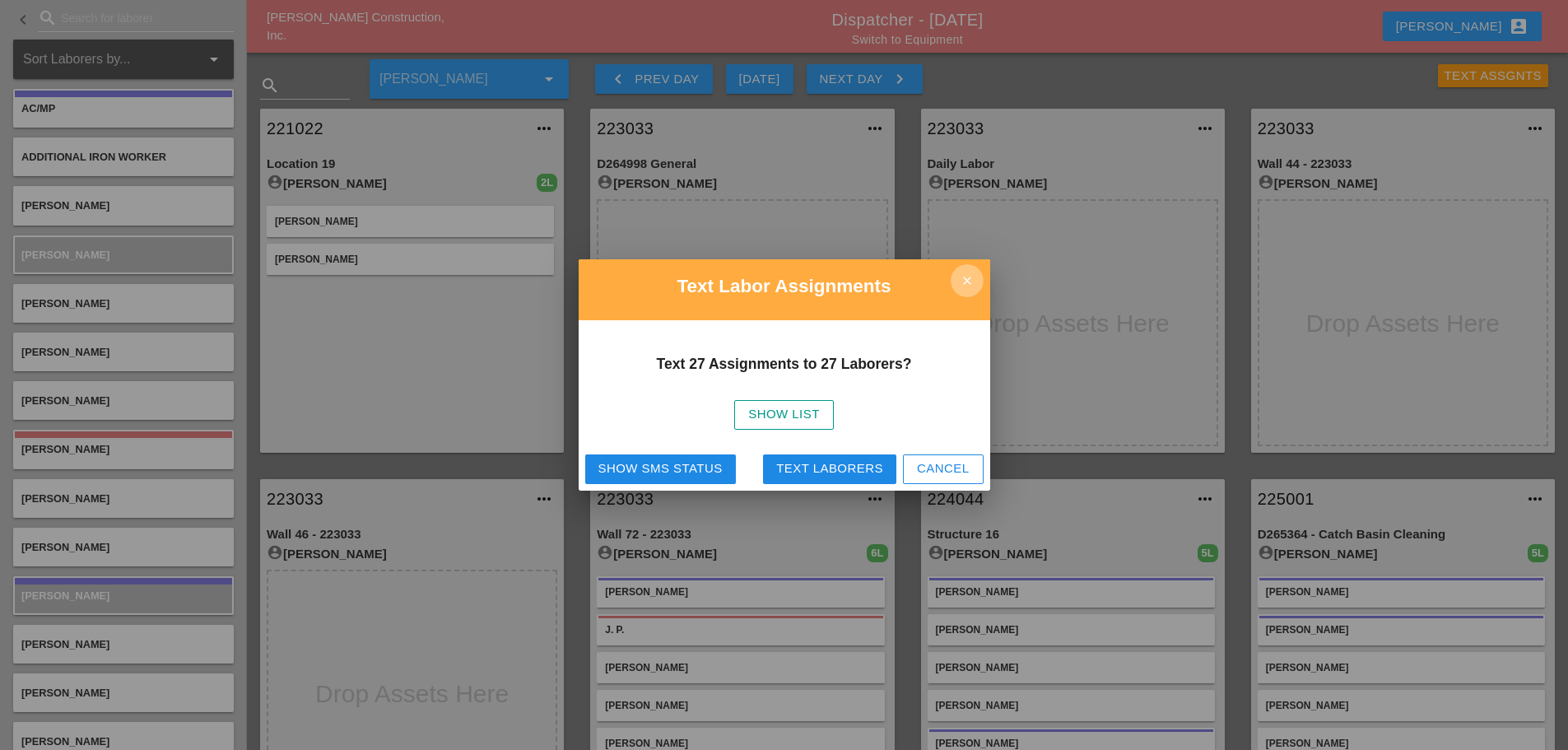
click at [967, 280] on icon "close" at bounding box center [967, 280] width 33 height 33
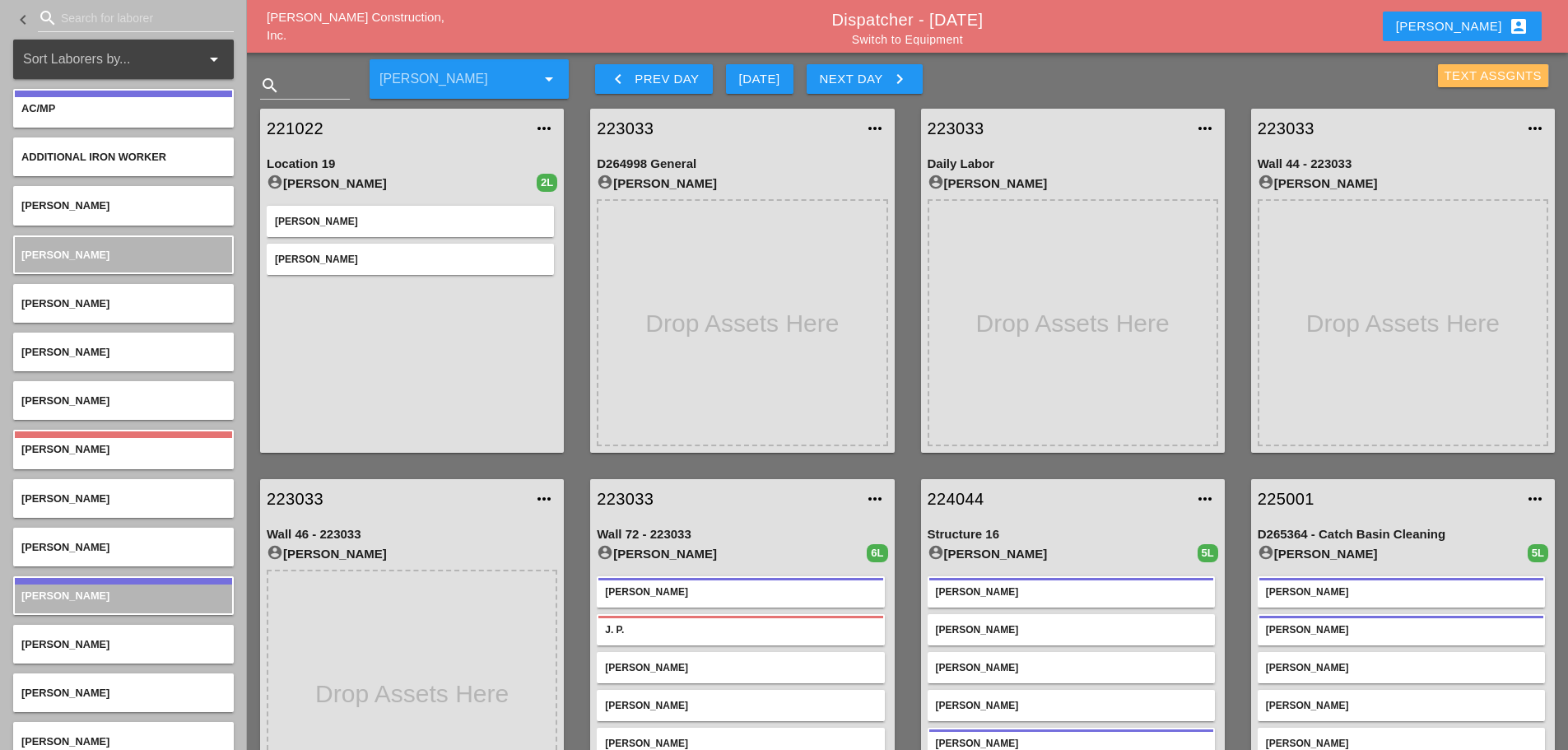
click at [1472, 76] on div "Text Assgnts" at bounding box center [1493, 76] width 98 height 19
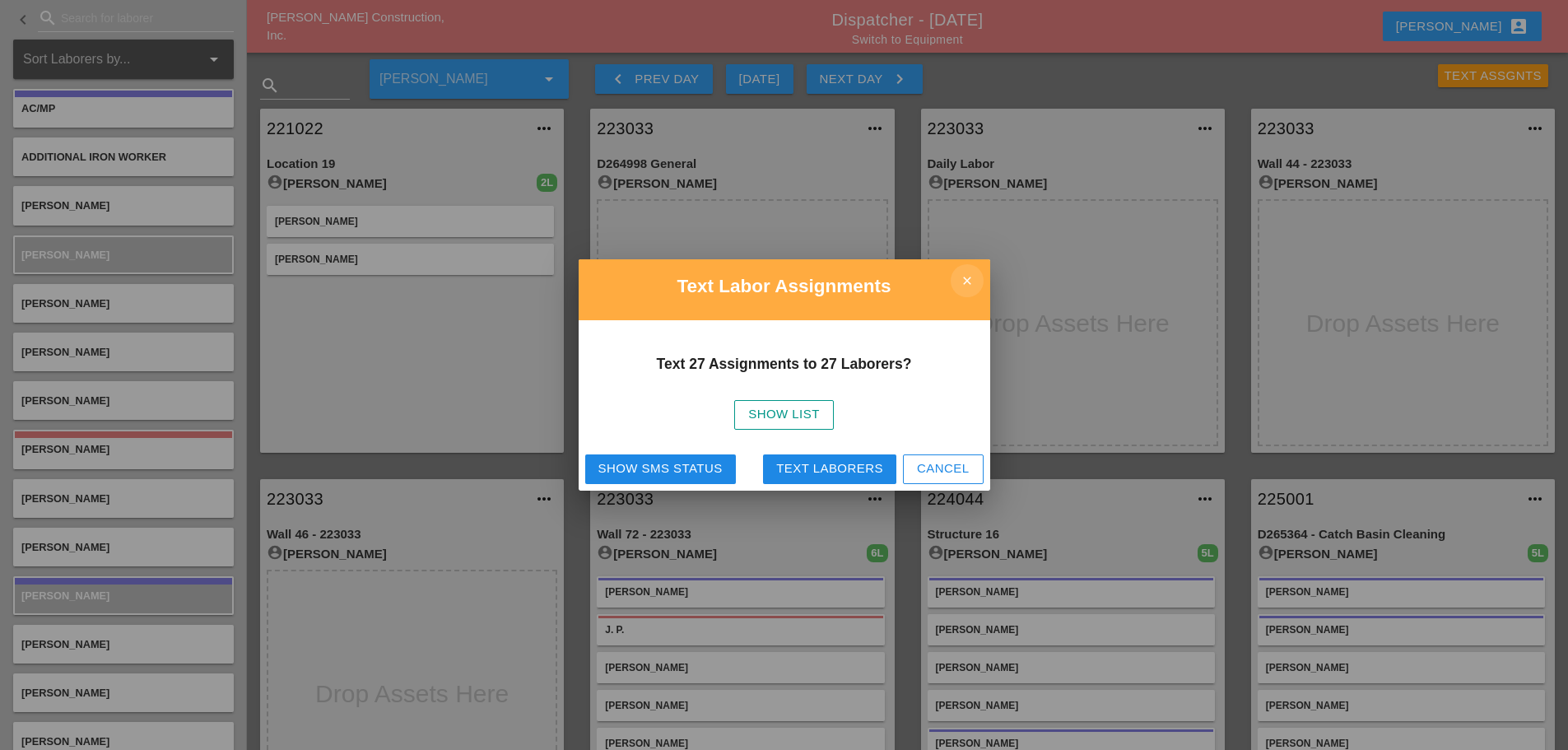
click at [973, 277] on icon "close" at bounding box center [967, 280] width 33 height 33
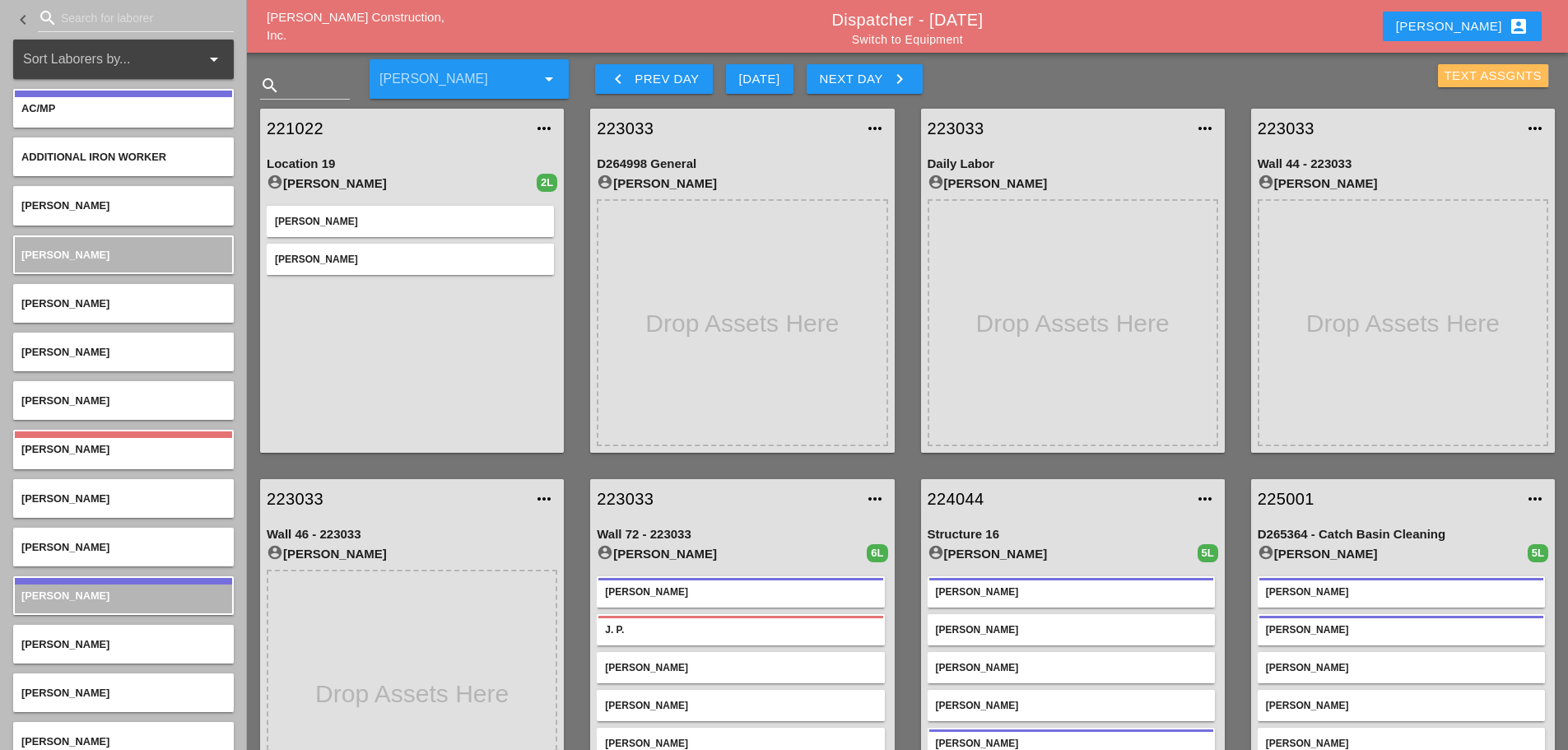
click at [1458, 78] on div "Text Assgnts" at bounding box center [1493, 76] width 98 height 19
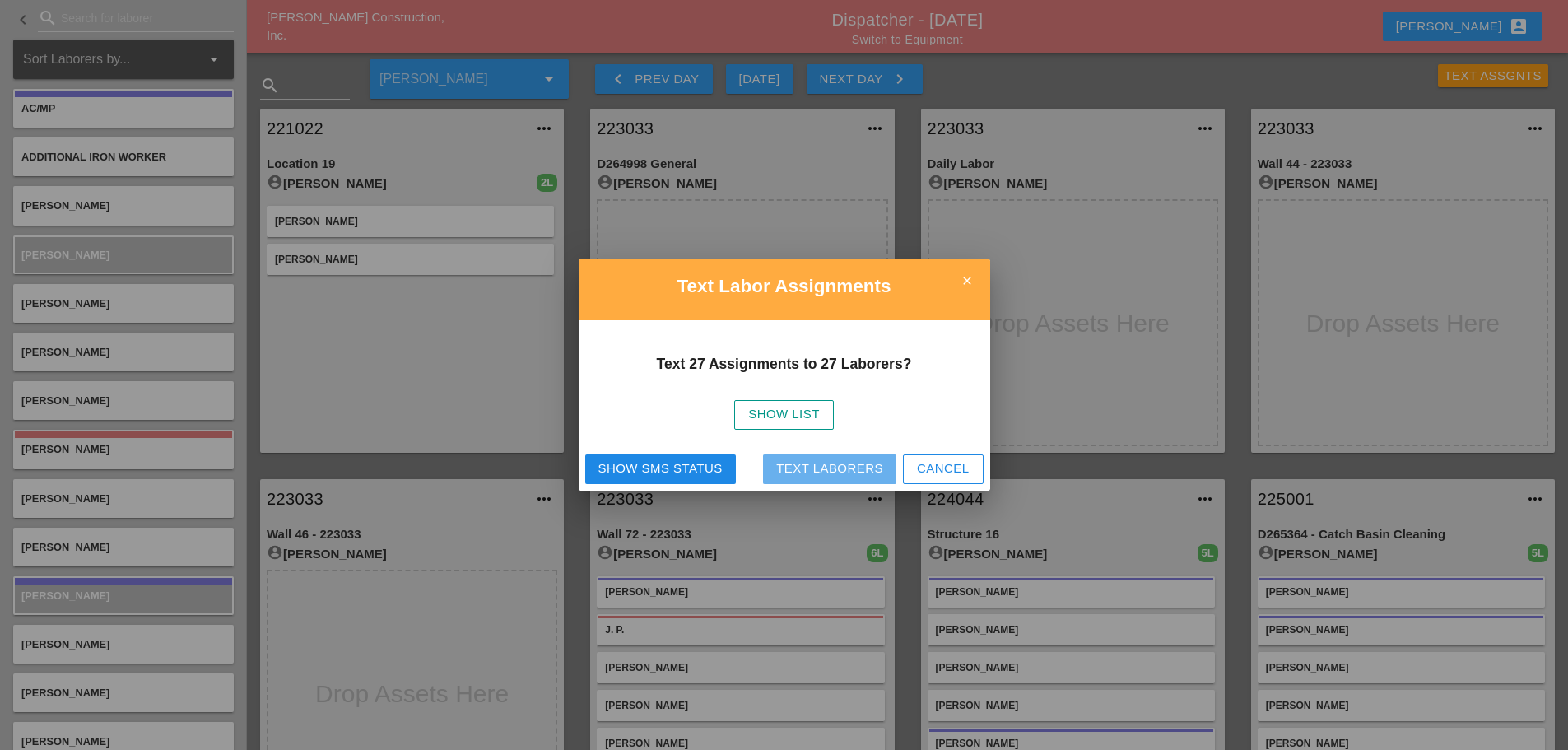
click at [849, 461] on div "Text Laborers" at bounding box center [829, 469] width 107 height 19
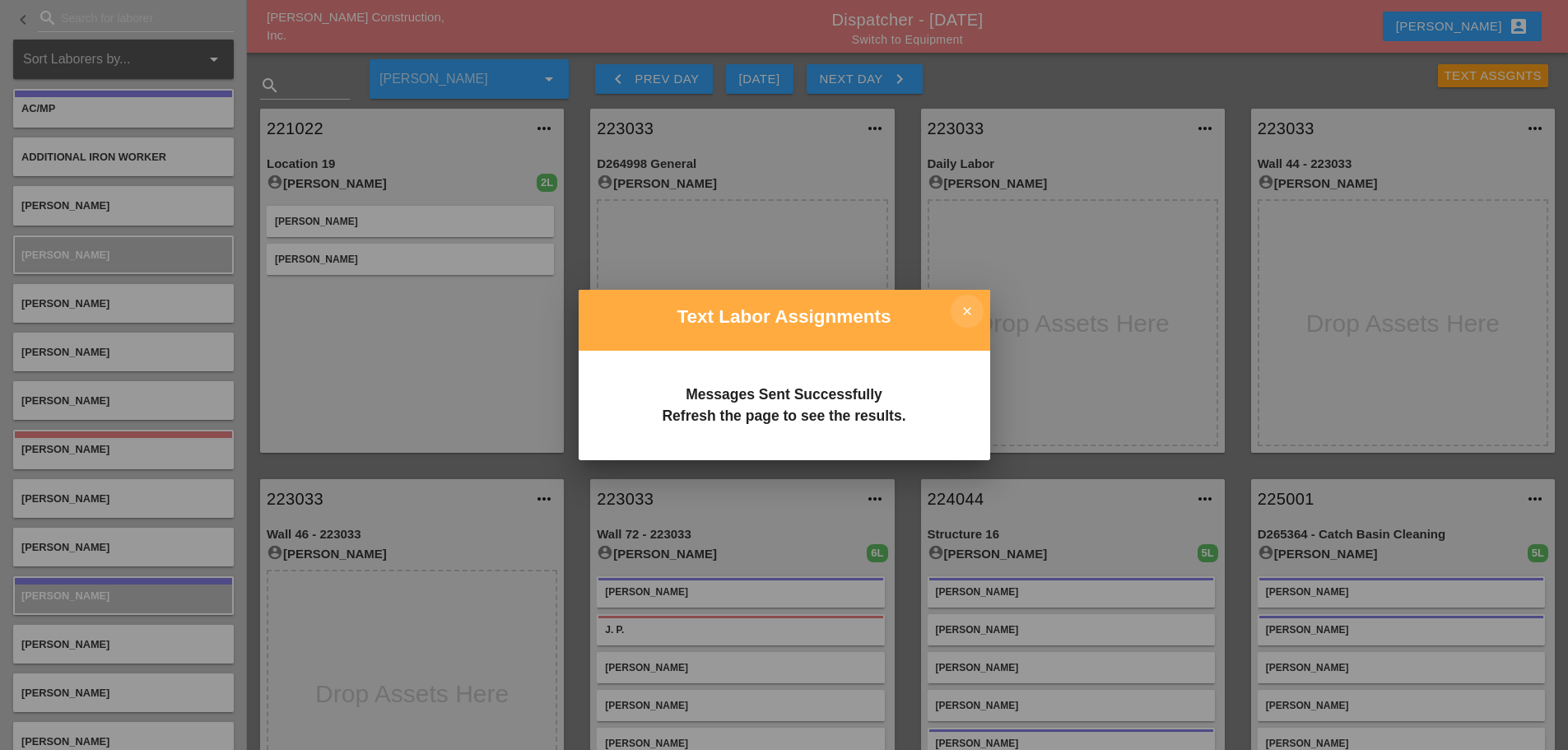
click at [963, 312] on icon "close" at bounding box center [967, 311] width 33 height 33
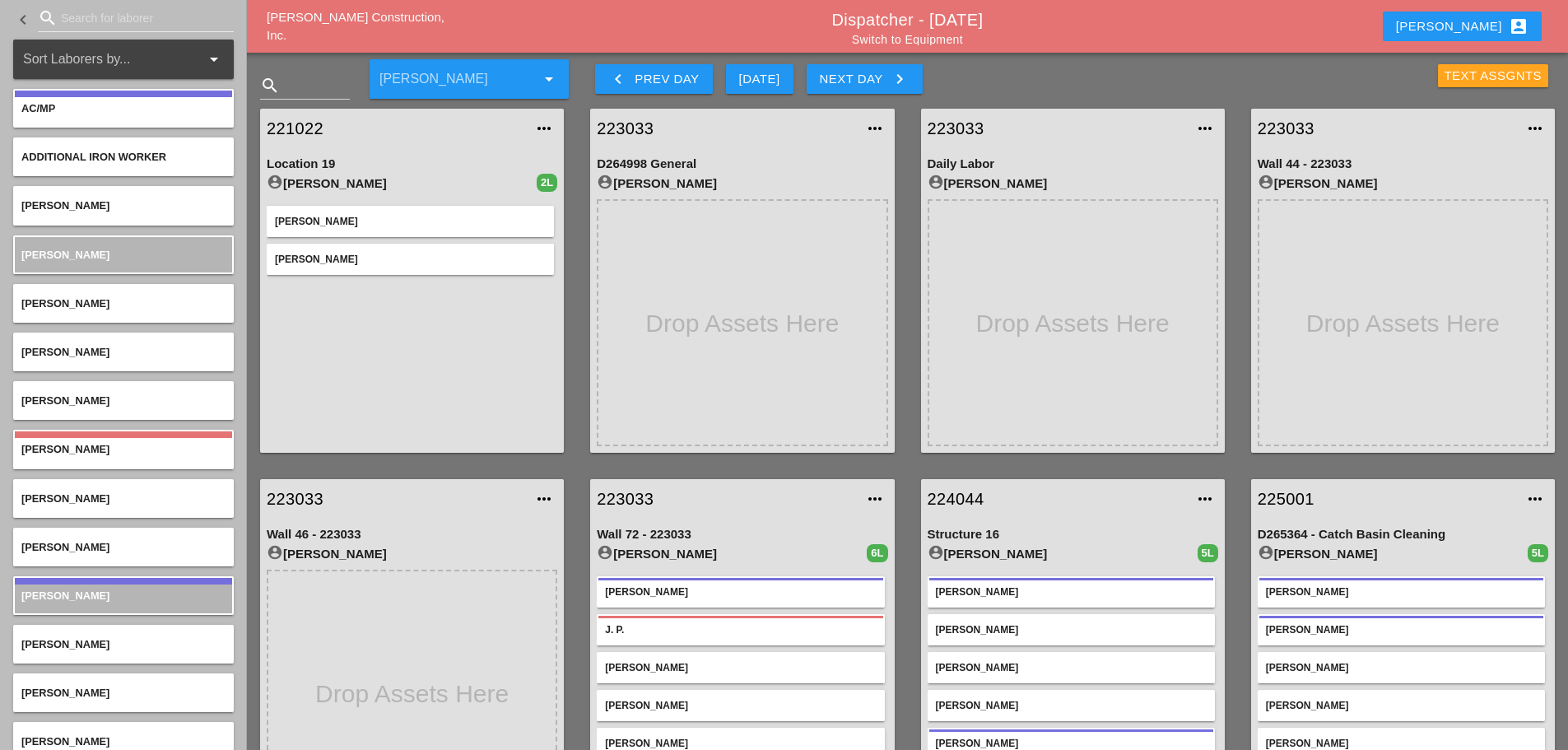
click at [1468, 77] on div "Text Assgnts" at bounding box center [1493, 76] width 98 height 19
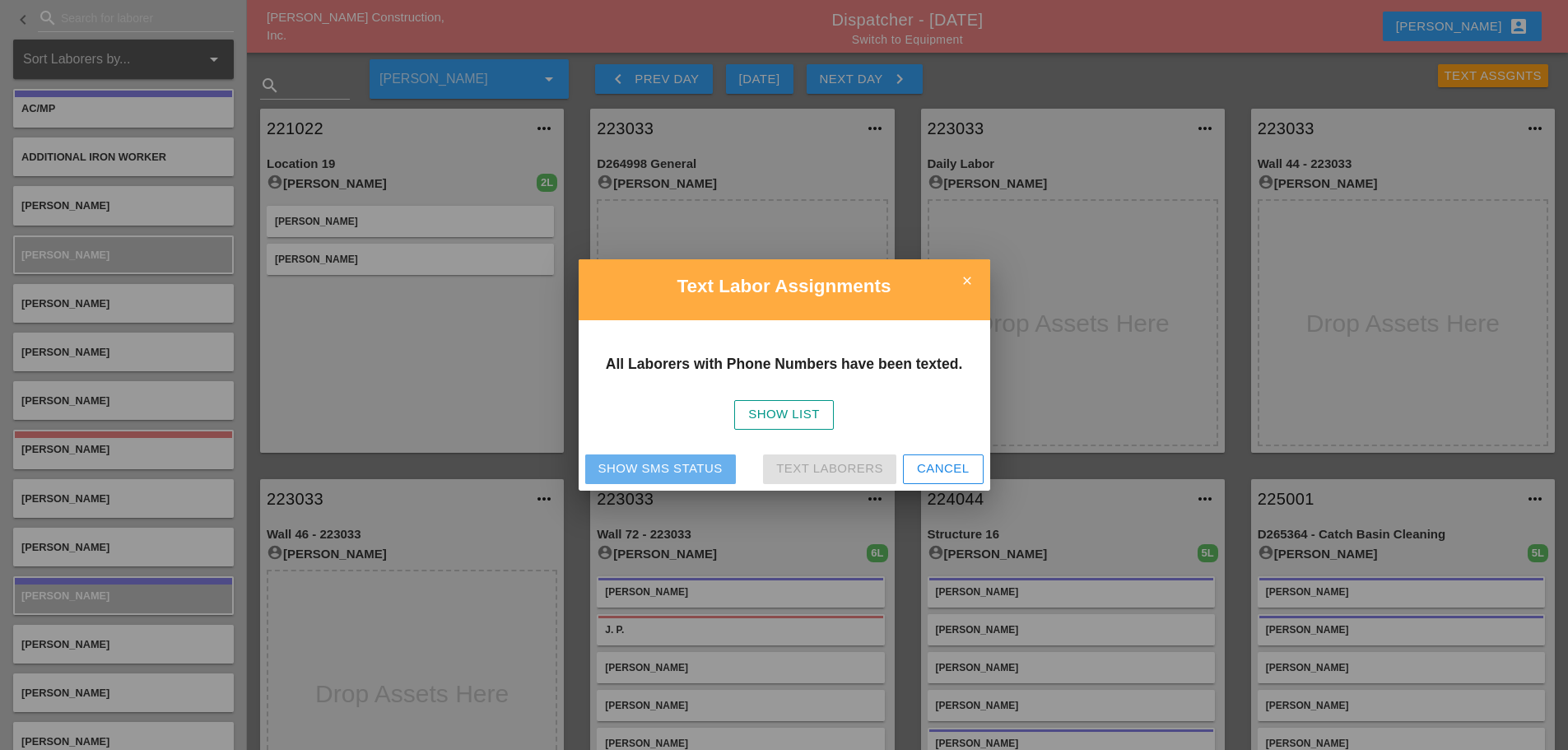
click at [693, 457] on button "Show SMS Status" at bounding box center [660, 469] width 151 height 30
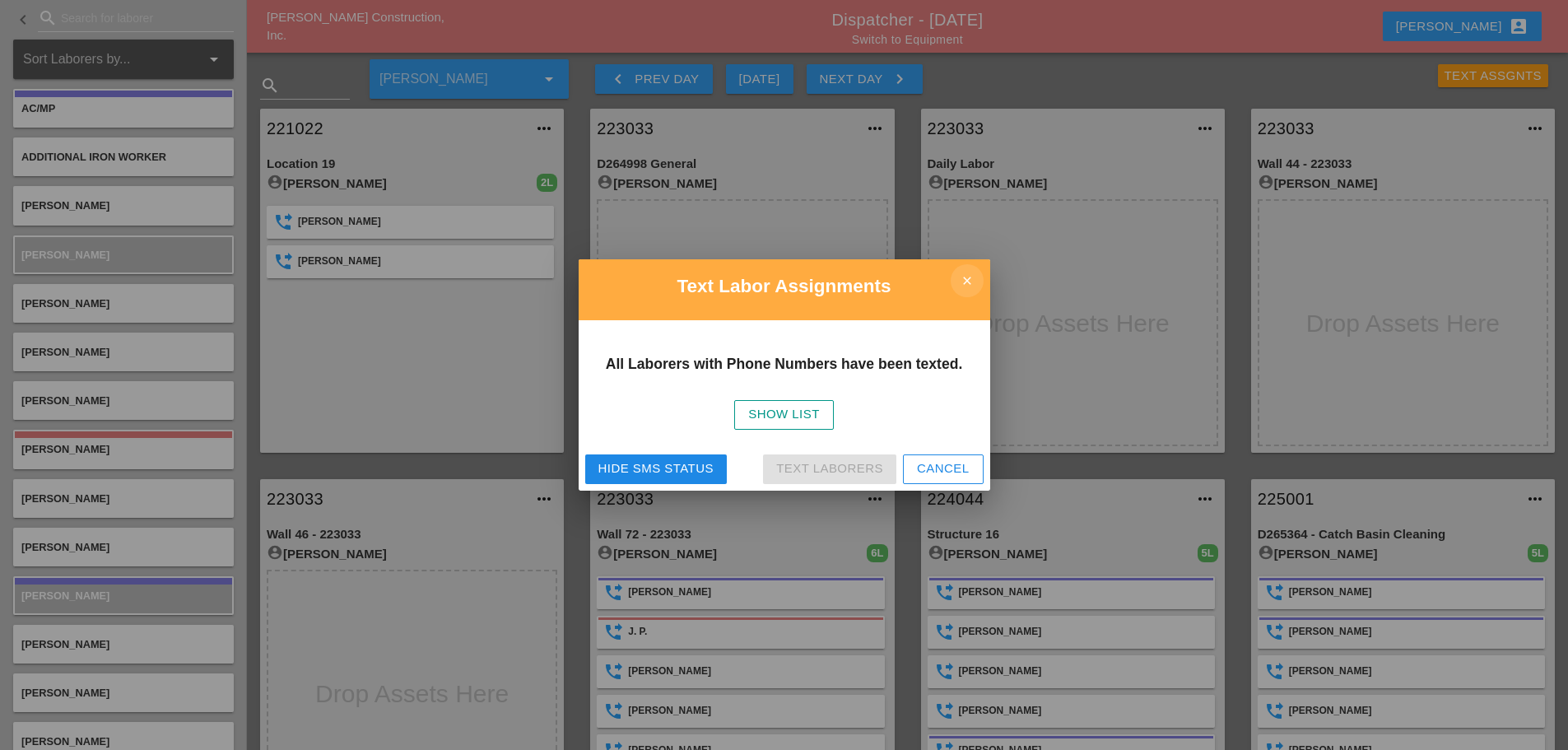
click at [973, 276] on icon "close" at bounding box center [967, 280] width 33 height 33
